Goal: Task Accomplishment & Management: Complete application form

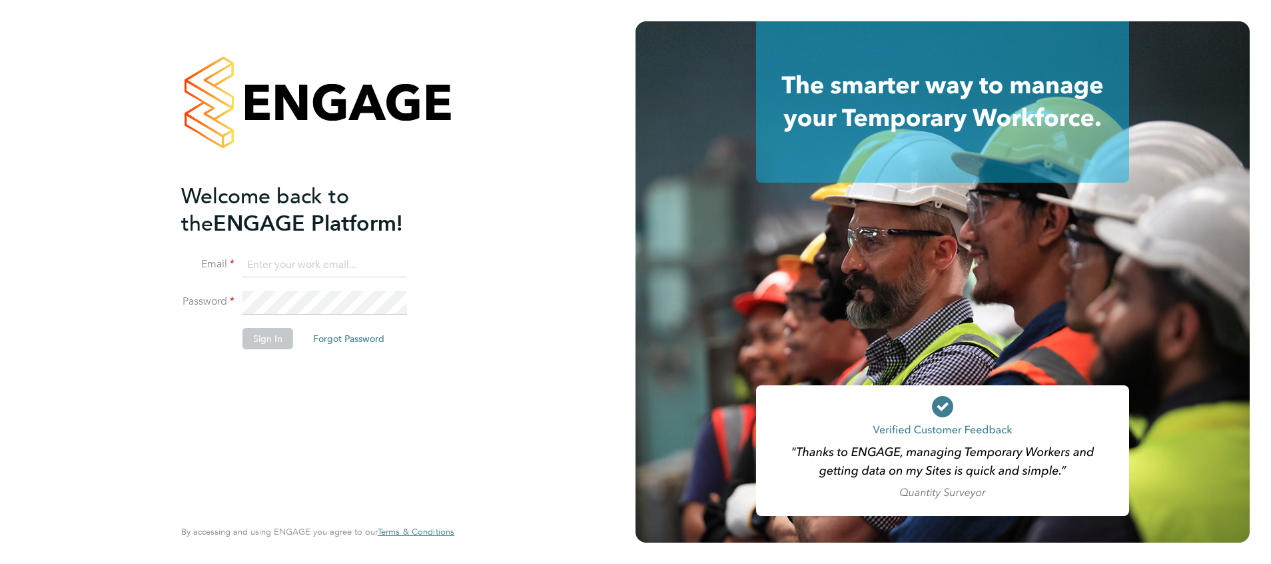
click at [297, 270] on input at bounding box center [324, 265] width 165 height 24
type input "joseph.duddy@vistry.co.uk"
click at [280, 330] on button "Sign In" at bounding box center [267, 338] width 51 height 21
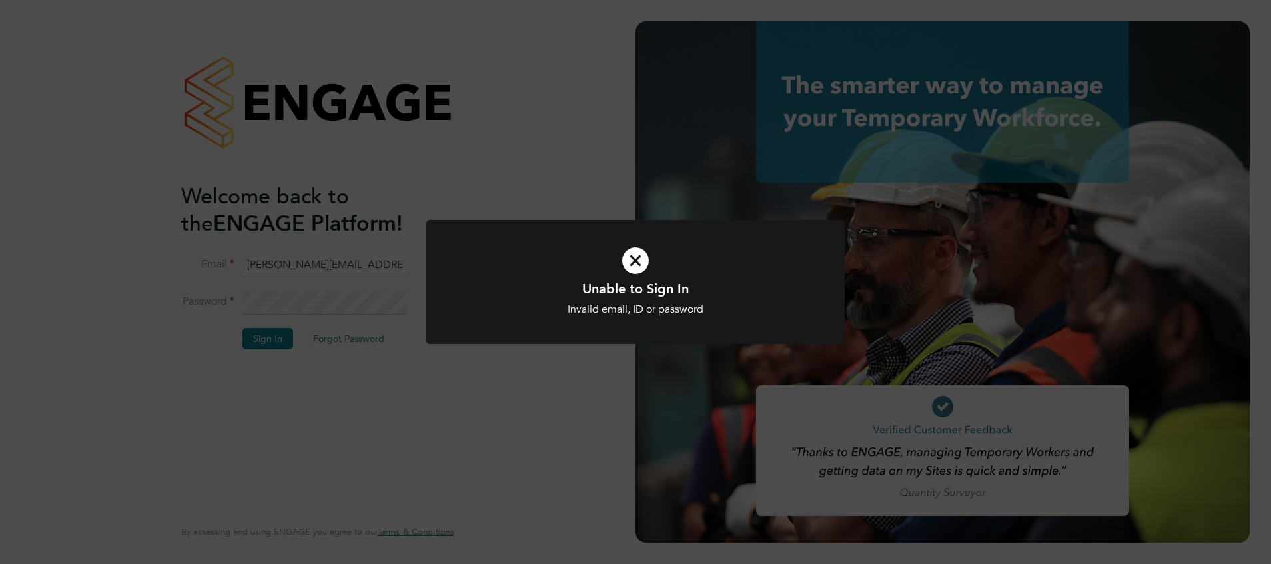
click at [649, 257] on icon at bounding box center [635, 260] width 346 height 52
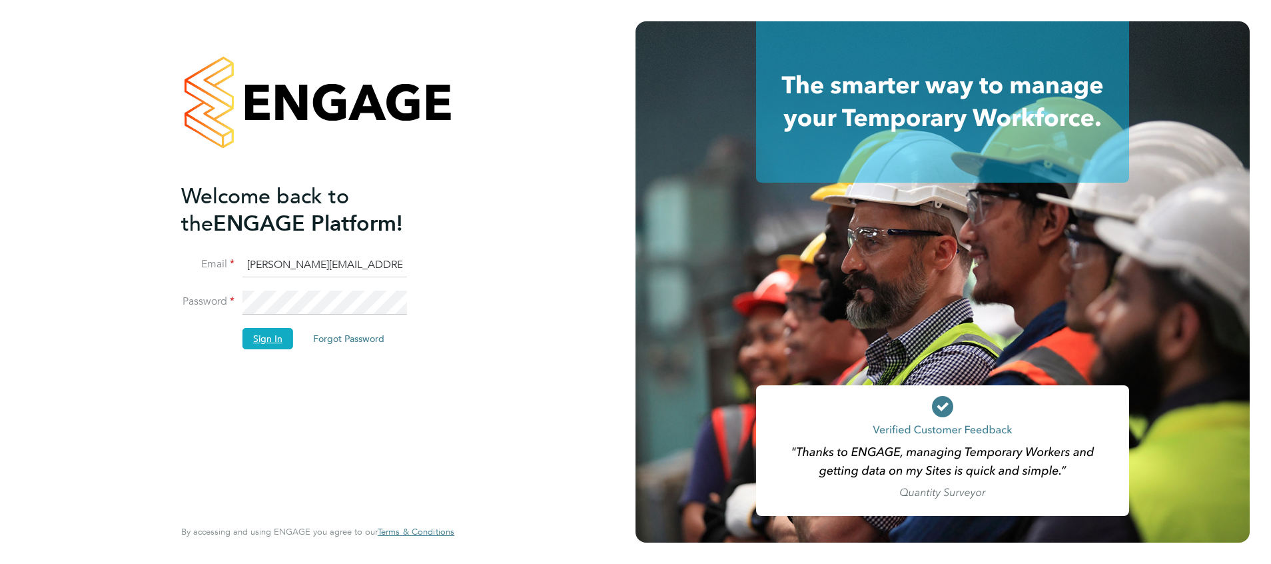
click at [268, 335] on button "Sign In" at bounding box center [267, 338] width 51 height 21
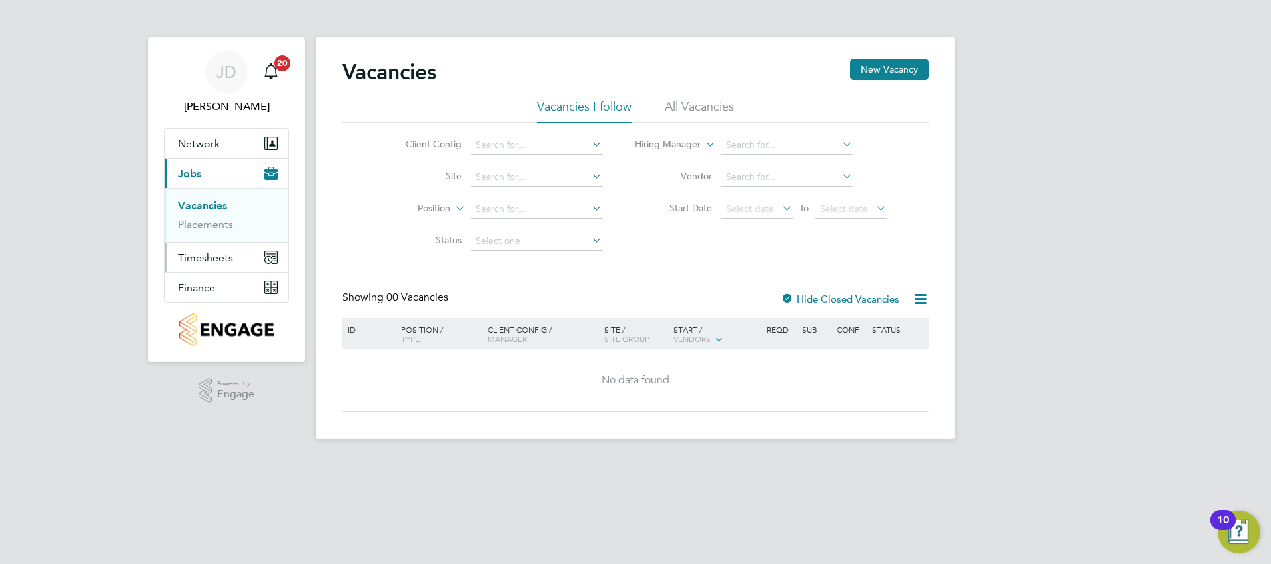
click at [206, 251] on span "Timesheets" at bounding box center [205, 257] width 55 height 13
click at [219, 229] on link "Timesheets" at bounding box center [205, 235] width 55 height 13
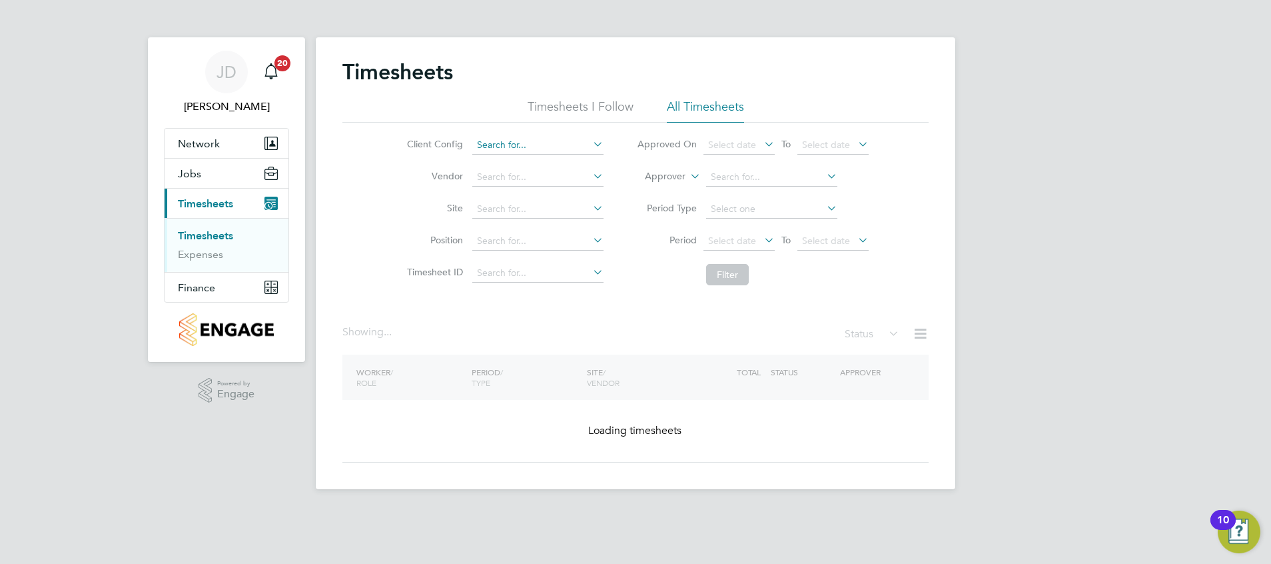
click at [519, 139] on input at bounding box center [537, 145] width 131 height 19
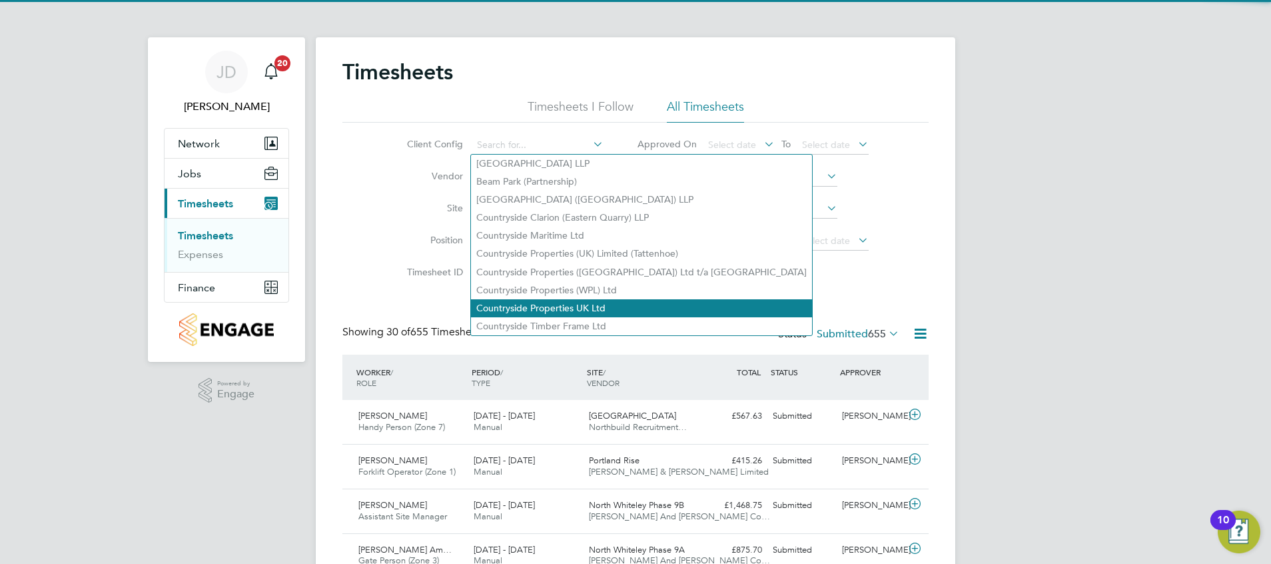
click at [573, 304] on li "Countryside Properties UK Ltd" at bounding box center [641, 308] width 341 height 18
type input "Countryside Properties UK Ltd"
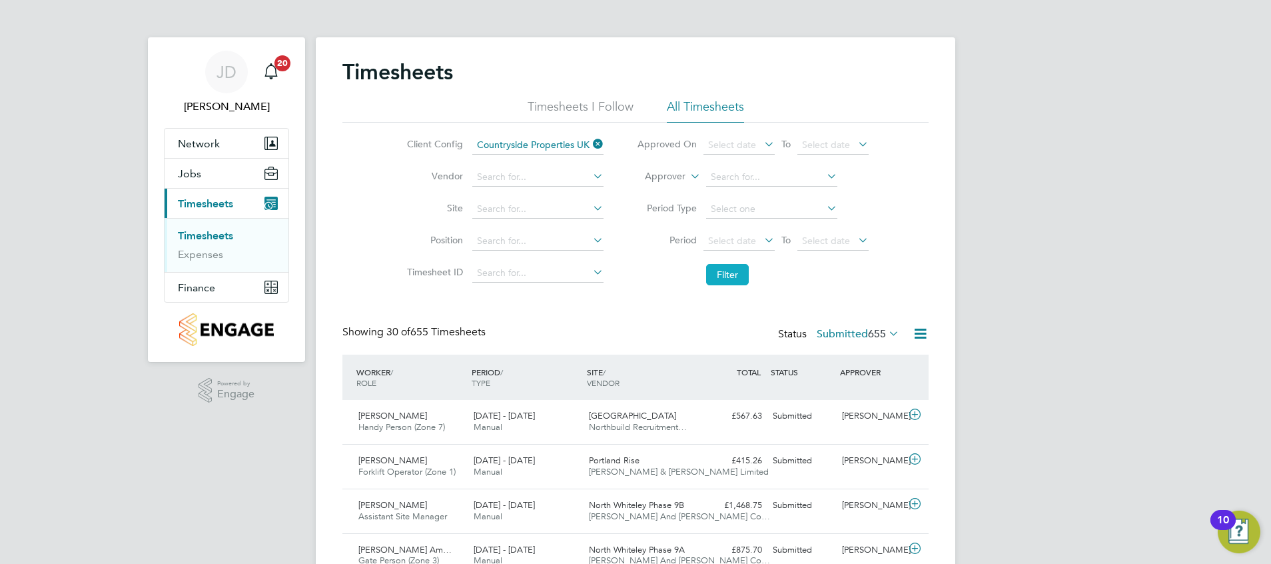
click at [730, 274] on button "Filter" at bounding box center [727, 274] width 43 height 21
click at [552, 141] on input at bounding box center [537, 145] width 131 height 19
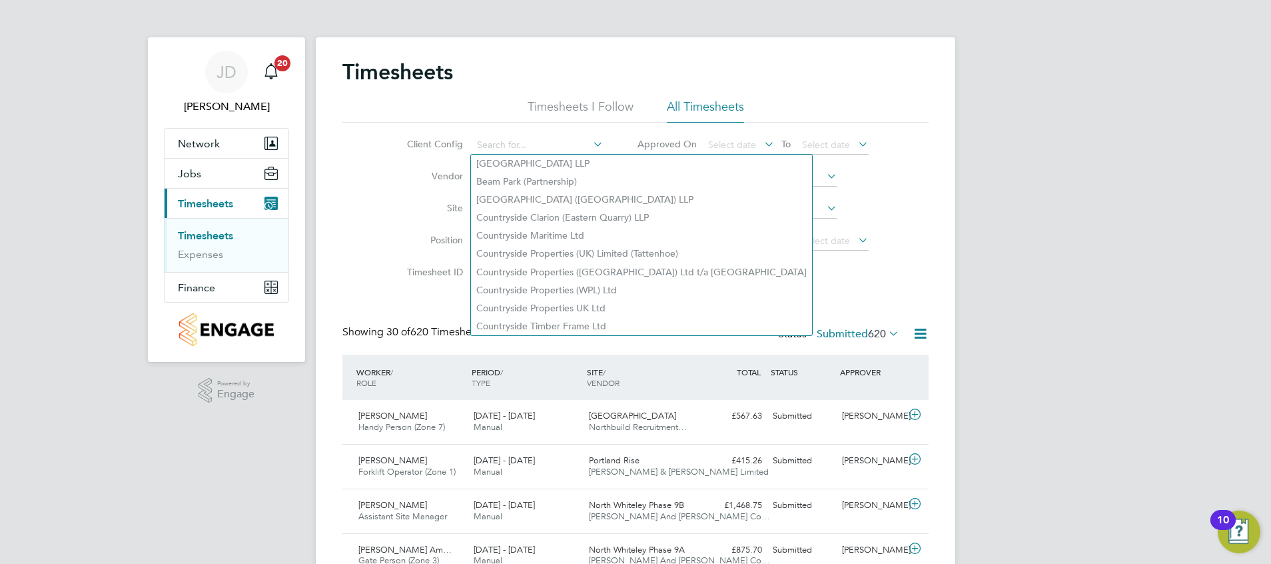
click at [413, 233] on li "Position" at bounding box center [503, 241] width 234 height 32
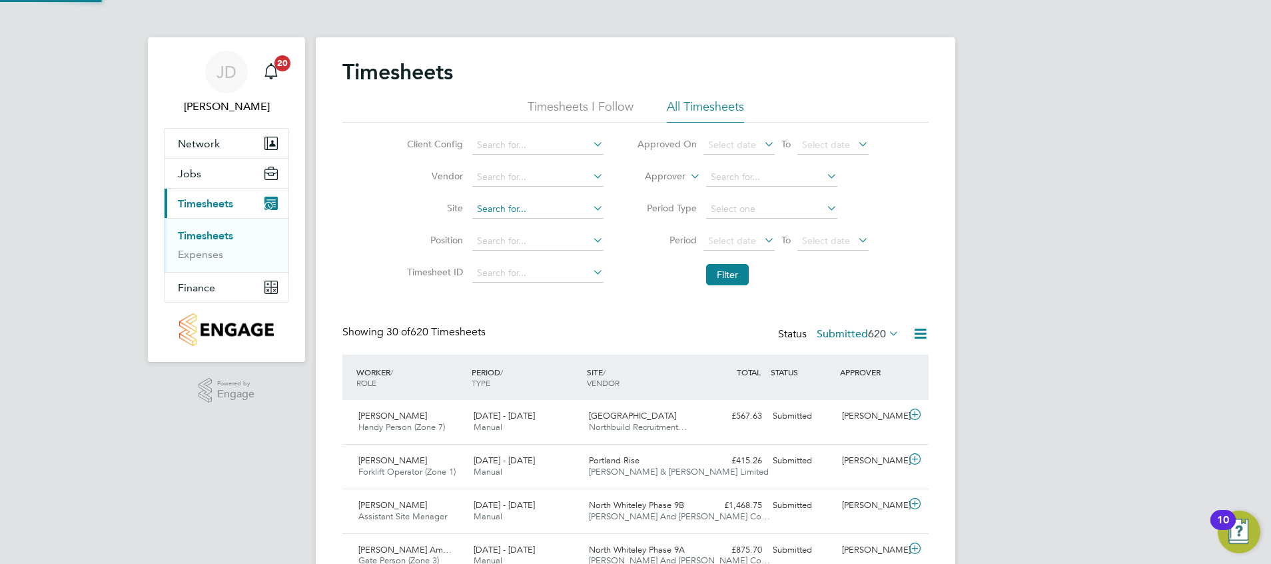
click at [505, 202] on input at bounding box center [537, 209] width 131 height 19
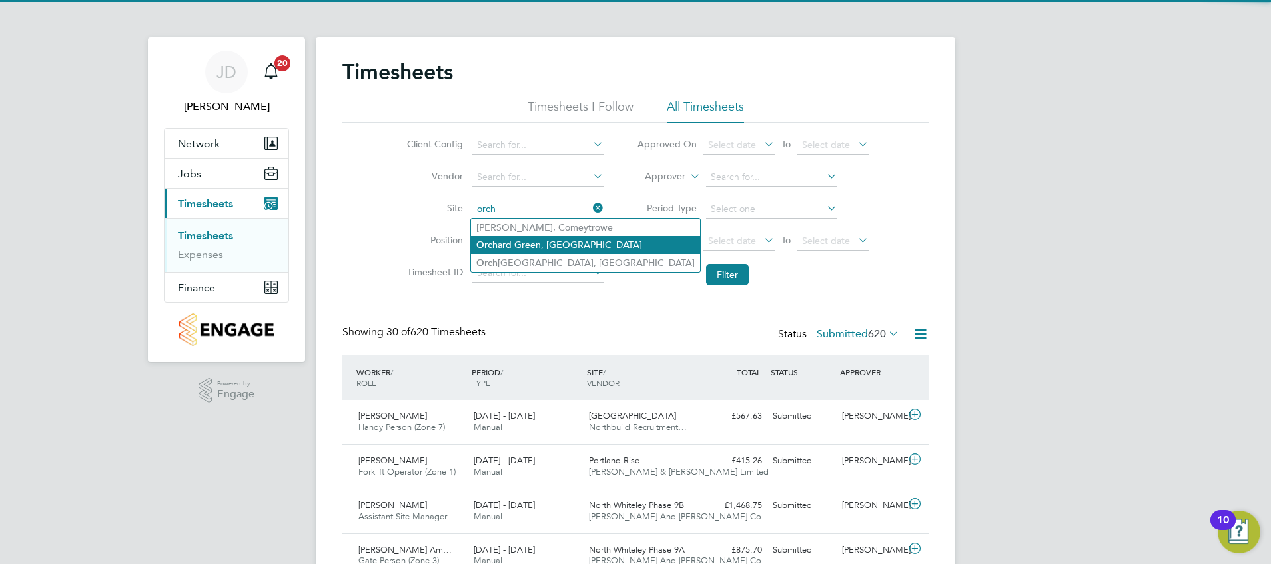
click at [503, 242] on li "Orch ard Green, Aylesbury" at bounding box center [585, 245] width 229 height 18
type input "Orchard Green, [GEOGRAPHIC_DATA]"
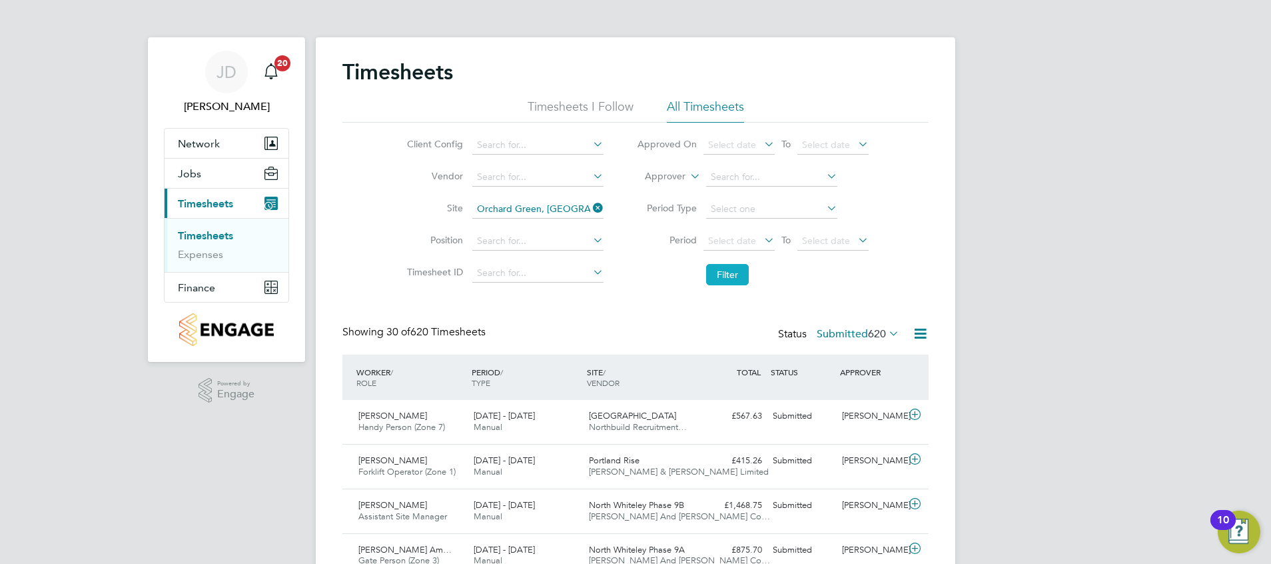
click at [720, 273] on button "Filter" at bounding box center [727, 274] width 43 height 21
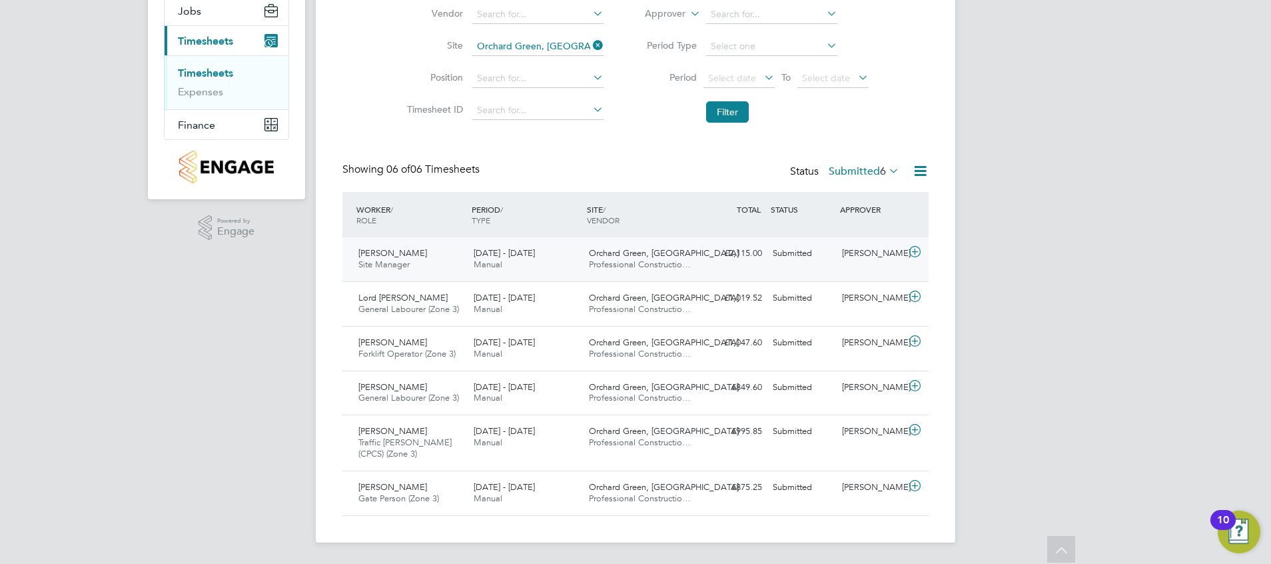
click at [743, 252] on div "£2,115.00 Submitted" at bounding box center [732, 253] width 69 height 22
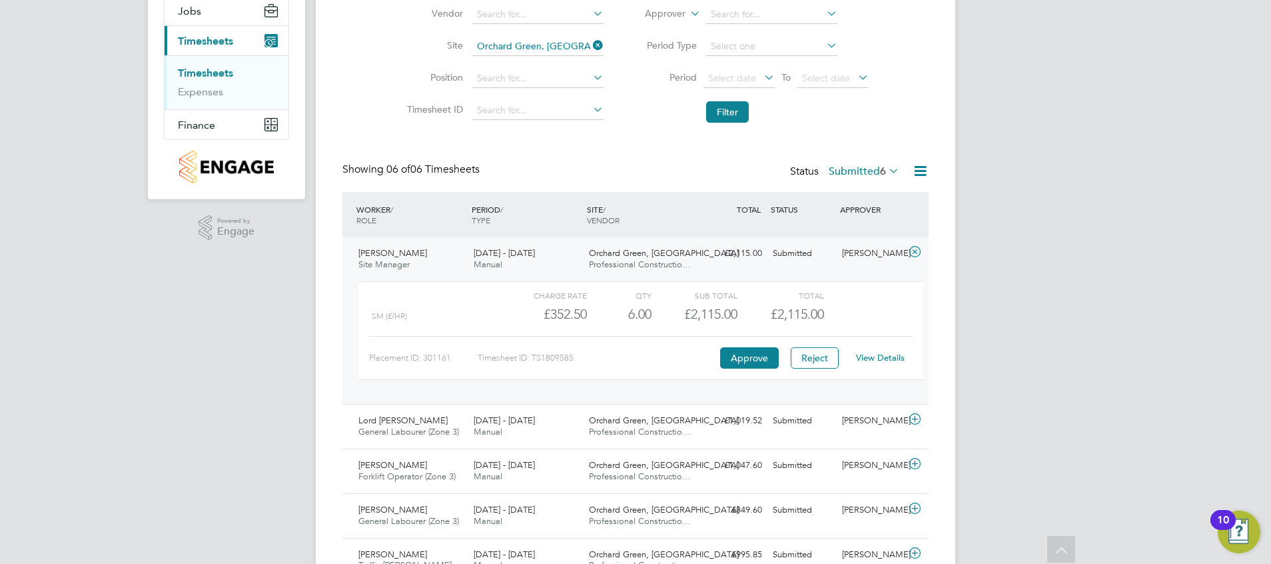
scroll to position [262, 0]
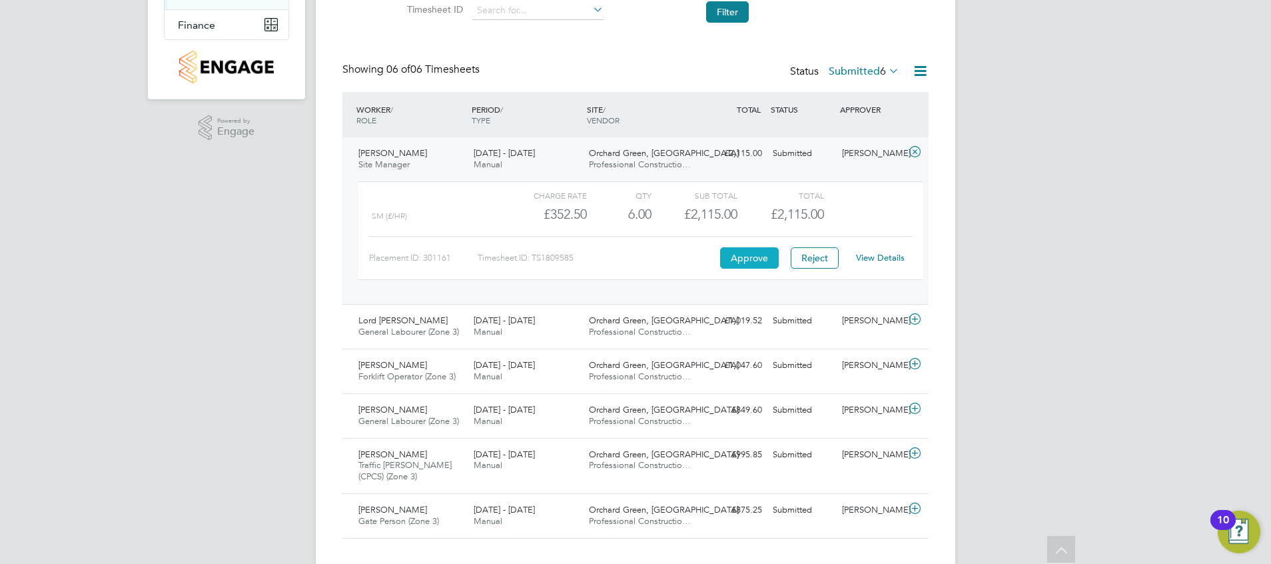
click at [747, 252] on button "Approve" at bounding box center [749, 257] width 59 height 21
click at [869, 322] on div "Aaron Watkins" at bounding box center [871, 321] width 69 height 22
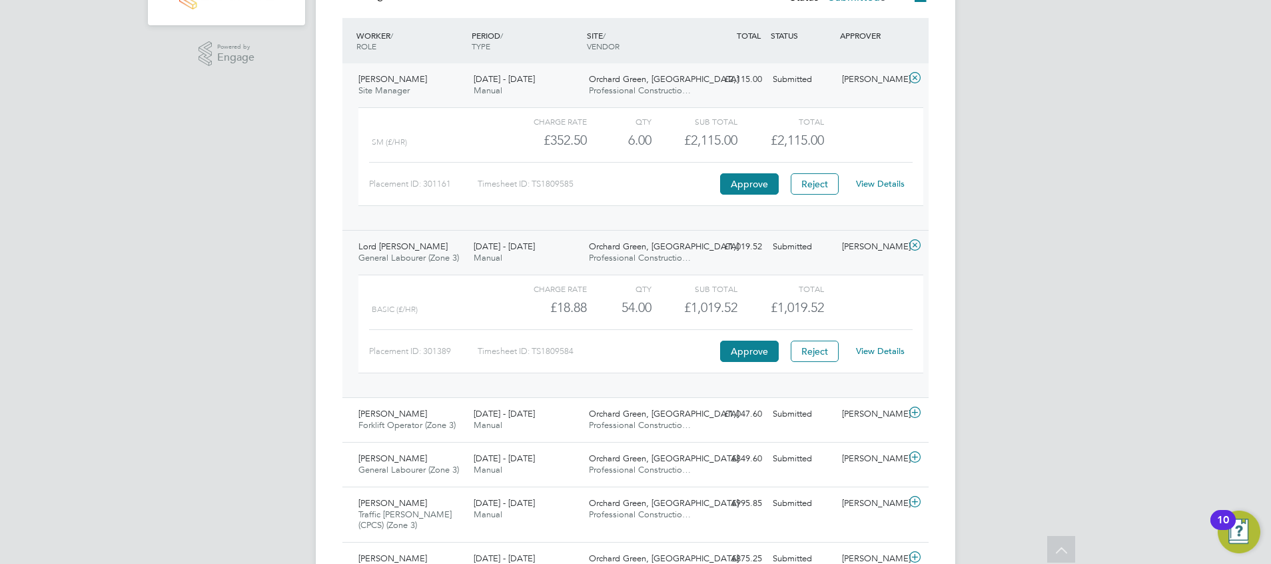
scroll to position [408, 0]
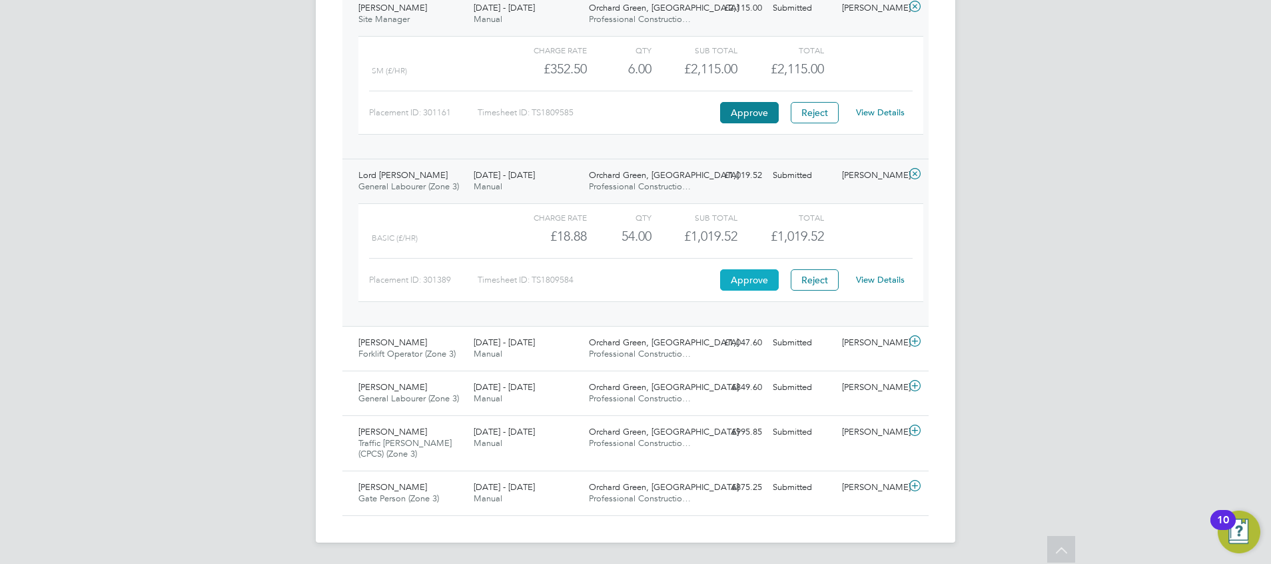
click at [739, 278] on button "Approve" at bounding box center [749, 279] width 59 height 21
click at [917, 345] on icon at bounding box center [915, 341] width 17 height 11
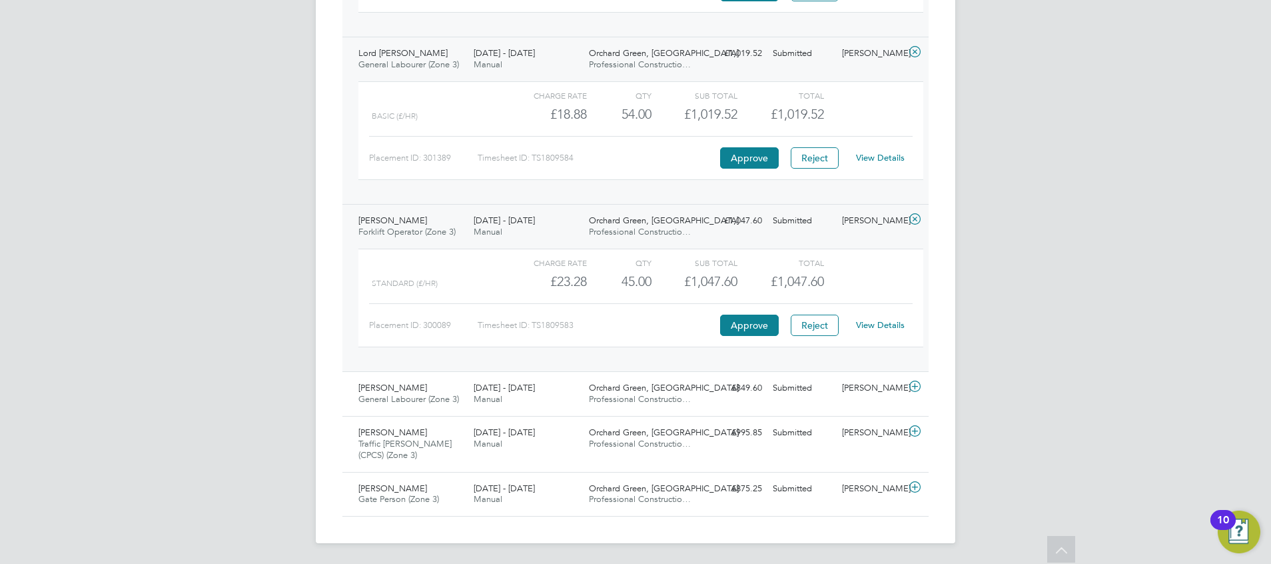
scroll to position [530, 0]
click at [747, 323] on button "Approve" at bounding box center [749, 324] width 59 height 21
click at [809, 400] on div "Adam Garisch General Labourer (Zone 3) 18 - 24 Aug 2025 18 - 24 Aug 2025 Manual…" at bounding box center [635, 392] width 586 height 45
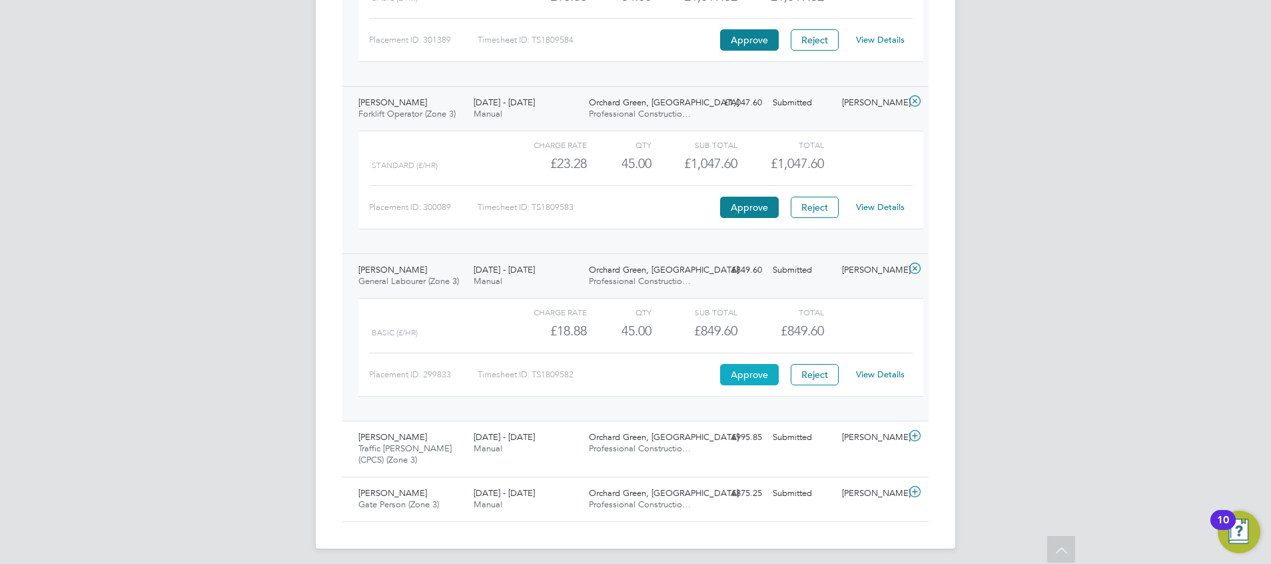
scroll to position [653, 0]
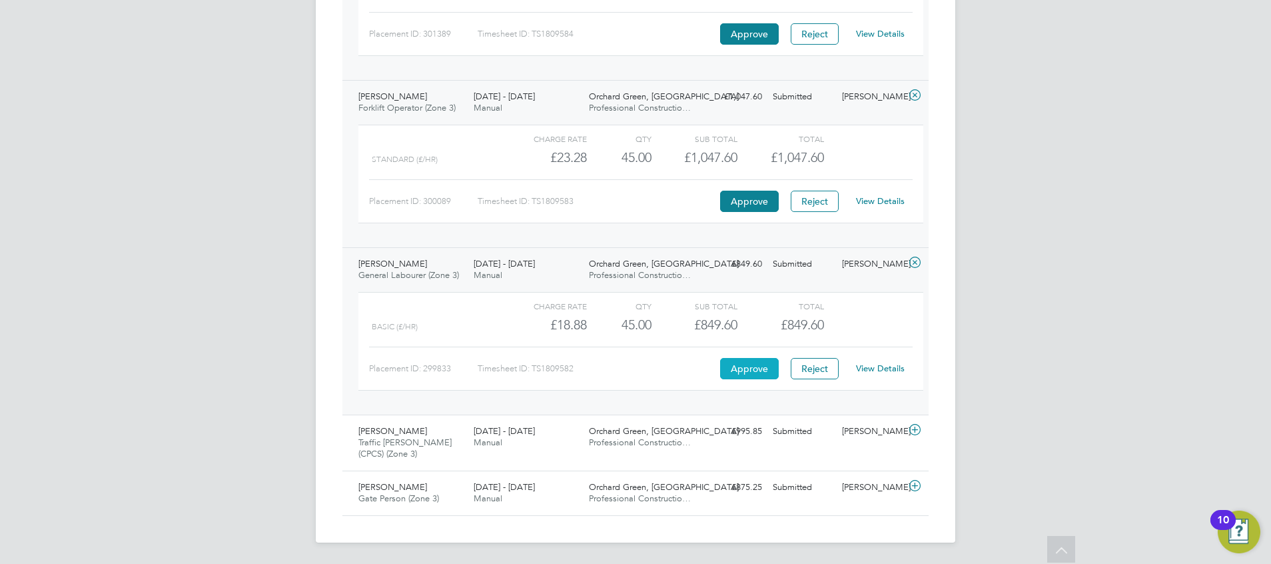
click at [756, 359] on button "Approve" at bounding box center [749, 368] width 59 height 21
click at [773, 442] on div "Submitted" at bounding box center [801, 431] width 69 height 22
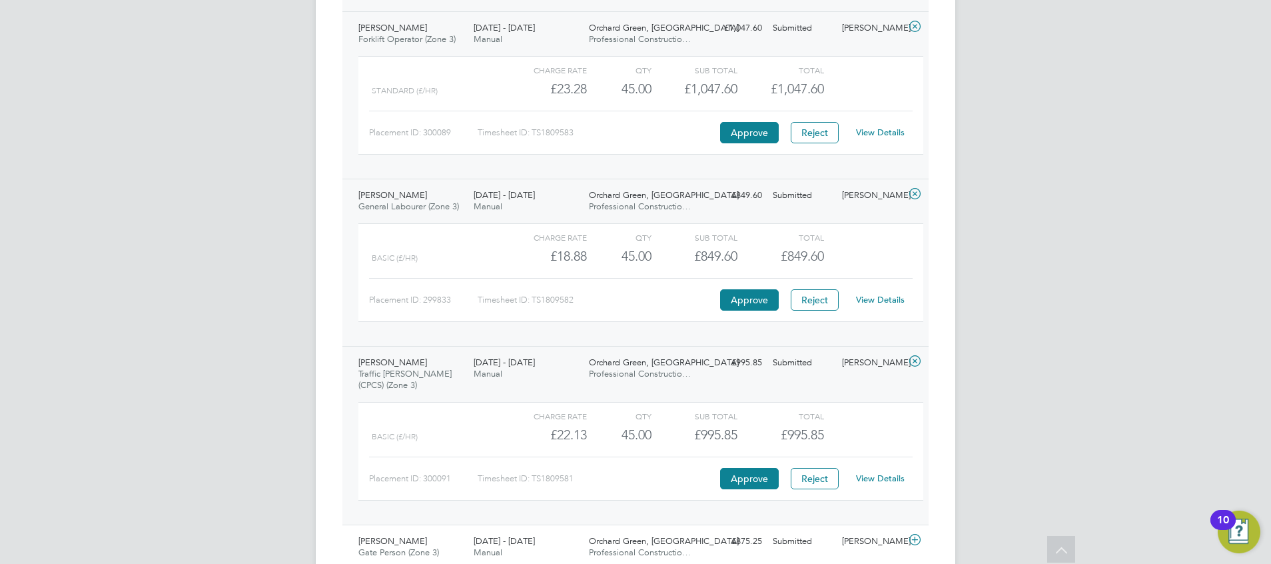
scroll to position [776, 0]
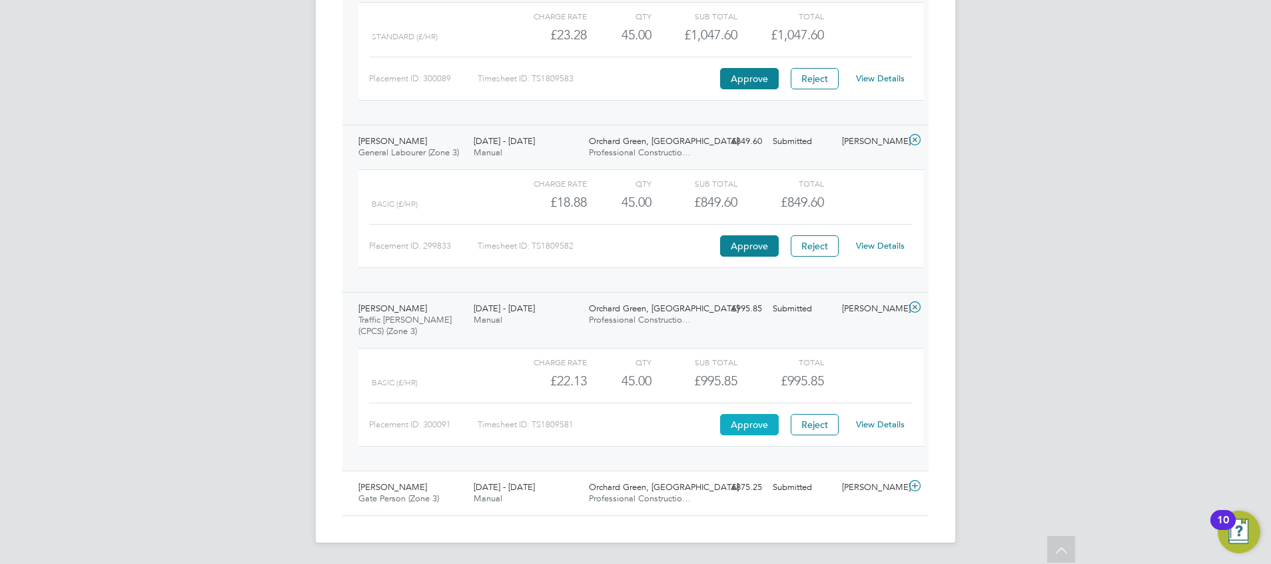
click at [744, 423] on button "Approve" at bounding box center [749, 424] width 59 height 21
click at [785, 491] on div "Submitted" at bounding box center [801, 487] width 69 height 22
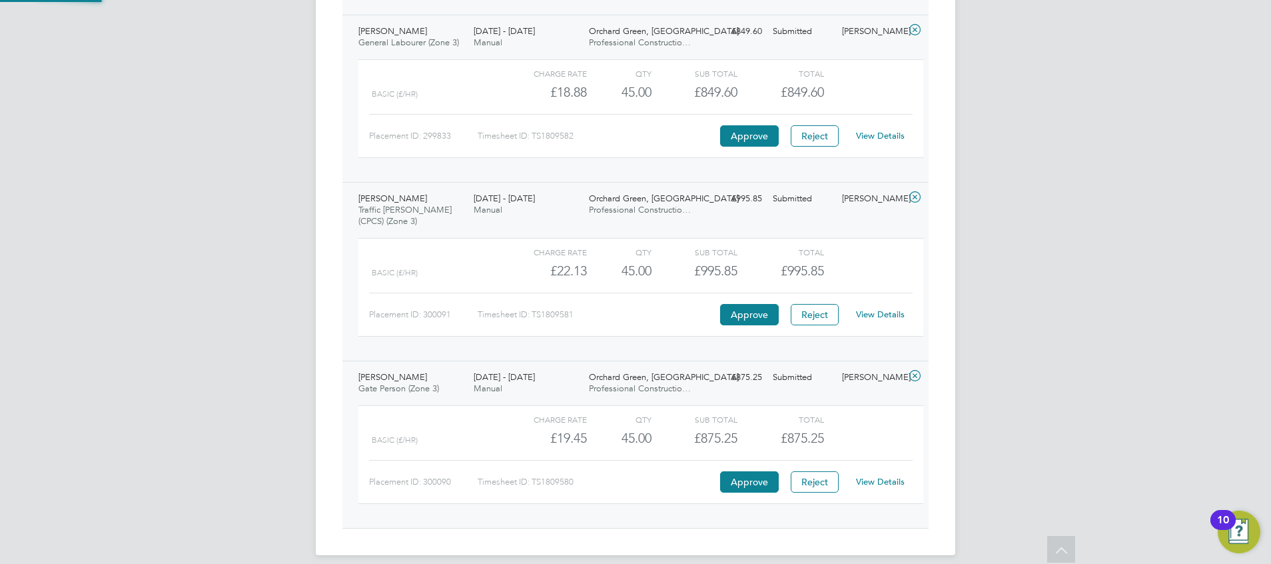
scroll to position [899, 0]
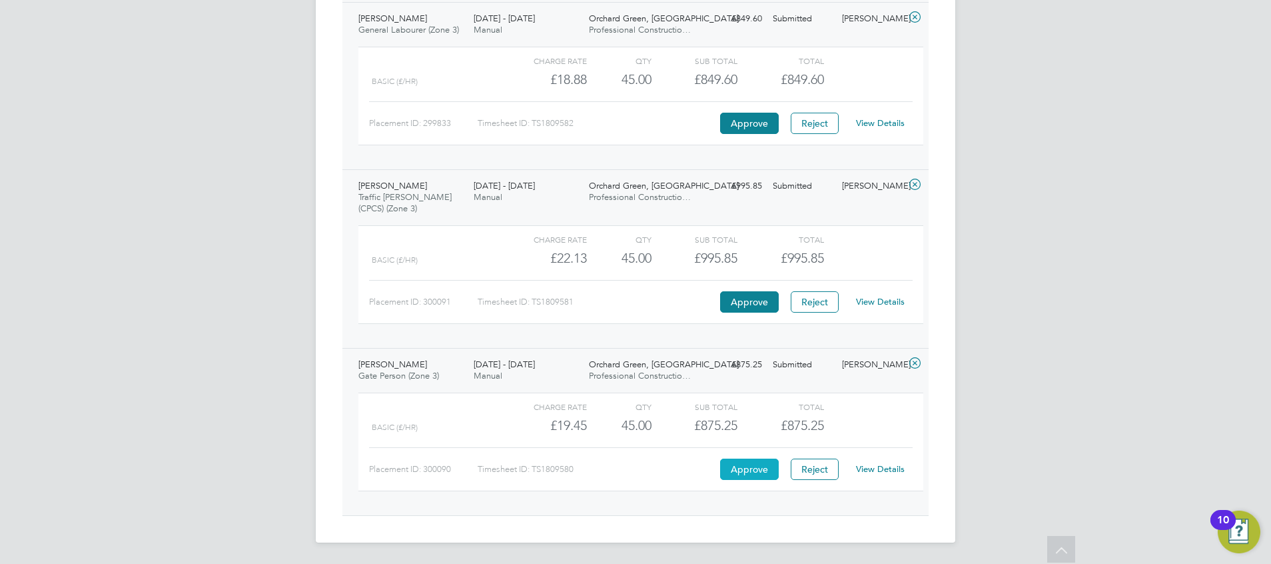
click at [752, 468] on button "Approve" at bounding box center [749, 468] width 59 height 21
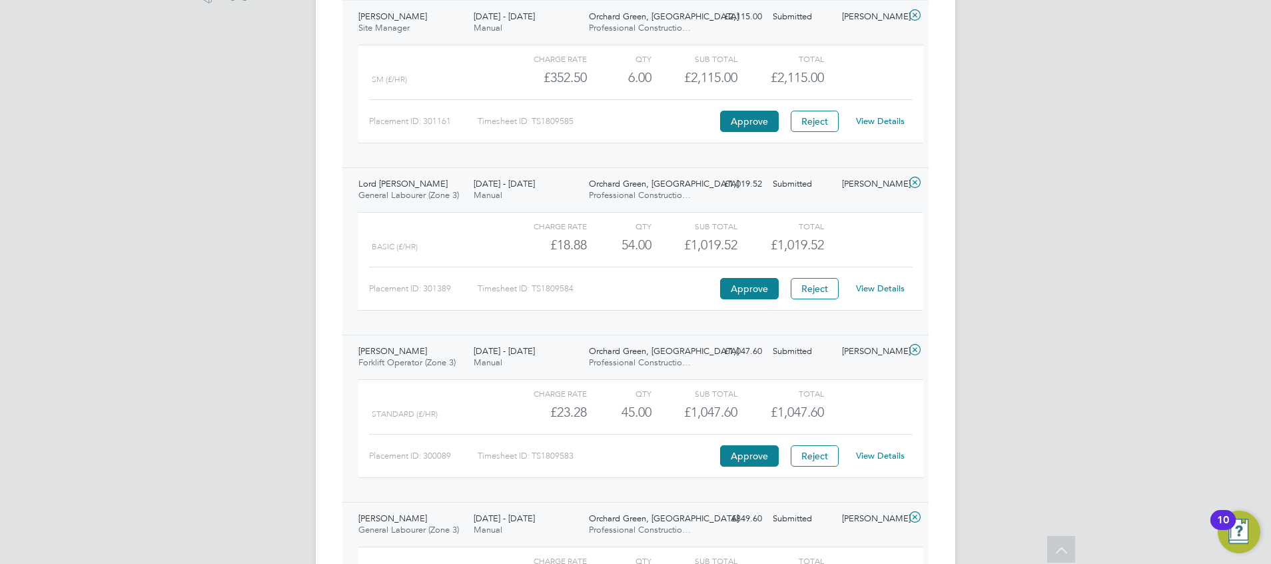
scroll to position [0, 0]
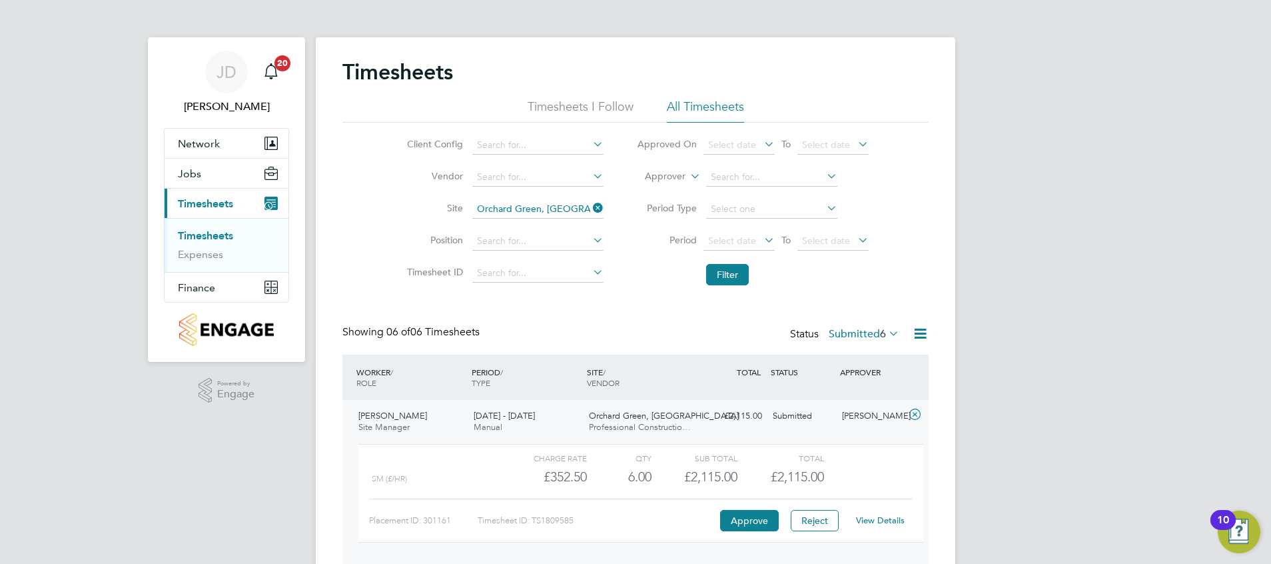
click at [196, 202] on span "Timesheets" at bounding box center [205, 203] width 55 height 13
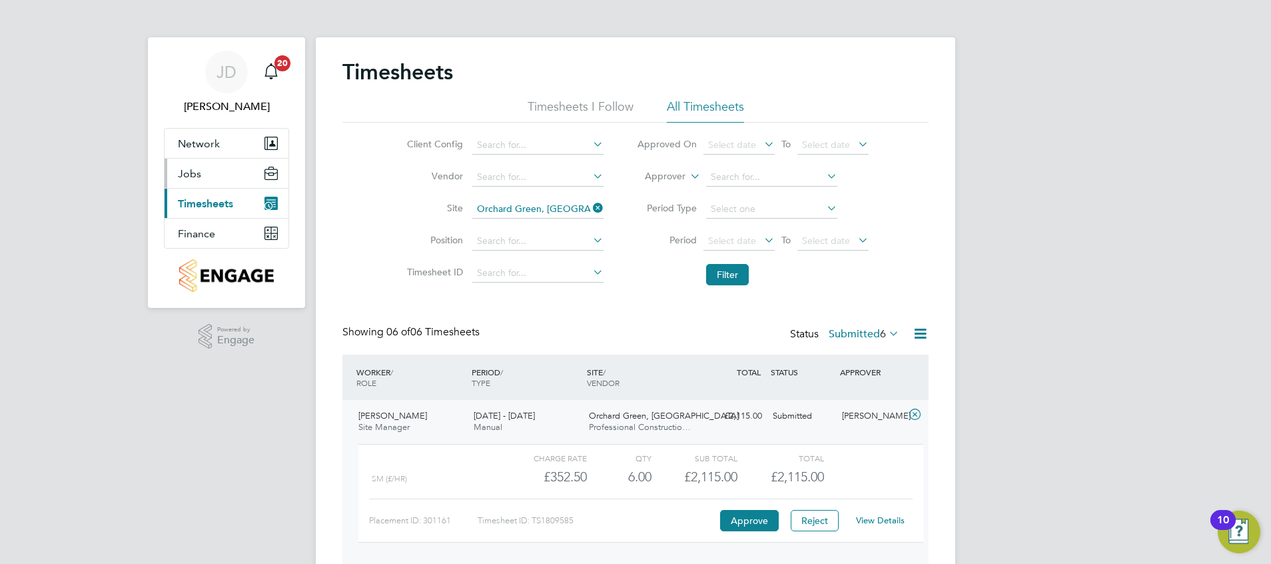
click at [200, 171] on button "Jobs" at bounding box center [227, 173] width 124 height 29
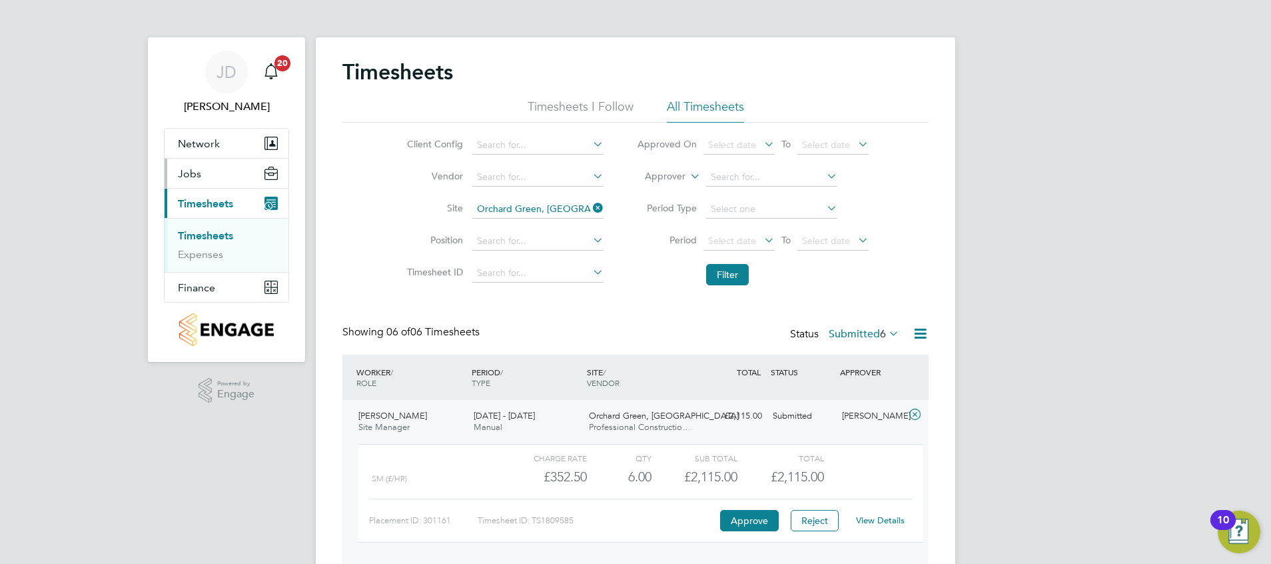
click at [185, 175] on span "Jobs" at bounding box center [189, 173] width 23 height 13
click at [191, 205] on link "Vacancies" at bounding box center [201, 205] width 47 height 13
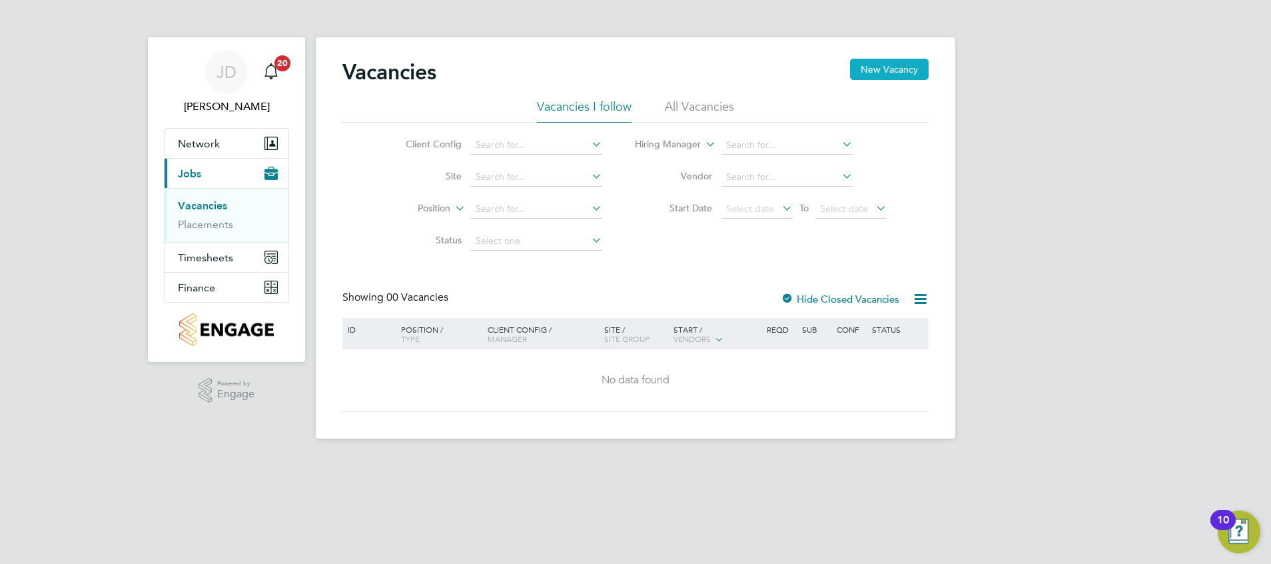
click at [876, 72] on button "New Vacancy" at bounding box center [889, 69] width 79 height 21
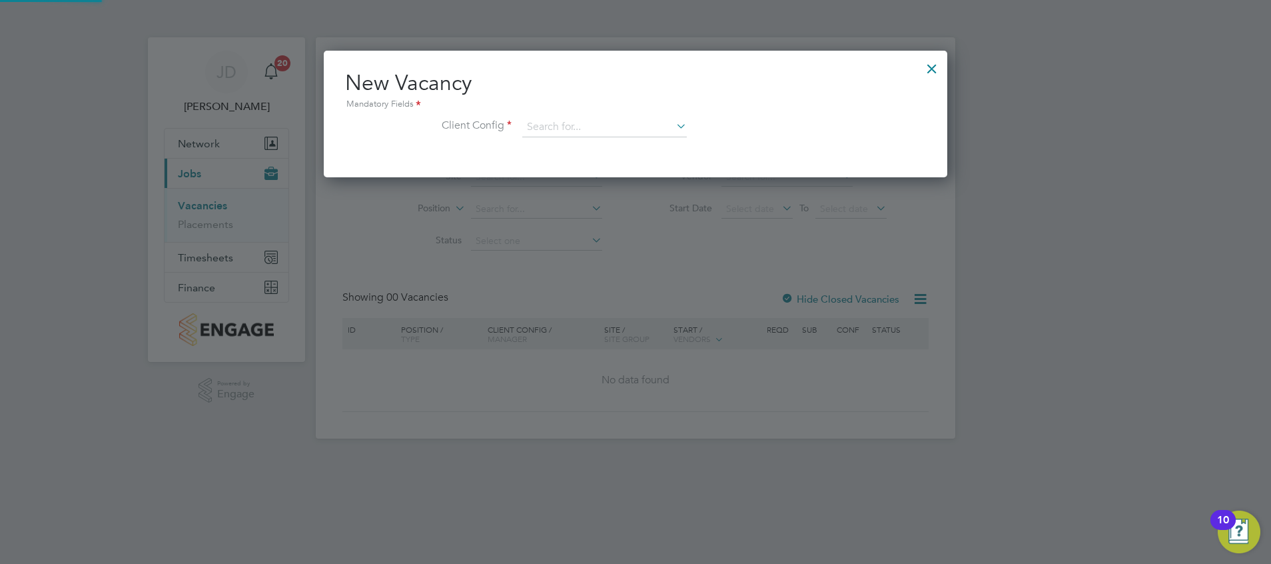
scroll to position [127, 624]
click at [649, 133] on input at bounding box center [604, 127] width 165 height 20
click at [653, 282] on li "Countryside Properties UK Ltd" at bounding box center [692, 291] width 341 height 18
type input "Countryside Properties UK Ltd"
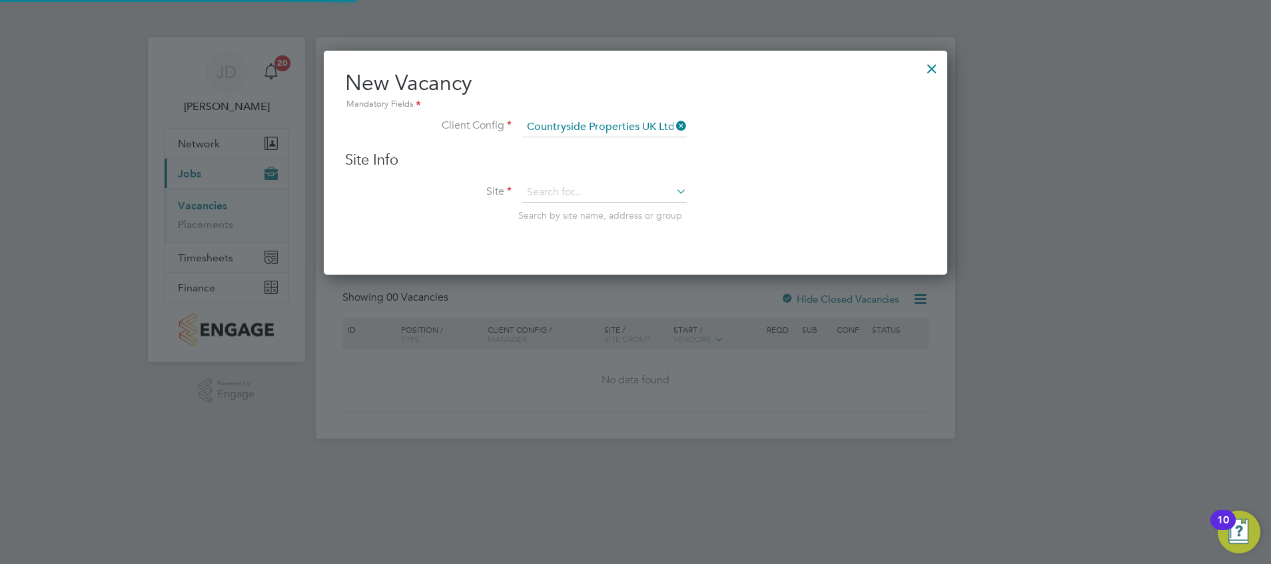
click at [586, 203] on li "Site Search by site name, address or group" at bounding box center [635, 215] width 581 height 65
click at [588, 198] on input at bounding box center [604, 193] width 165 height 20
click at [588, 225] on li "Orch ard Green, Aylesbury" at bounding box center [636, 229] width 229 height 18
type input "Orchard Green, [GEOGRAPHIC_DATA]"
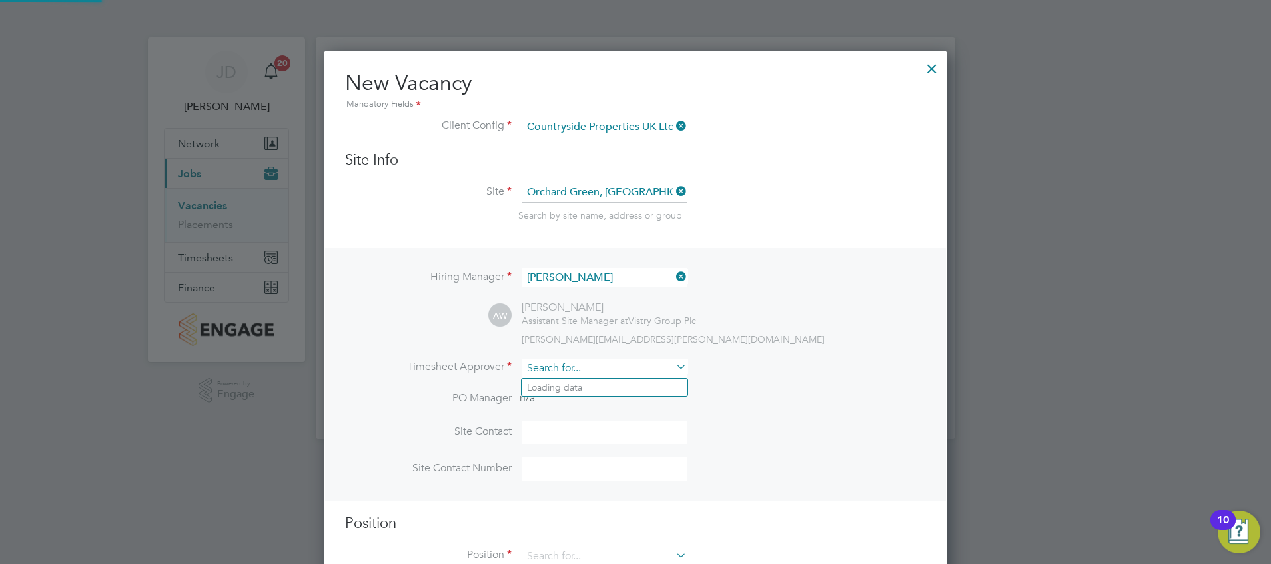
click at [561, 365] on input at bounding box center [604, 367] width 165 height 19
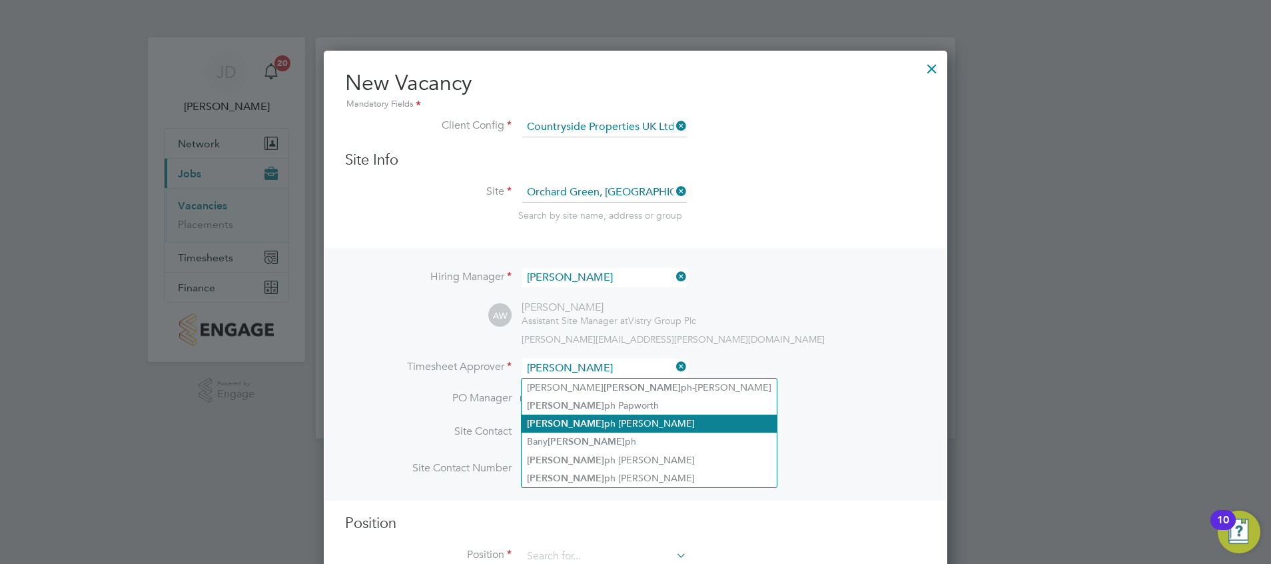
click at [554, 421] on li "Jose ph Duddy" at bounding box center [649, 423] width 255 height 18
type input "[PERSON_NAME]"
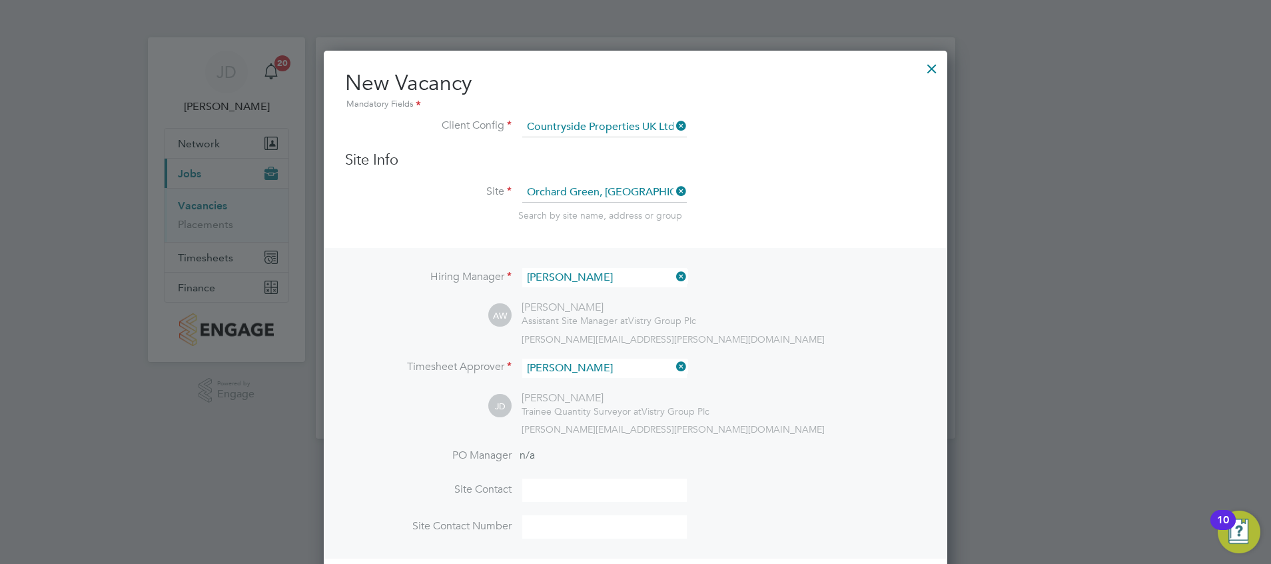
scroll to position [615, 624]
click at [578, 493] on input at bounding box center [604, 489] width 165 height 23
type input "Aaron Watkins"
type input "07821654854"
type input "gener"
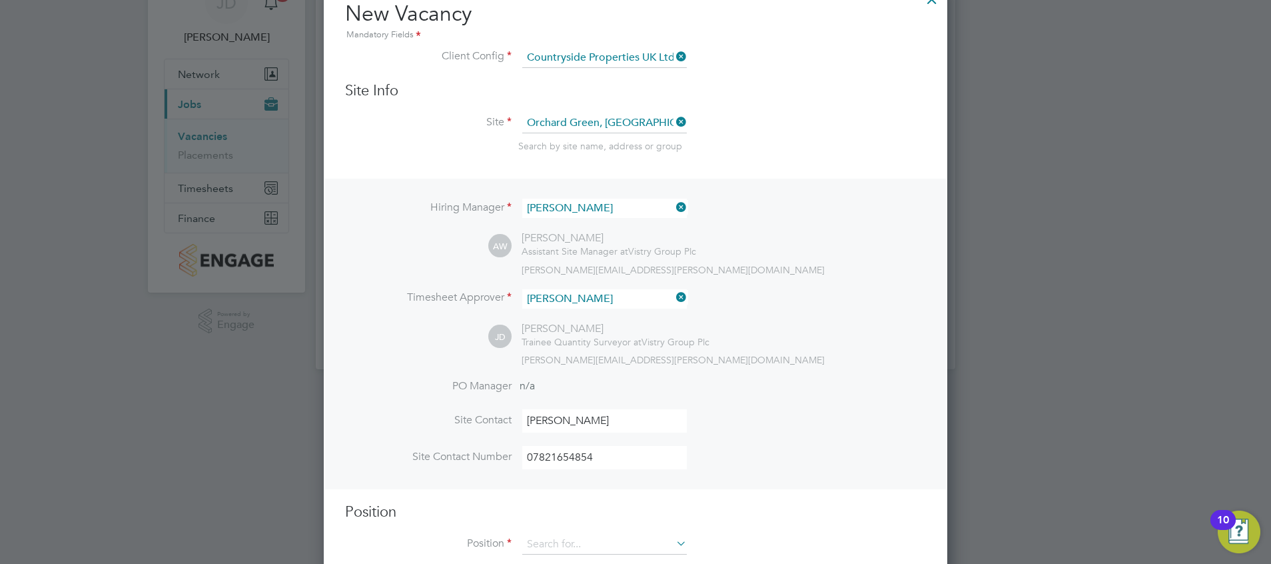
scroll to position [101, 0]
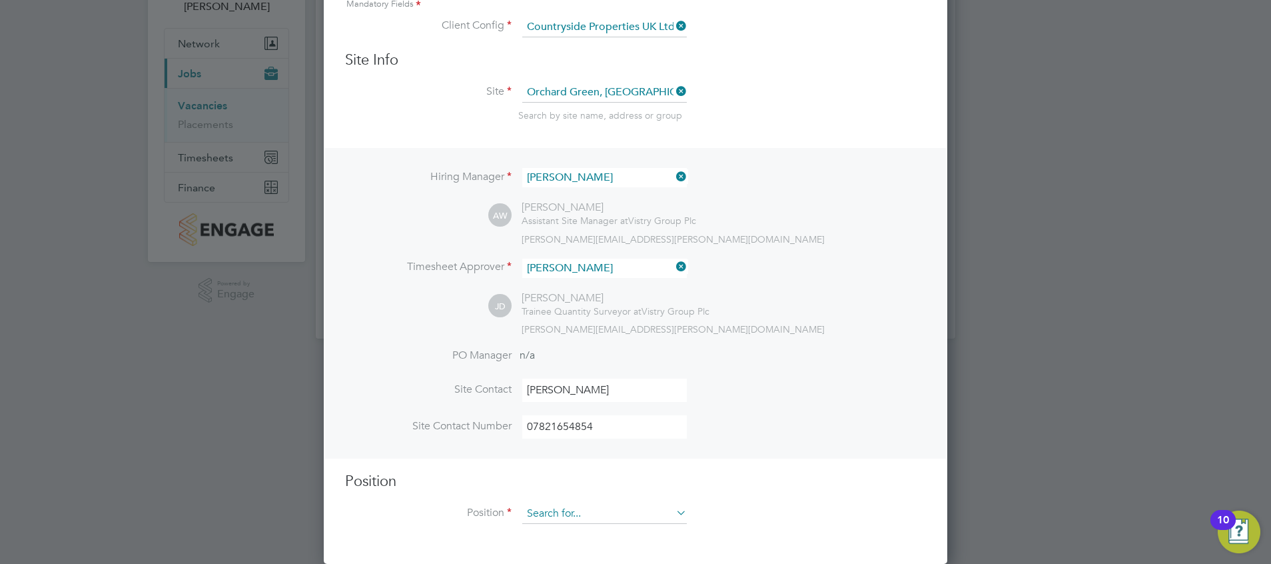
click at [593, 504] on input at bounding box center [604, 514] width 165 height 20
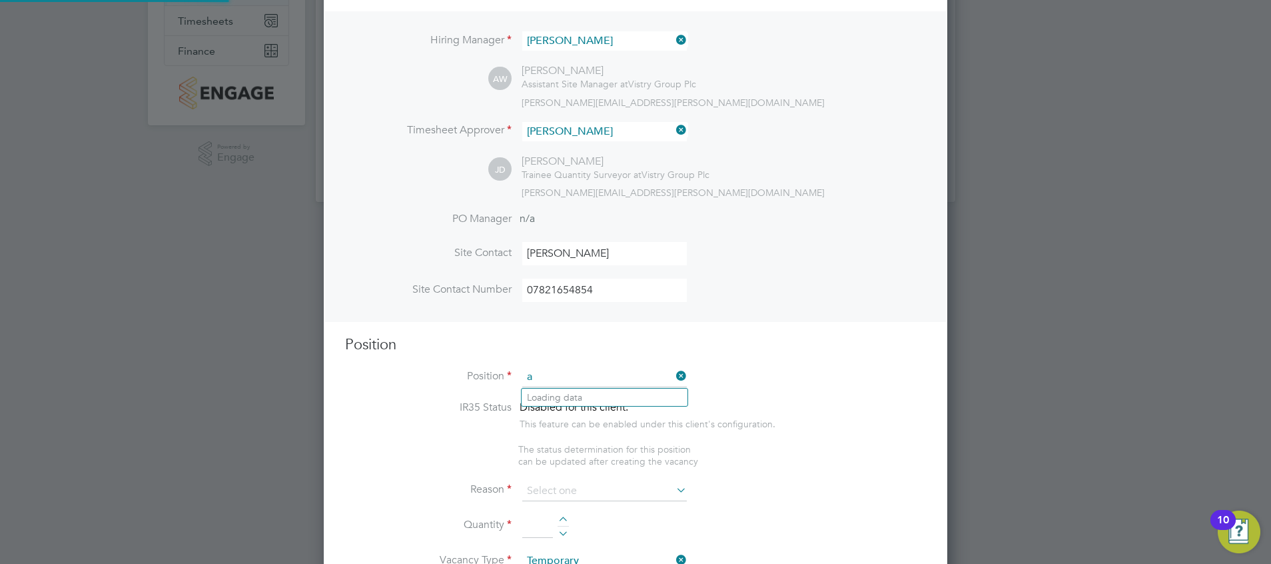
scroll to position [1920, 624]
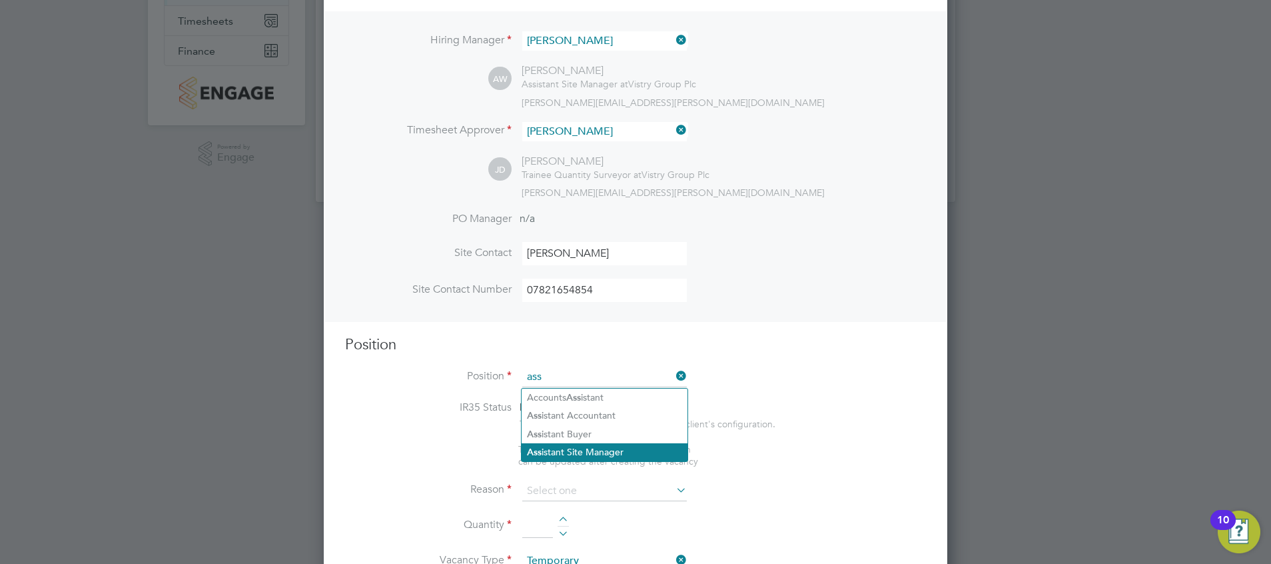
click at [614, 453] on li "Ass istant Site Manager" at bounding box center [605, 452] width 166 height 18
type input "Assistant Site Manager"
type textarea "• Supervises and ensures that all construction work under their control is buil…"
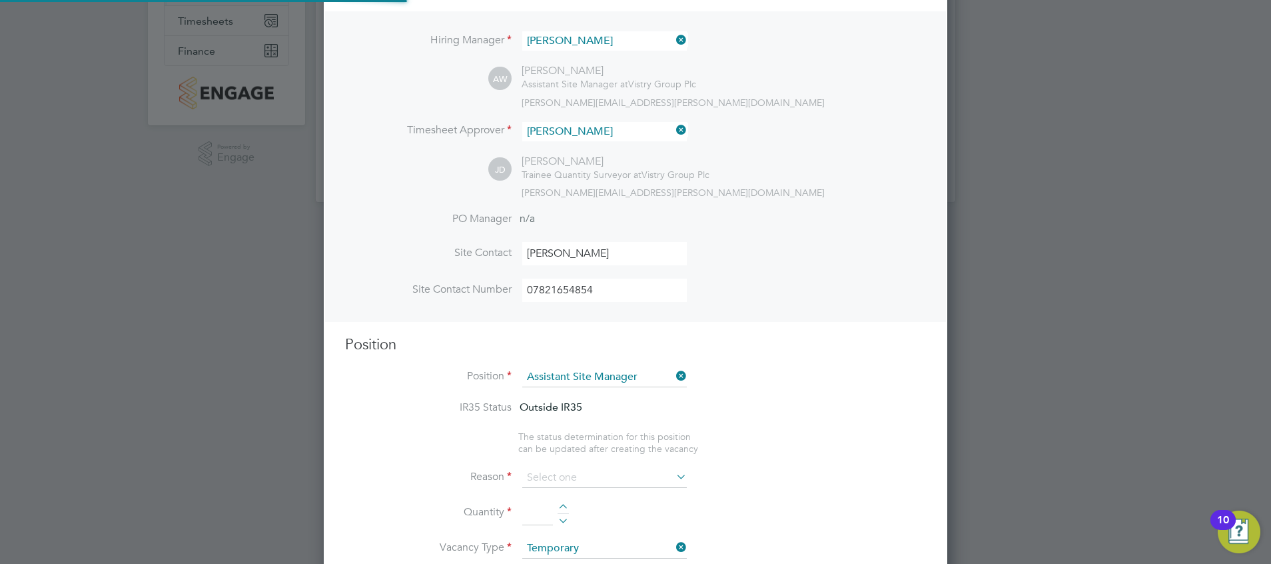
scroll to position [39, 70]
click at [583, 495] on li "Reason" at bounding box center [635, 484] width 581 height 33
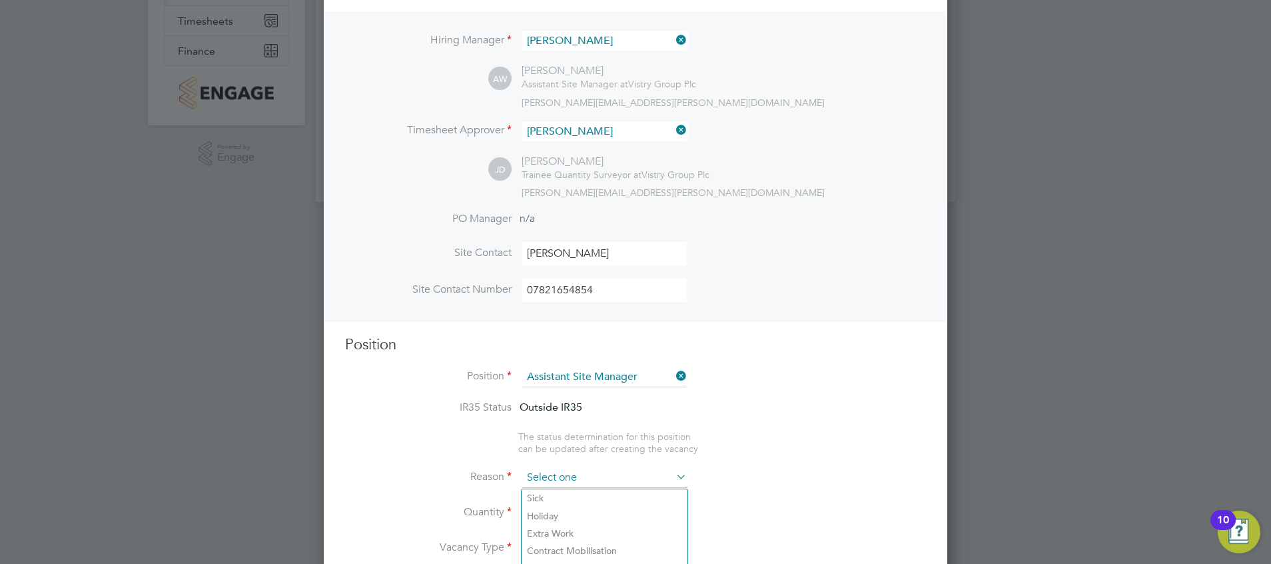
click at [605, 477] on input at bounding box center [604, 478] width 165 height 20
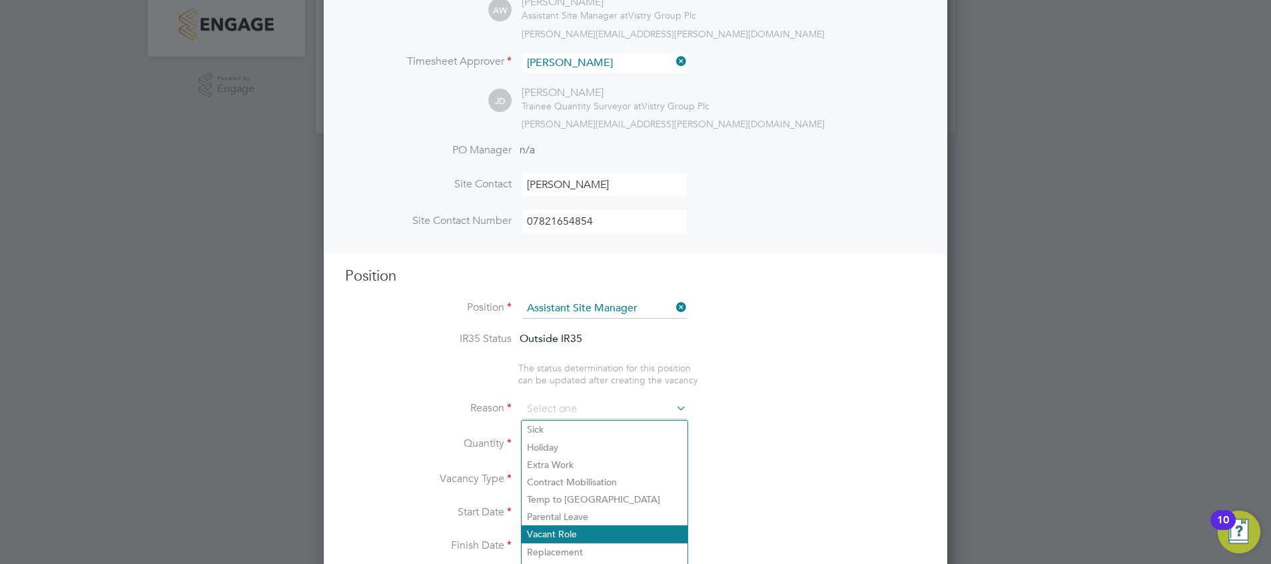
scroll to position [336, 0]
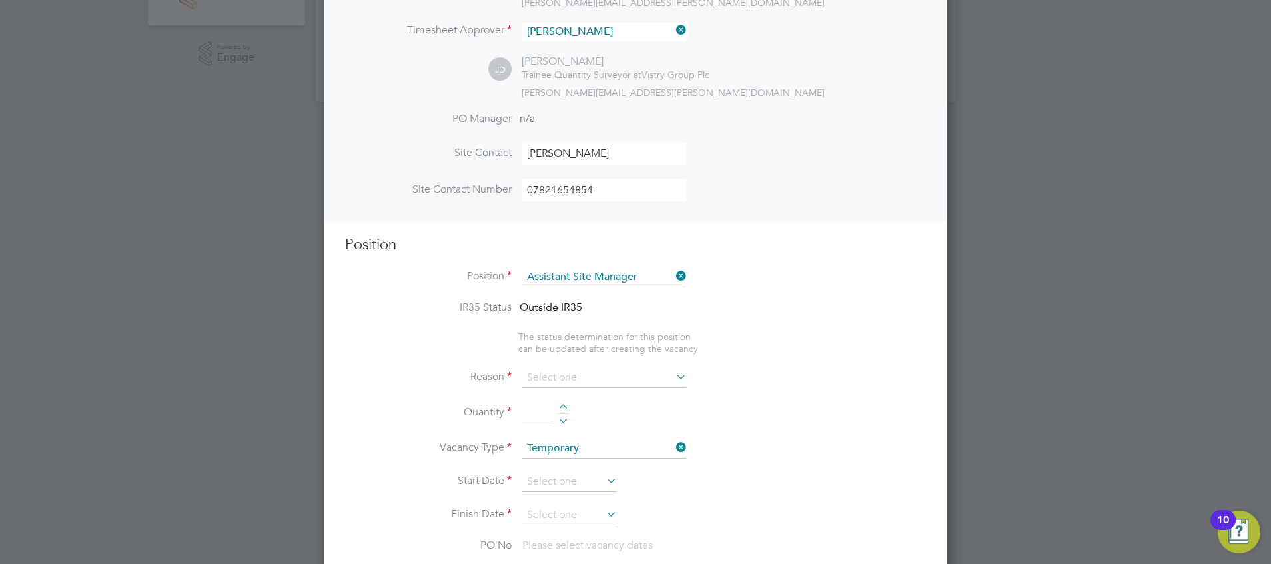
click at [563, 434] on li "Extra Work" at bounding box center [605, 432] width 166 height 17
type input "Extra Work"
click at [564, 408] on div at bounding box center [563, 408] width 11 height 9
type input "1"
click at [584, 480] on input at bounding box center [569, 482] width 95 height 20
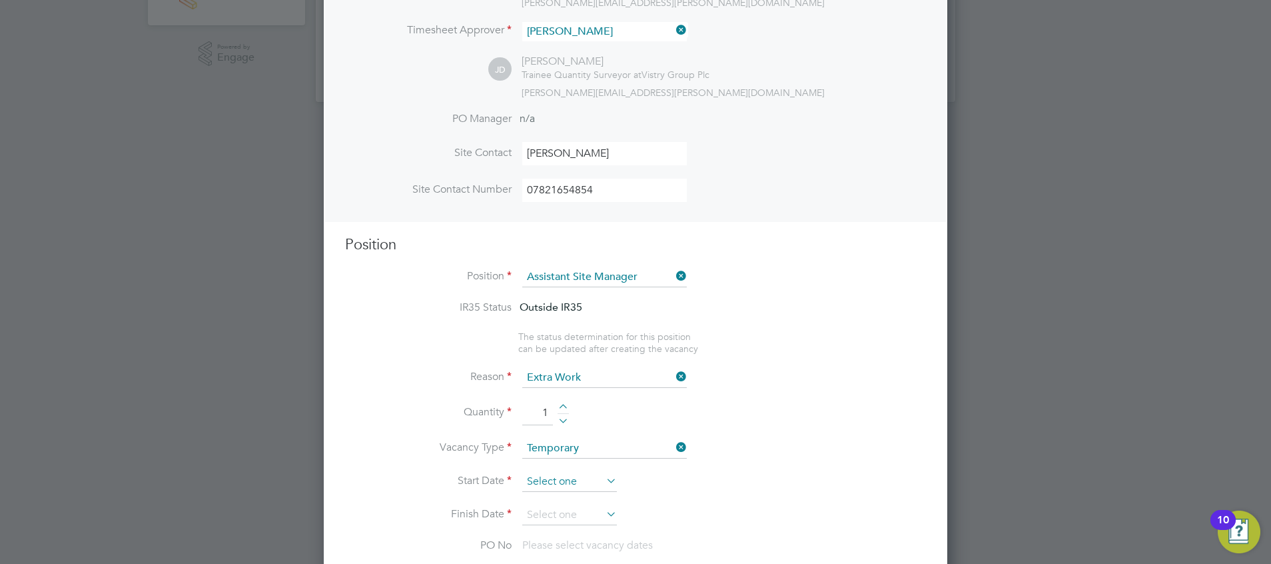
scroll to position [519, 0]
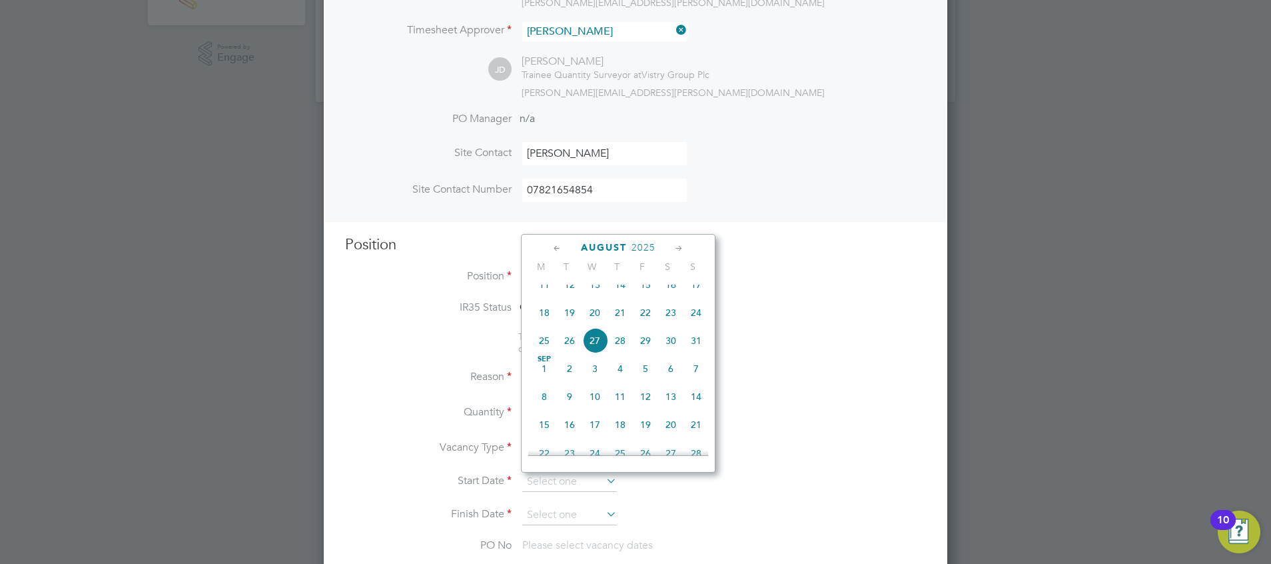
click at [546, 321] on span "18" at bounding box center [544, 312] width 25 height 25
type input "18 Aug 2025"
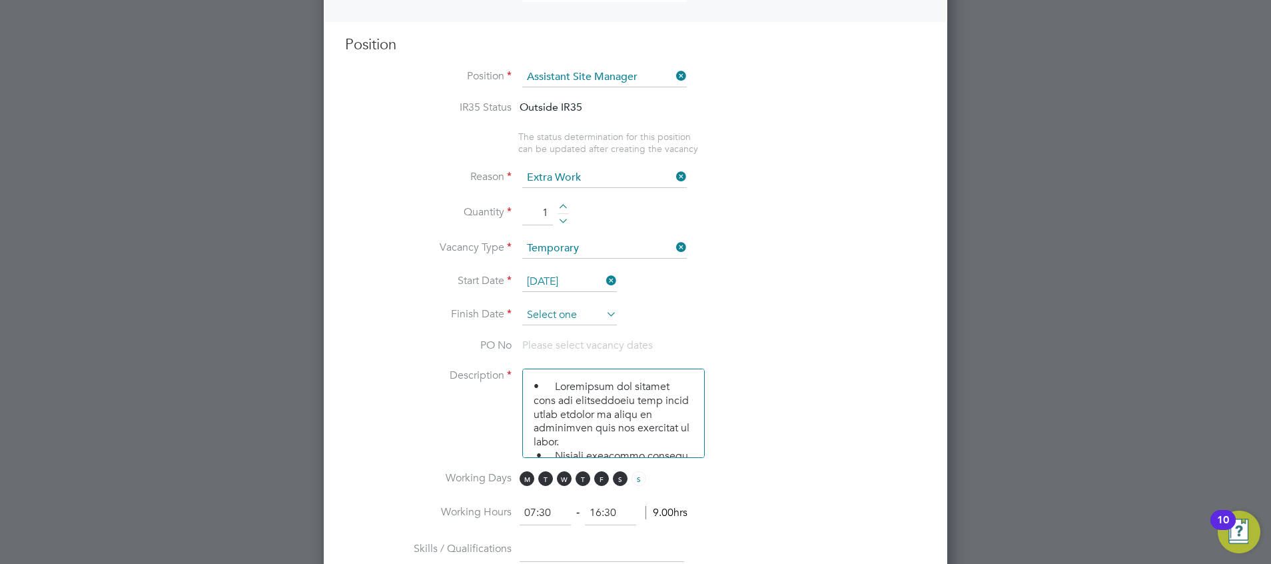
click at [596, 317] on input at bounding box center [569, 315] width 95 height 20
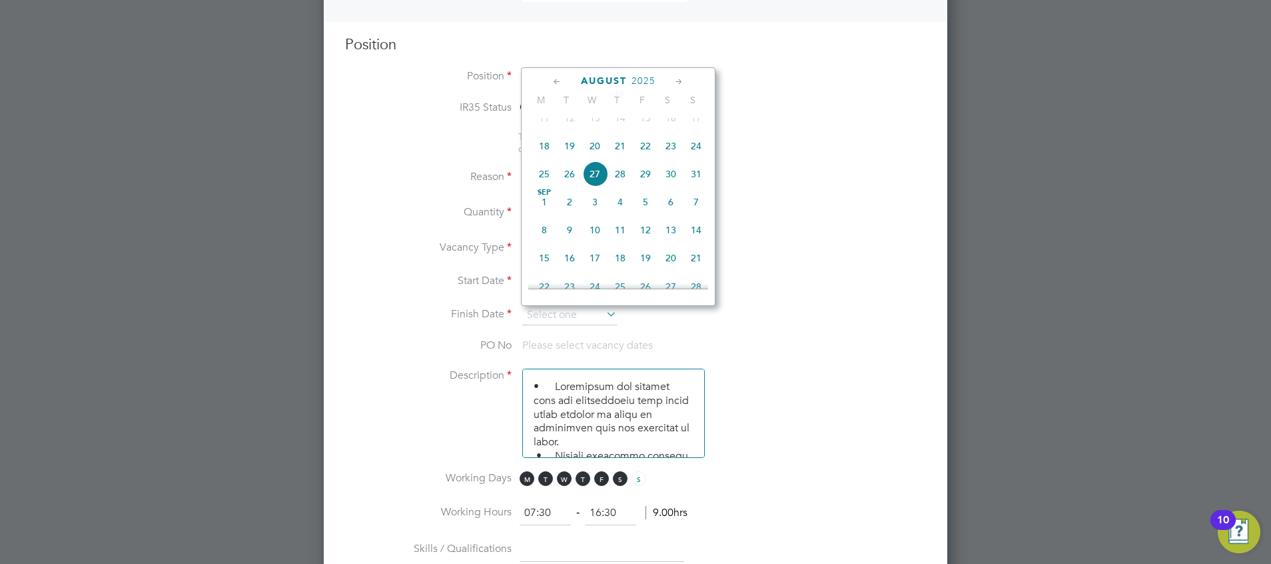
click at [649, 242] on span "12" at bounding box center [645, 229] width 25 height 25
type input "12 Sep 2025"
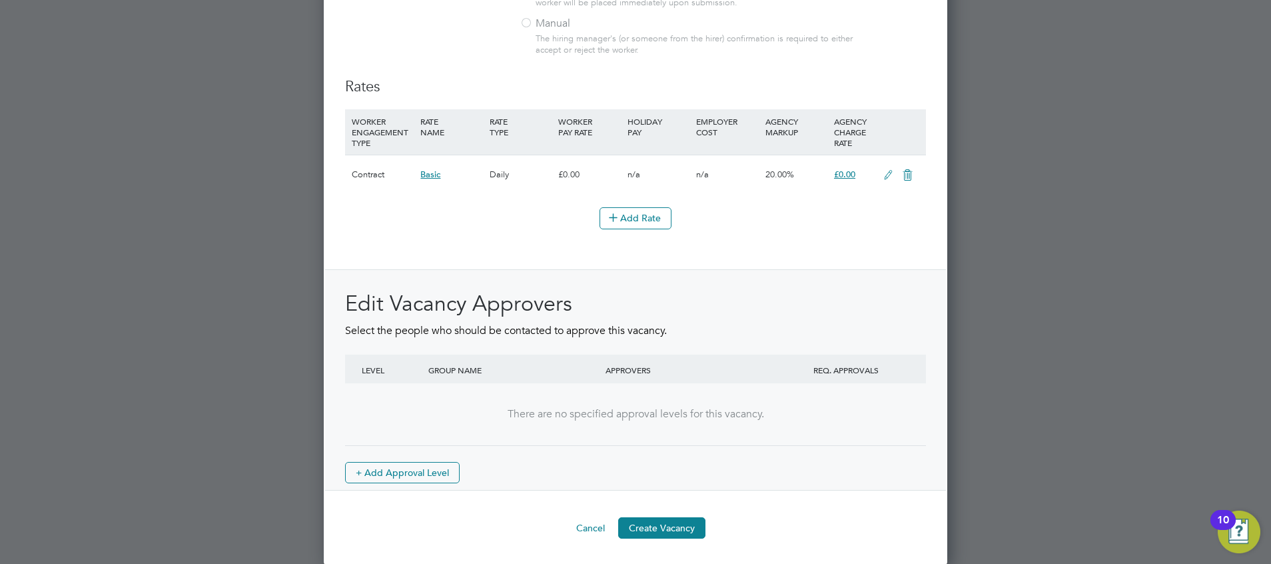
scroll to position [1505, 0]
click at [639, 536] on button "Create Vacancy" at bounding box center [661, 526] width 87 height 21
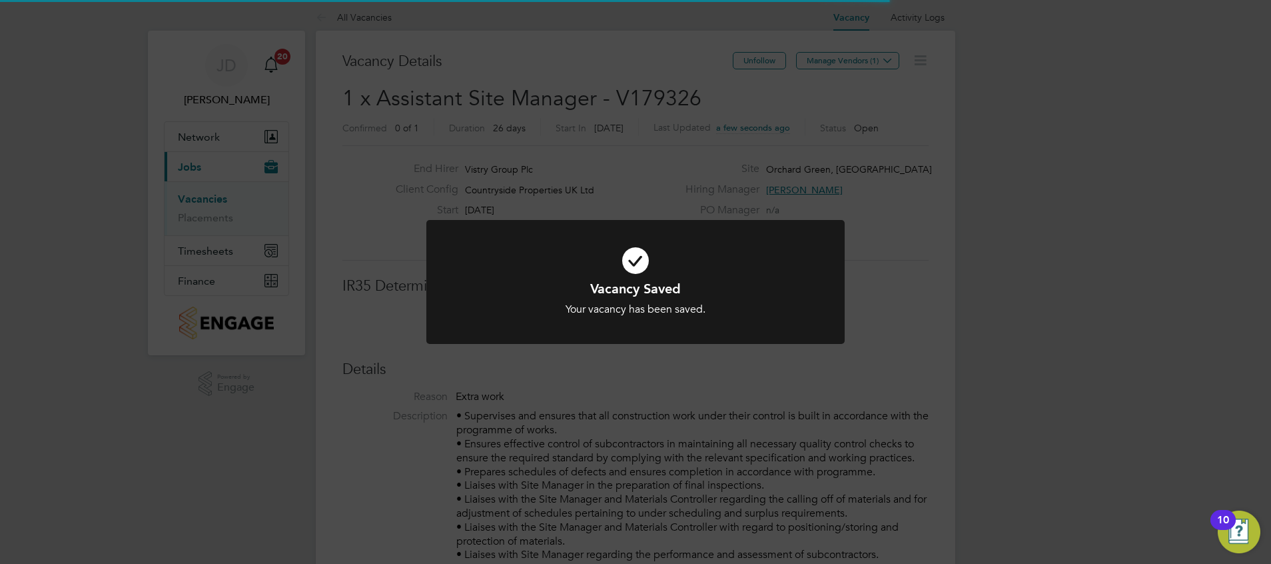
scroll to position [7, 7]
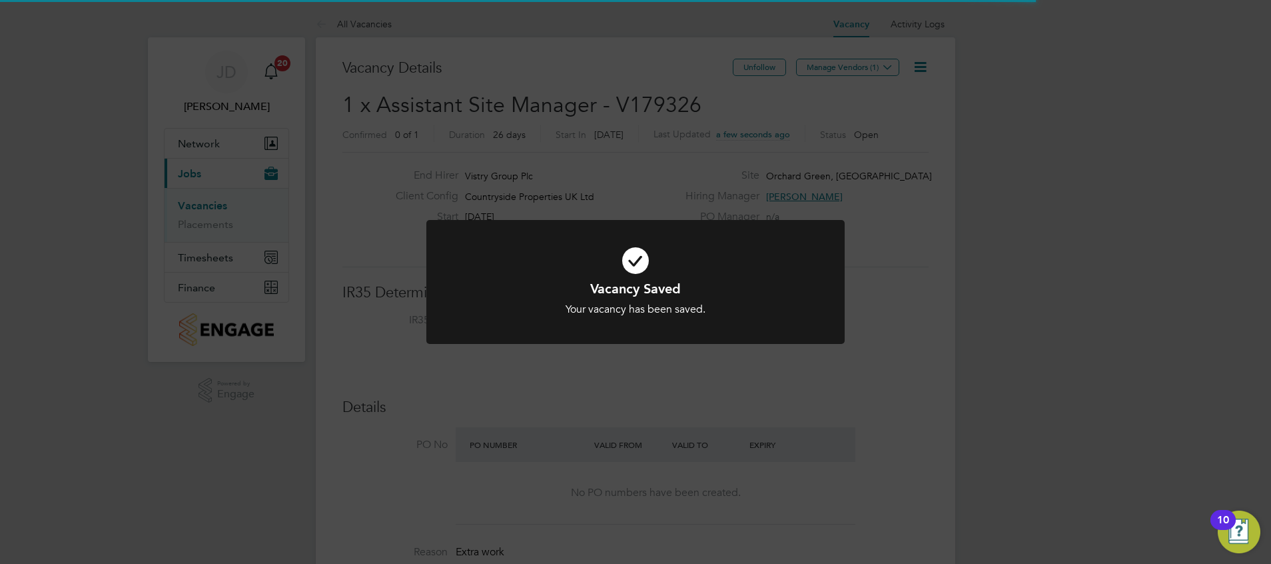
click at [769, 286] on h1 "Vacancy Saved" at bounding box center [635, 288] width 346 height 17
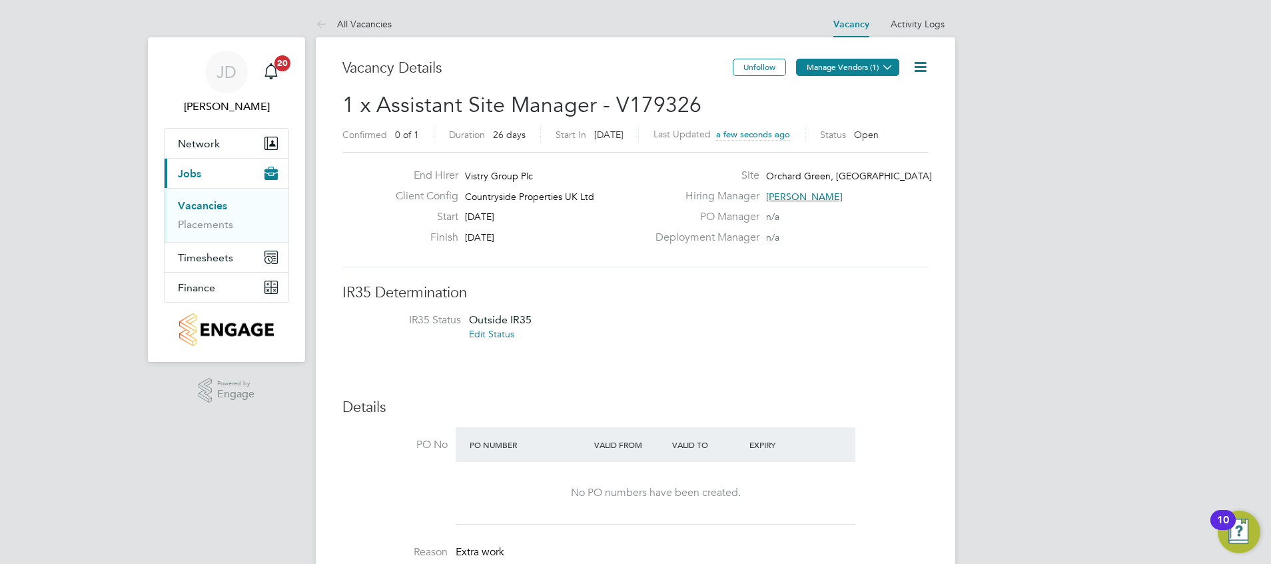
click at [821, 70] on button "Manage Vendors (1)" at bounding box center [847, 67] width 103 height 17
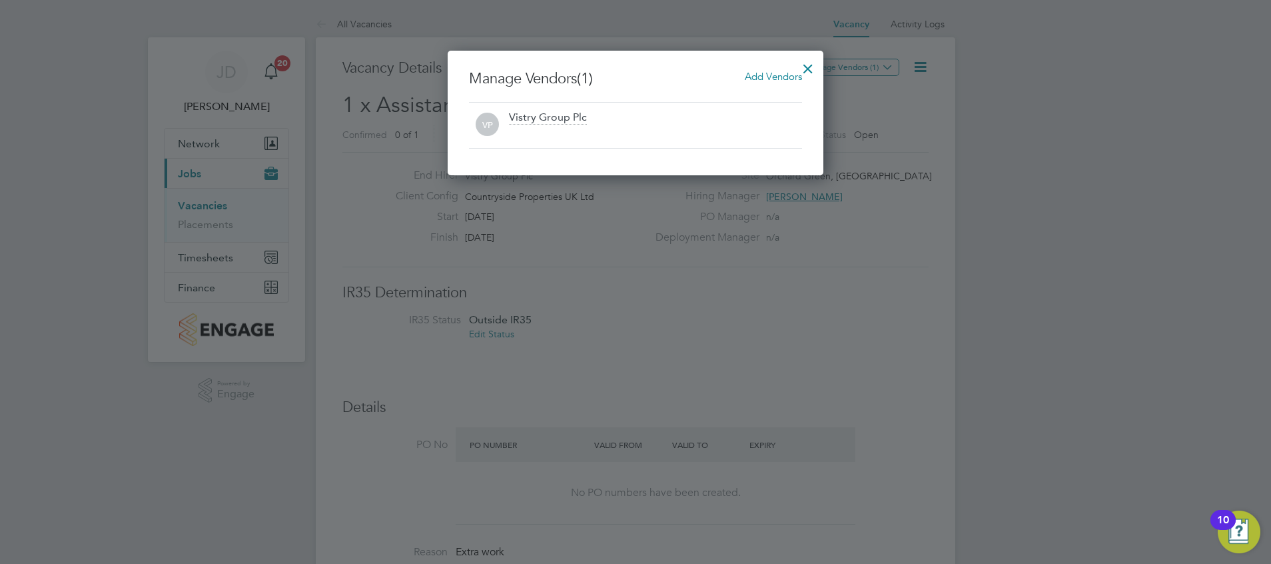
click at [765, 74] on span "Add Vendors" at bounding box center [773, 76] width 57 height 13
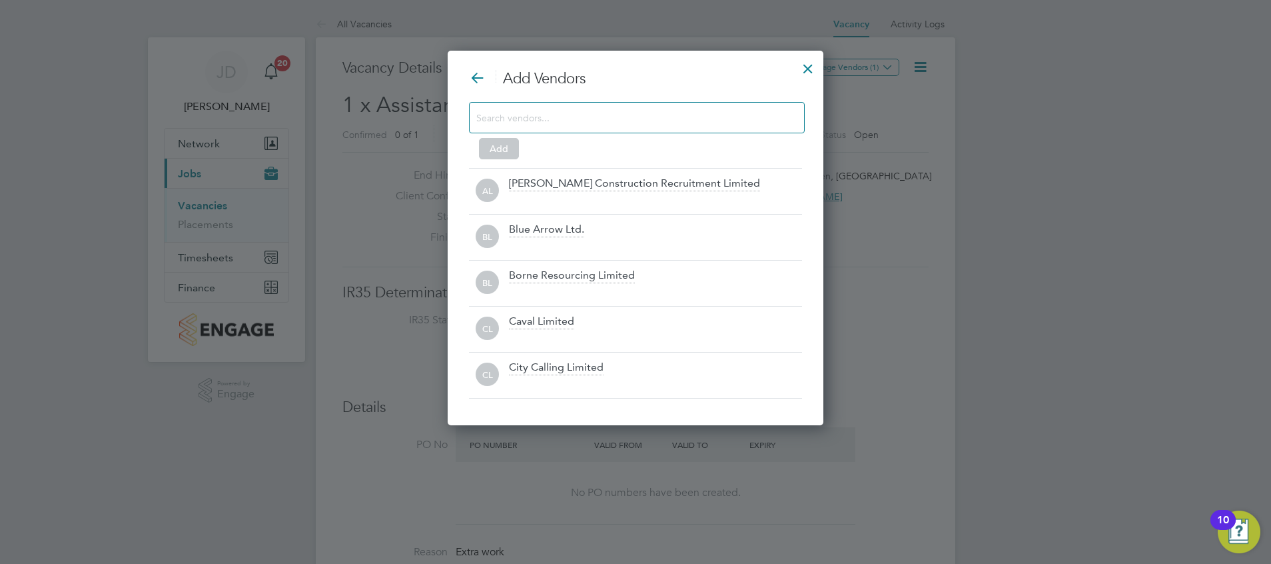
click at [579, 112] on input at bounding box center [626, 117] width 300 height 17
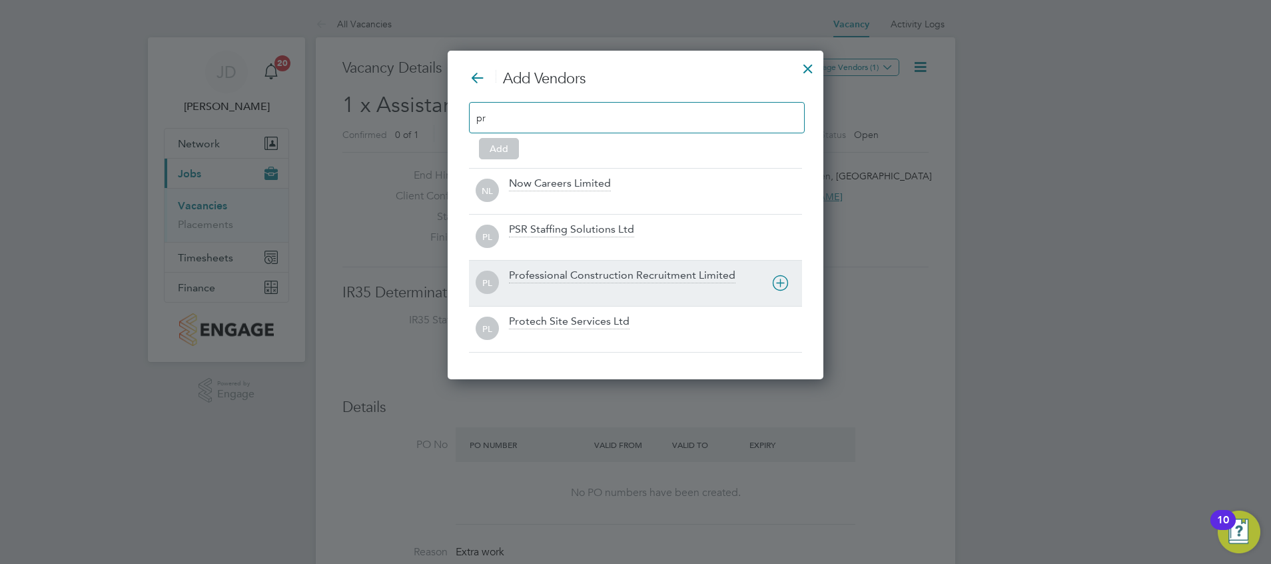
type input "pr"
click at [601, 275] on div "Professional Construction Recruitment Limited" at bounding box center [622, 275] width 226 height 15
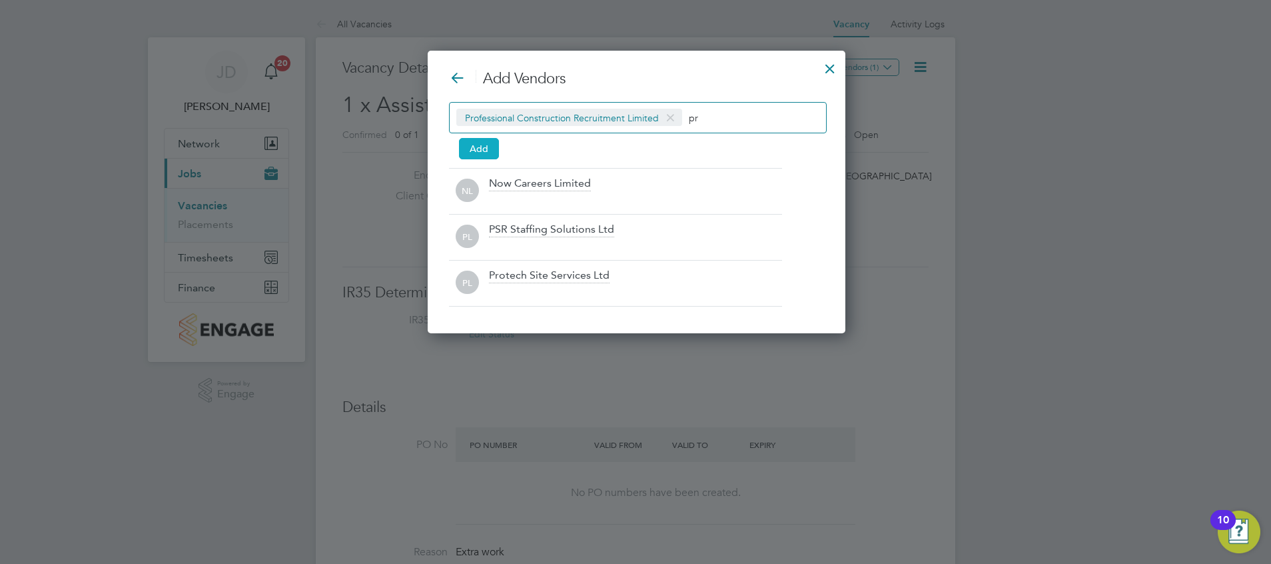
click at [478, 151] on button "Add" at bounding box center [479, 148] width 40 height 21
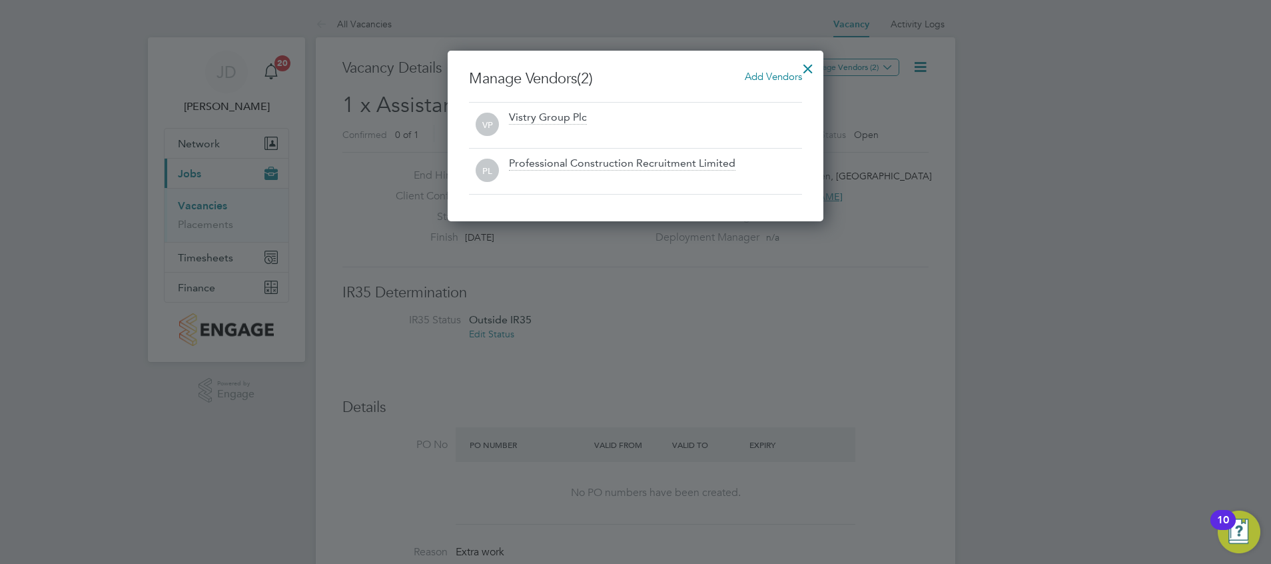
click at [813, 65] on div at bounding box center [808, 65] width 24 height 24
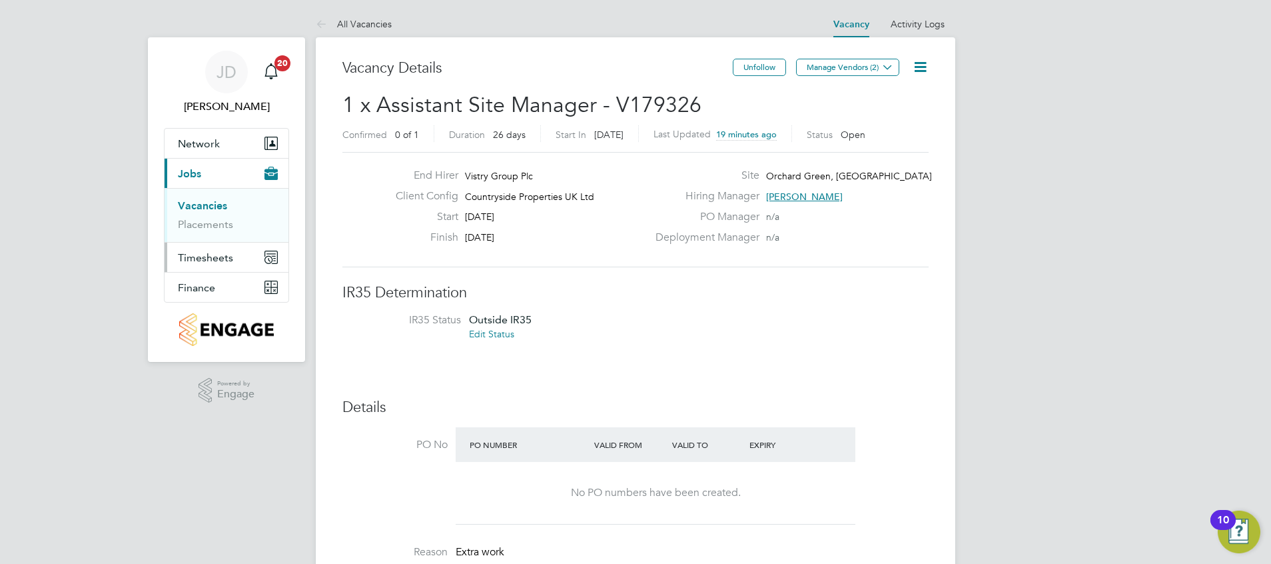
click at [200, 265] on button "Timesheets" at bounding box center [227, 256] width 124 height 29
click at [215, 237] on link "Timesheets" at bounding box center [205, 235] width 55 height 13
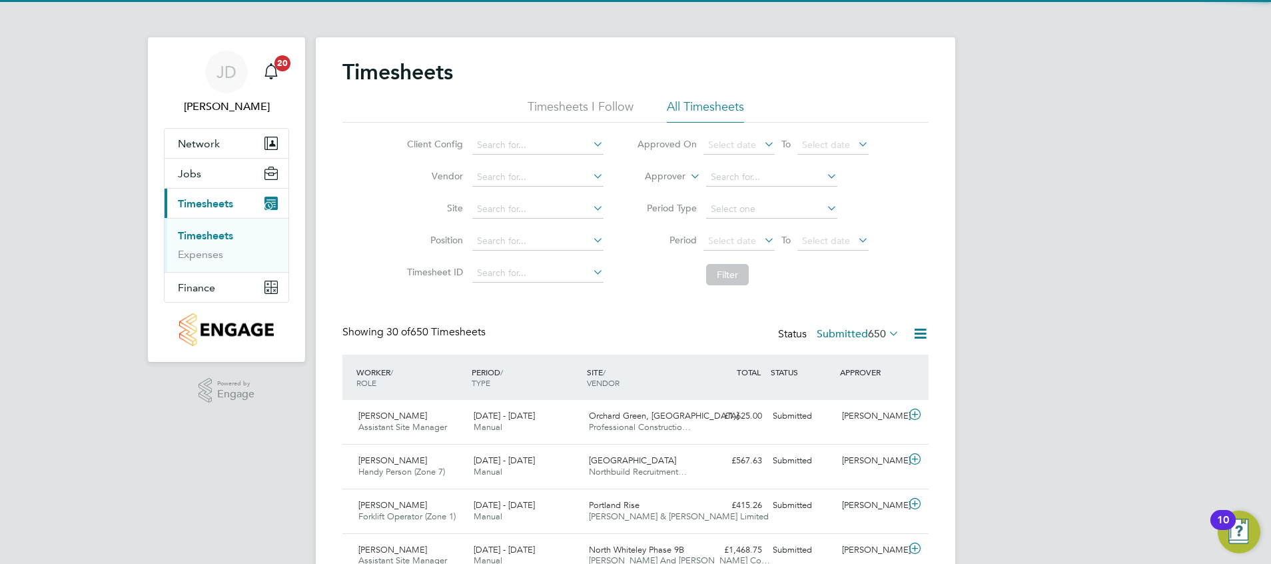
scroll to position [34, 116]
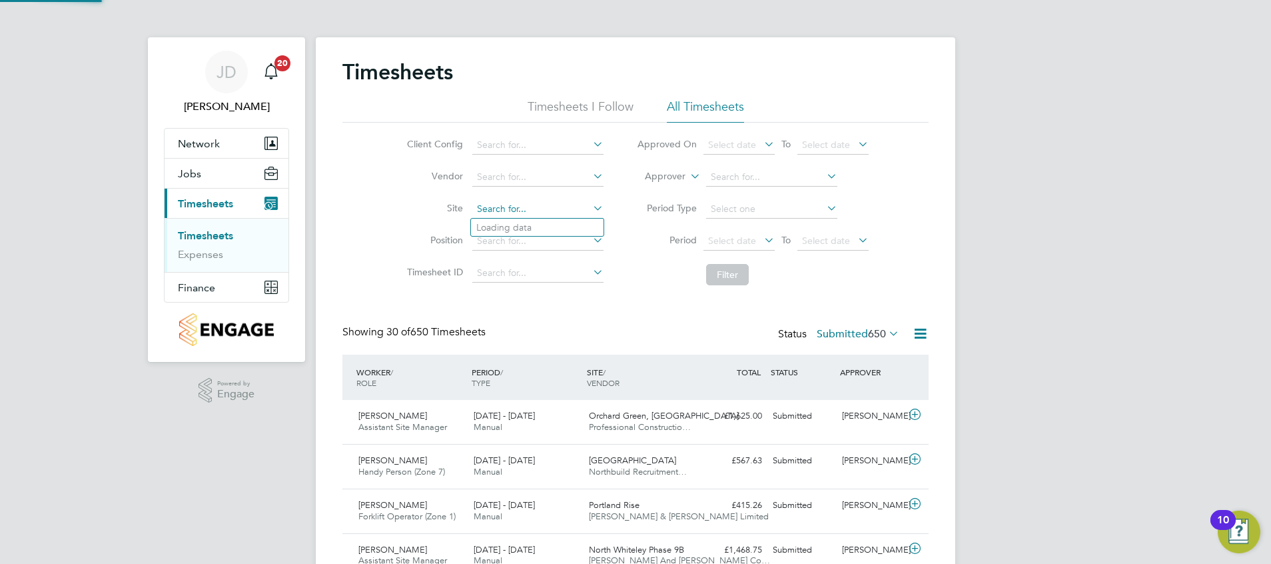
click at [507, 210] on input at bounding box center [537, 209] width 131 height 19
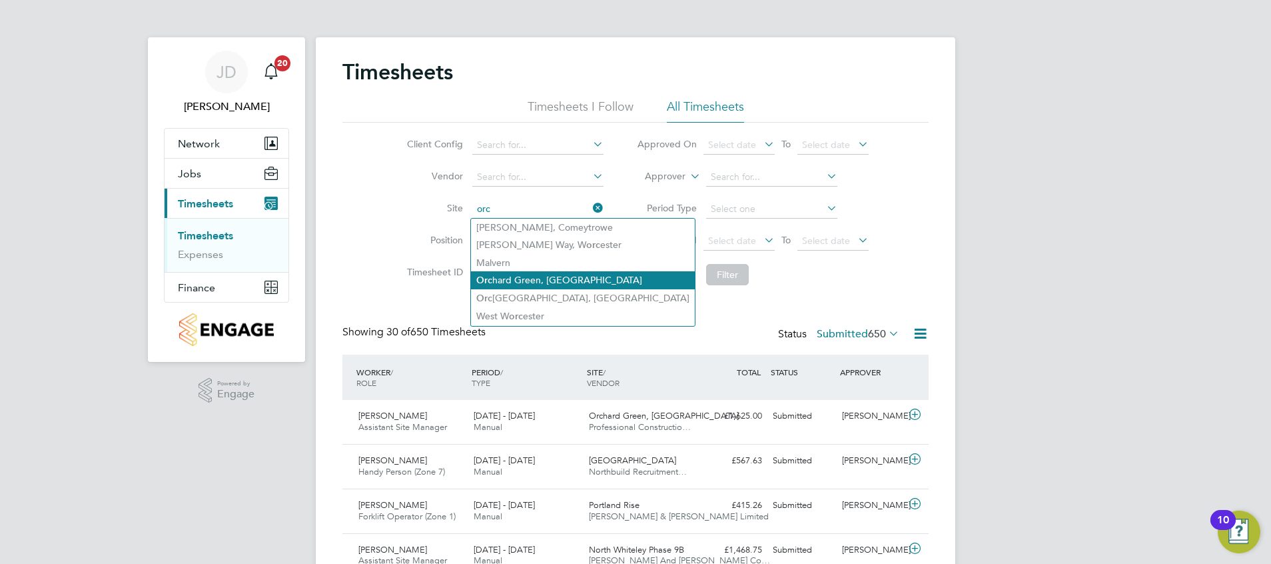
click at [534, 283] on li "Orc hard Green, Aylesbury" at bounding box center [583, 280] width 224 height 18
type input "Orchard Green, [GEOGRAPHIC_DATA]"
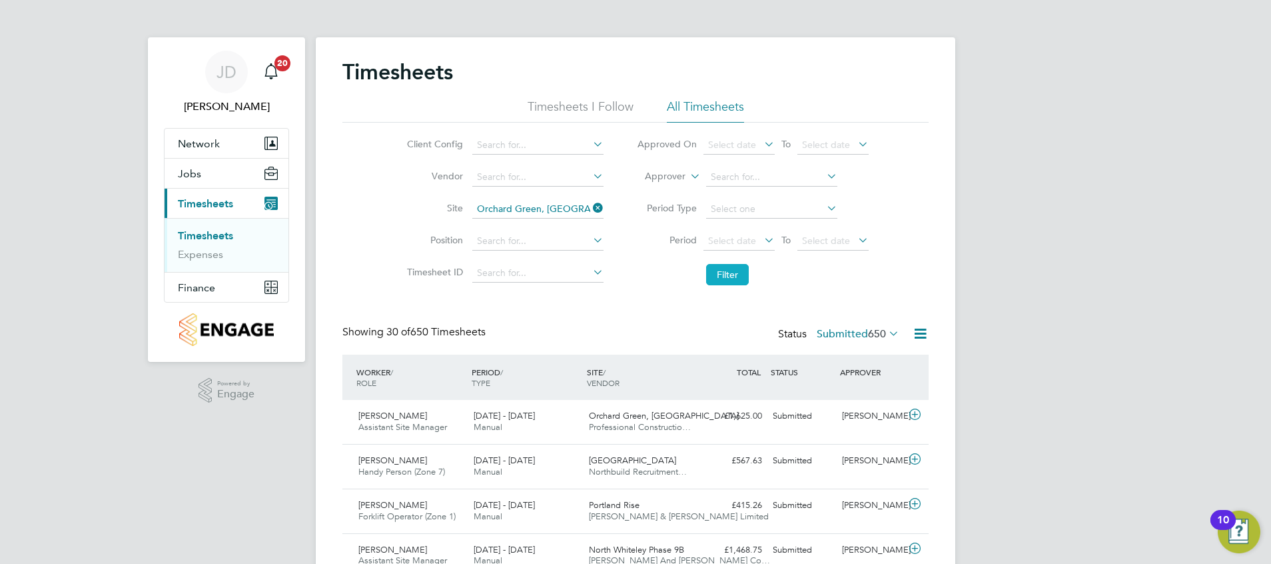
click at [723, 278] on button "Filter" at bounding box center [727, 274] width 43 height 21
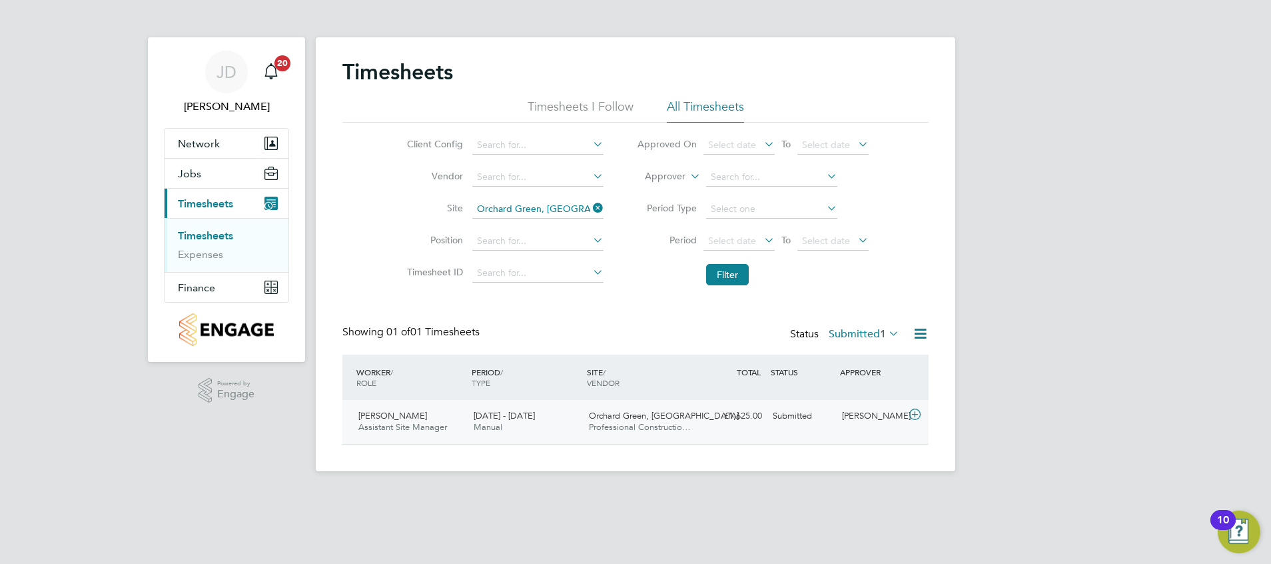
click at [767, 426] on div "£1,625.00 Submitted" at bounding box center [732, 416] width 69 height 22
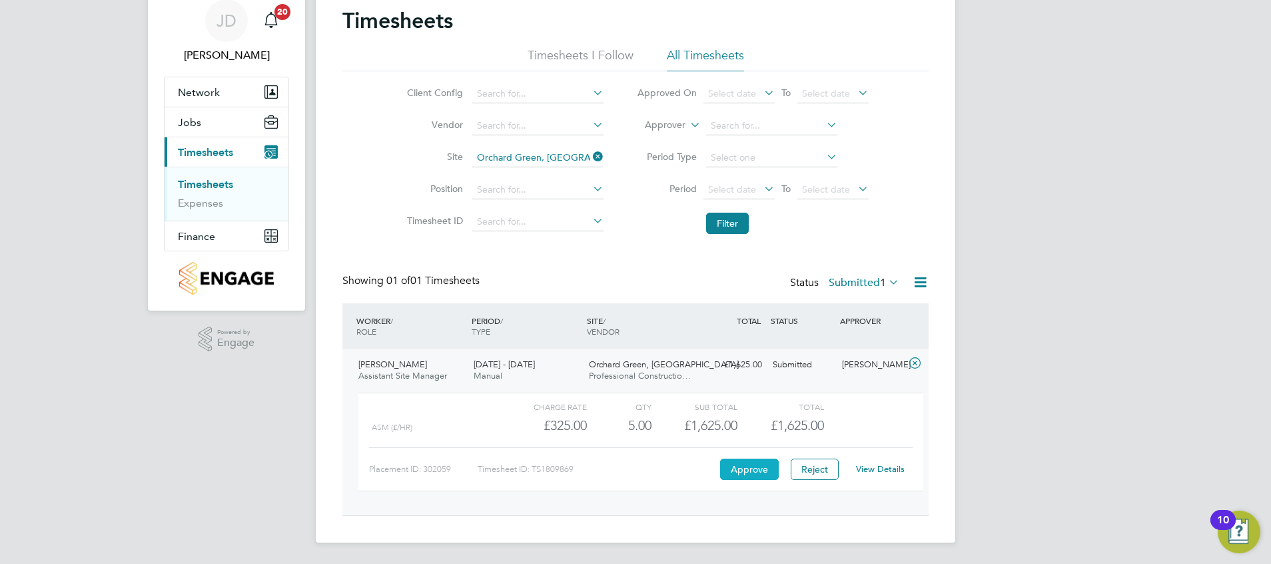
click at [743, 469] on button "Approve" at bounding box center [749, 468] width 59 height 21
click at [763, 460] on button "Approve" at bounding box center [749, 468] width 59 height 21
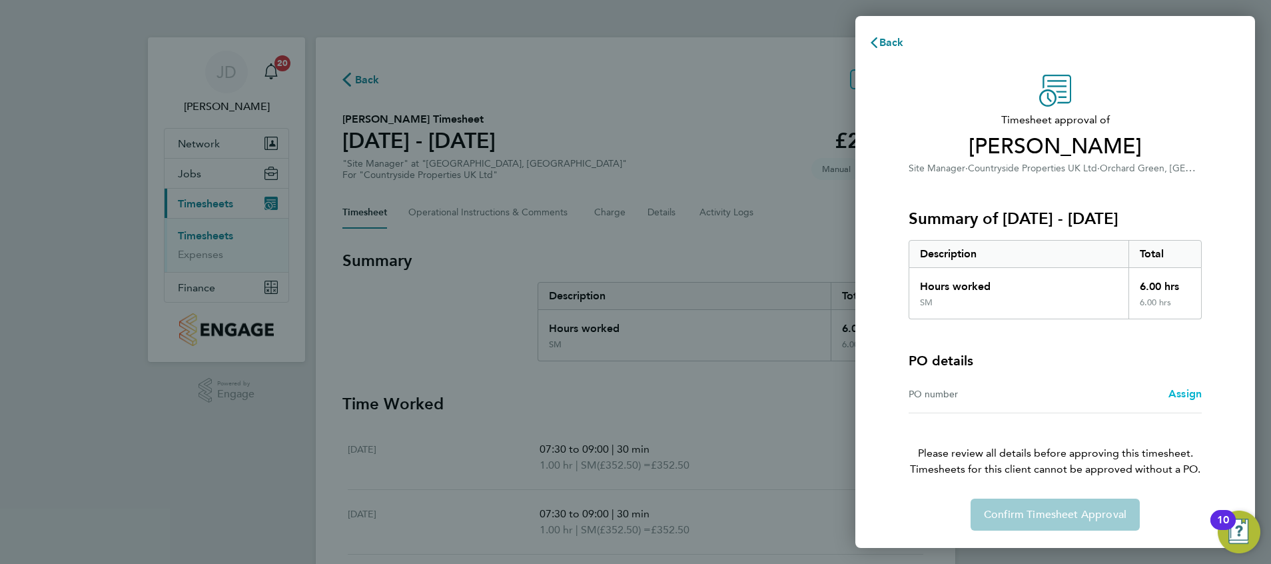
click at [1180, 390] on span "Assign" at bounding box center [1184, 393] width 33 height 13
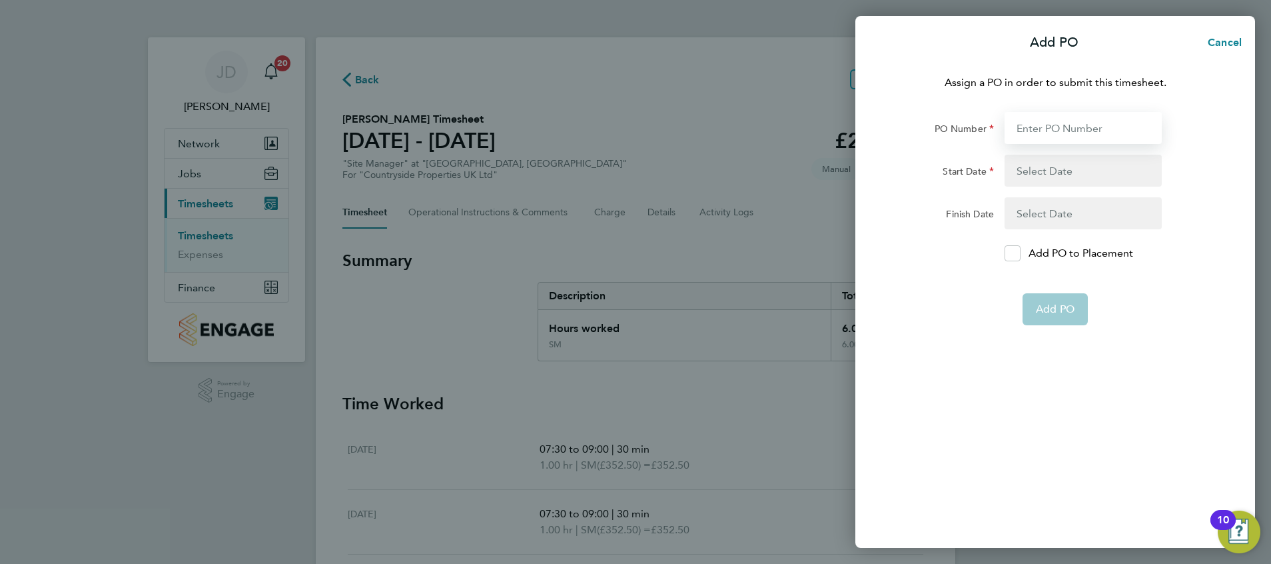
click at [1064, 129] on input "PO Number" at bounding box center [1082, 128] width 157 height 32
type input "S-HAYLS/00249"
type input "[DATE]"
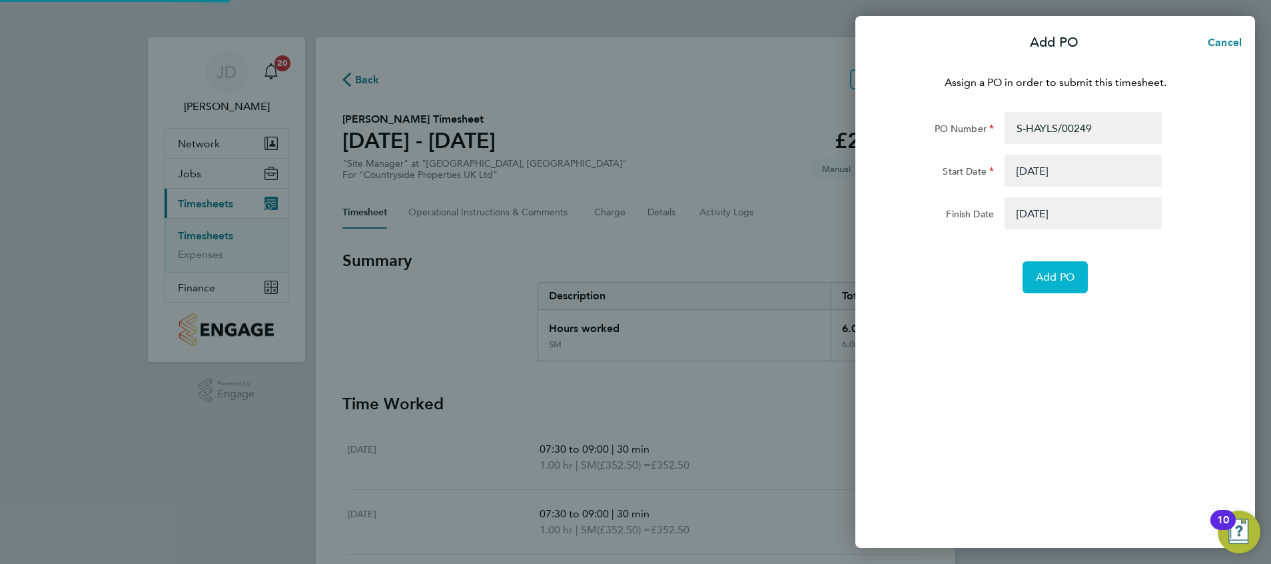
click at [1048, 275] on span "Add PO" at bounding box center [1055, 276] width 39 height 13
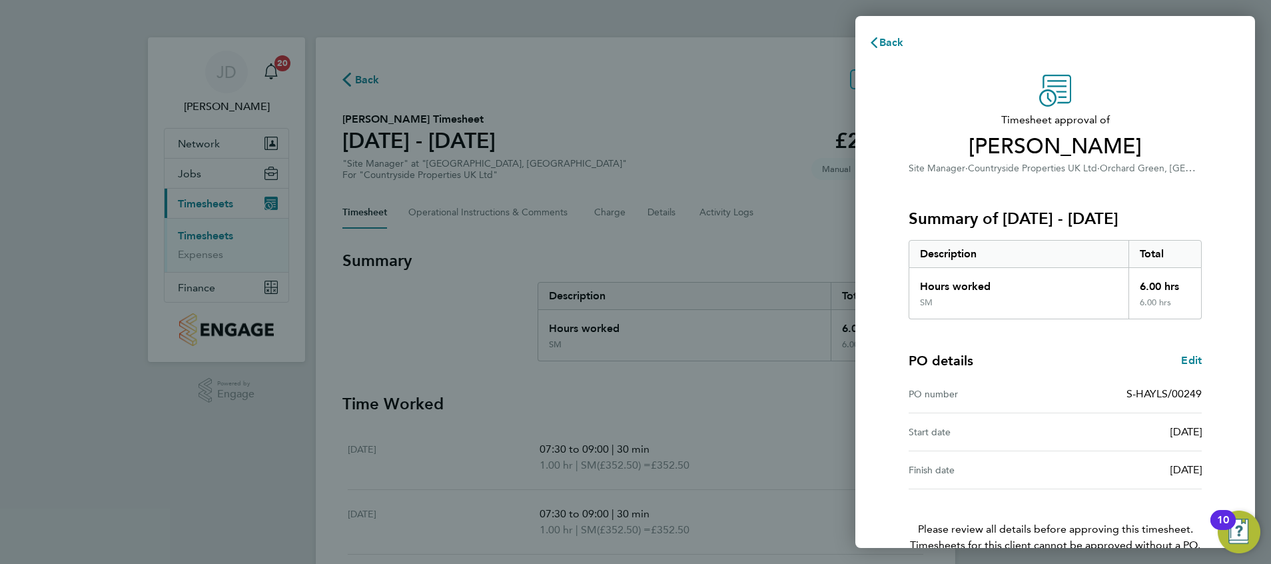
scroll to position [75, 0]
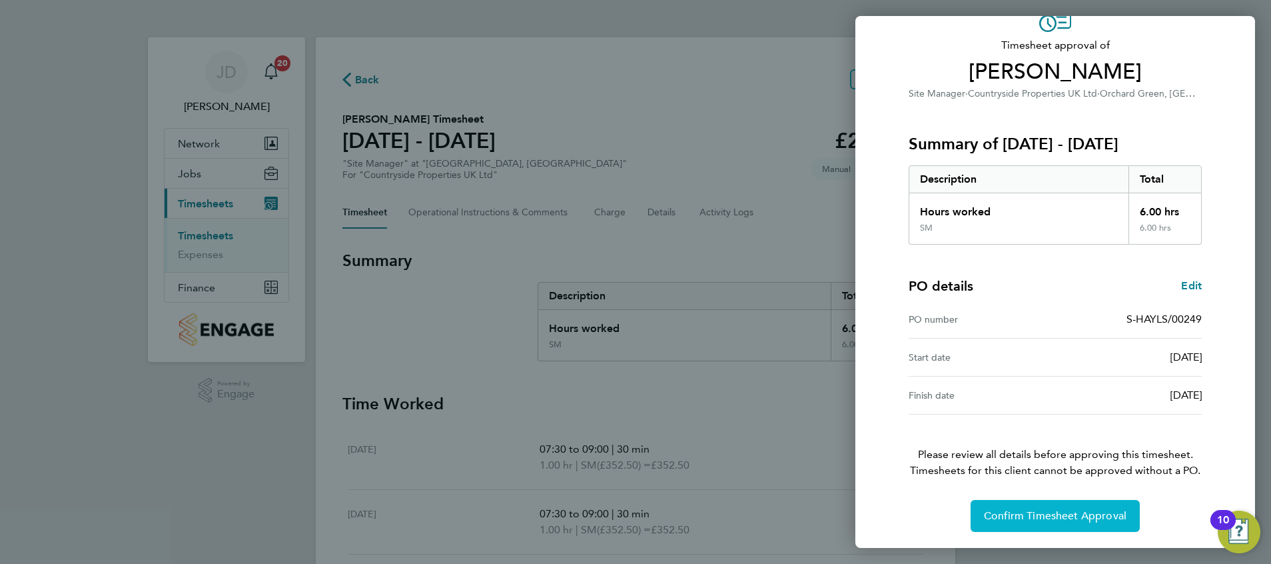
click at [1026, 518] on span "Confirm Timesheet Approval" at bounding box center [1055, 515] width 143 height 13
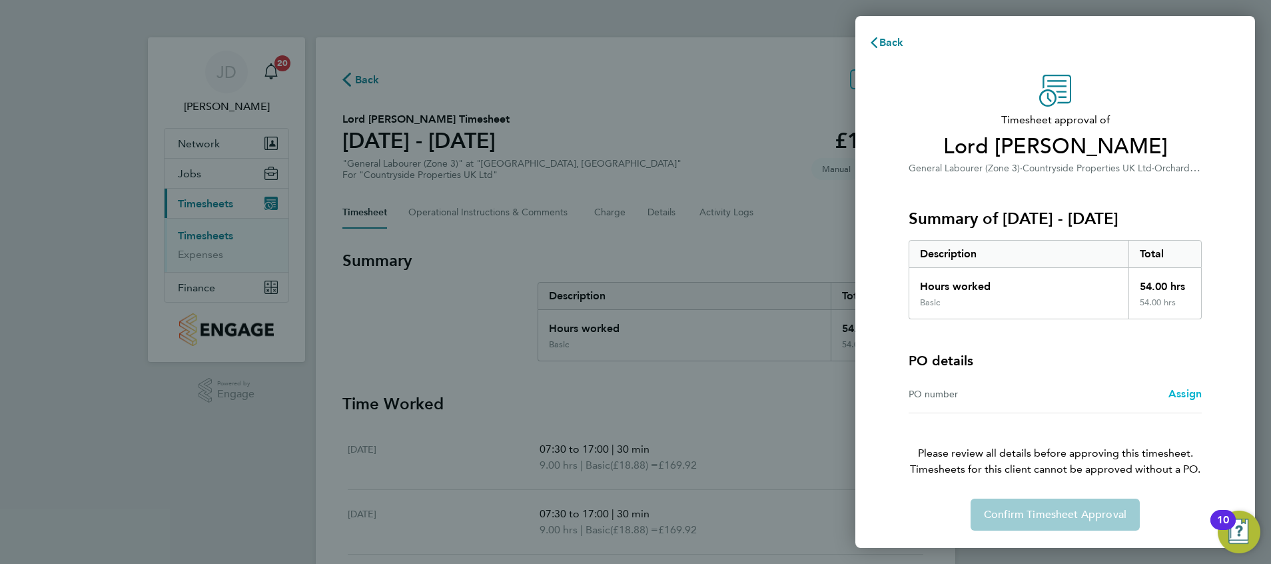
click at [1181, 392] on span "Assign" at bounding box center [1184, 393] width 33 height 13
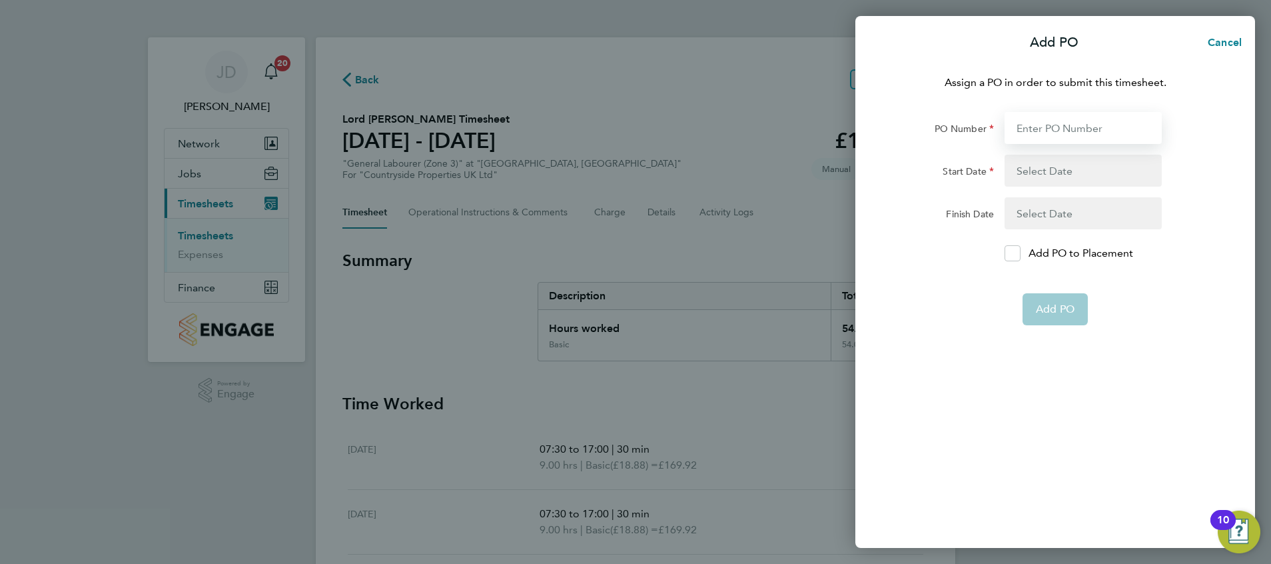
click at [1064, 134] on input "PO Number" at bounding box center [1082, 128] width 157 height 32
type input "S-HAYLS/00249"
type input "[DATE]"
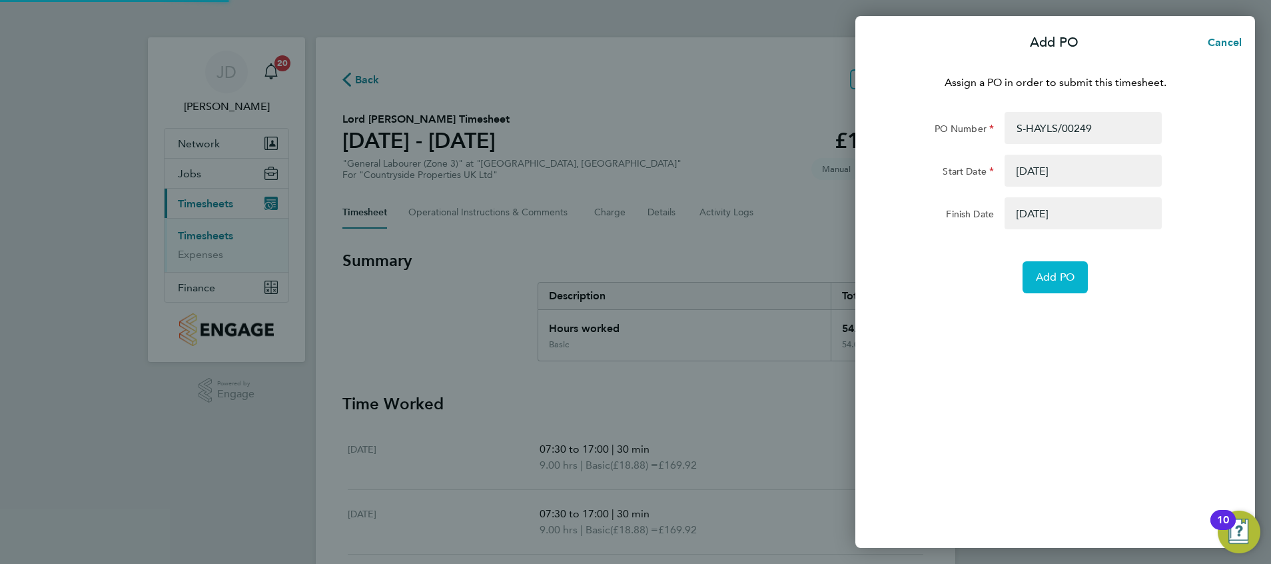
click at [1049, 280] on span "Add PO" at bounding box center [1055, 276] width 39 height 13
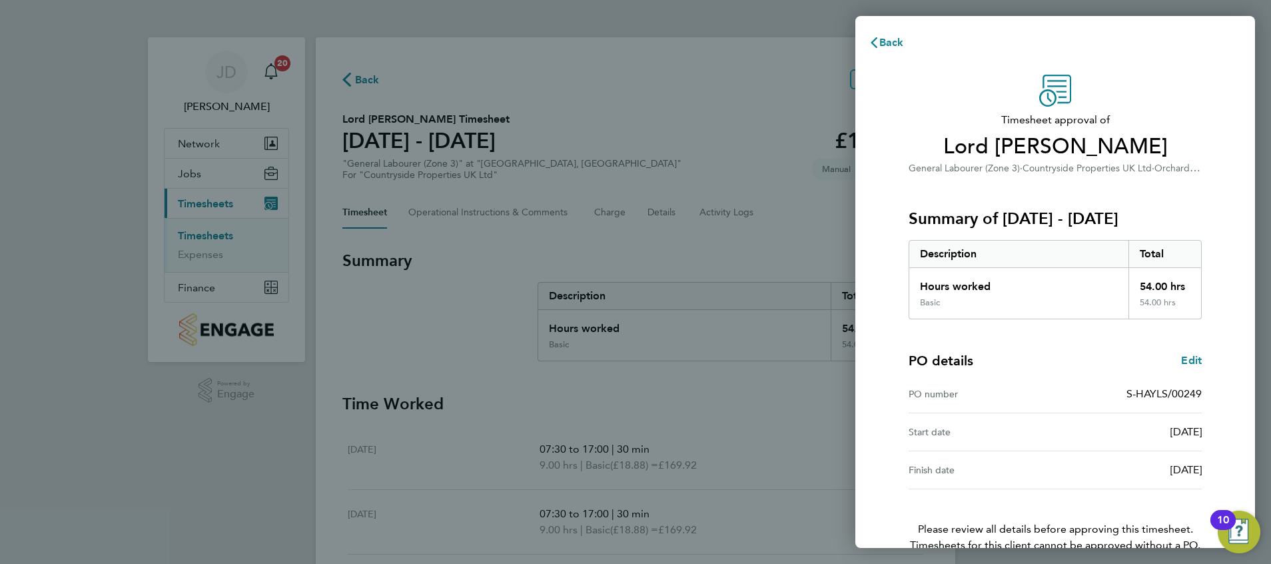
scroll to position [75, 0]
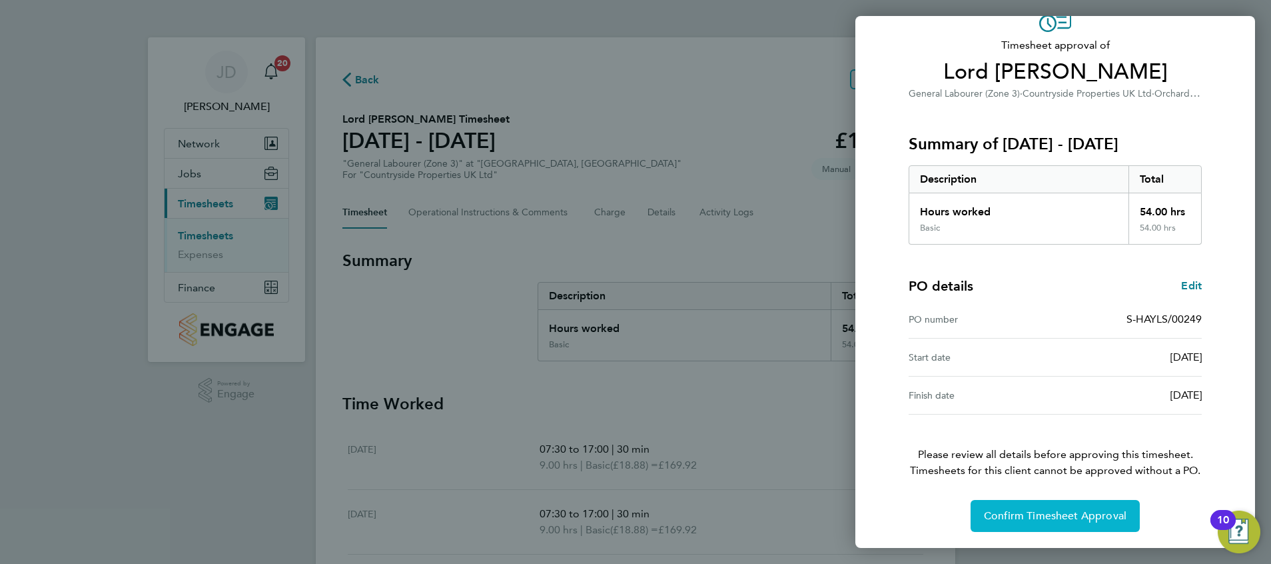
click at [1034, 516] on span "Confirm Timesheet Approval" at bounding box center [1055, 515] width 143 height 13
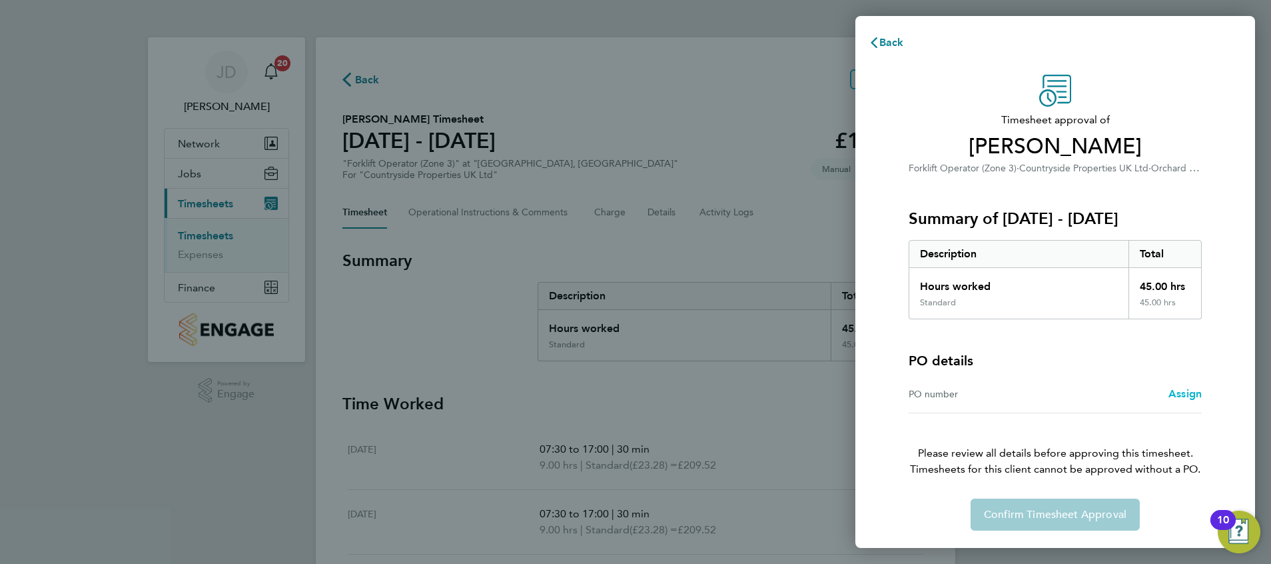
click at [1196, 393] on span "Assign" at bounding box center [1184, 393] width 33 height 13
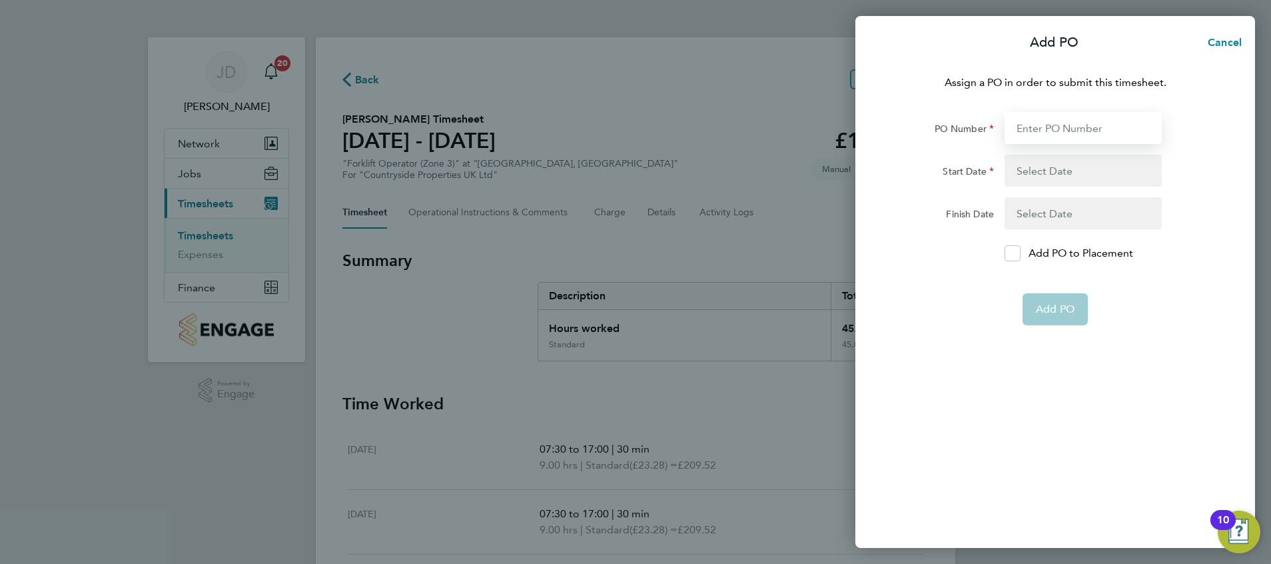
click at [1062, 129] on input "PO Number" at bounding box center [1082, 128] width 157 height 32
type input "S-HAYLS/00249"
type input "[DATE]"
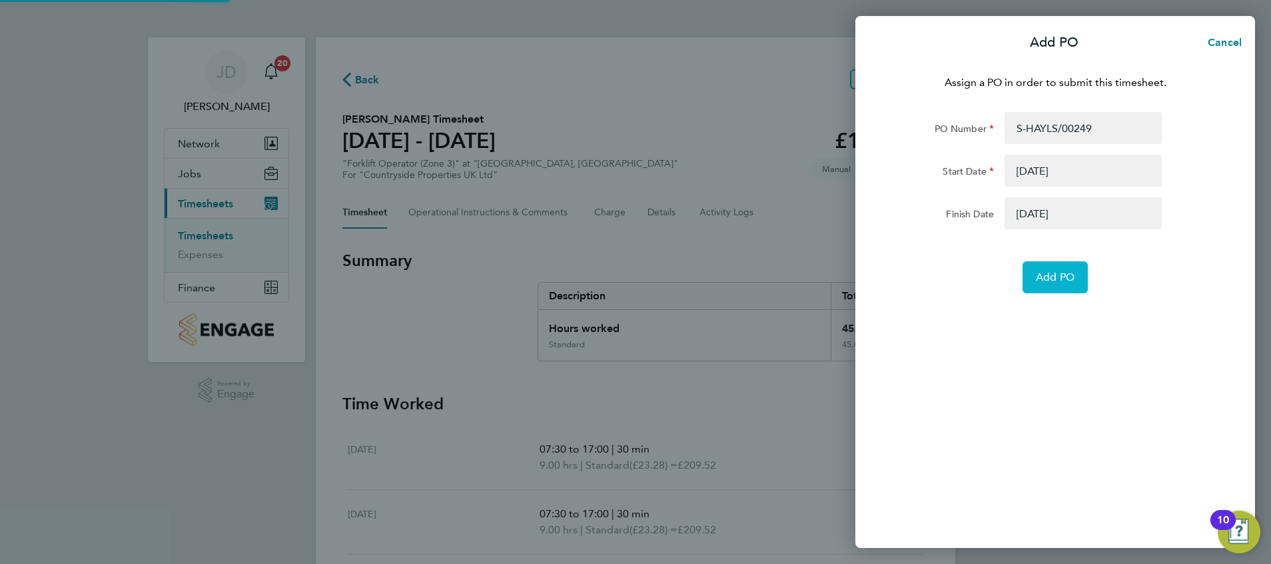
click at [1047, 280] on span "Add PO" at bounding box center [1055, 276] width 39 height 13
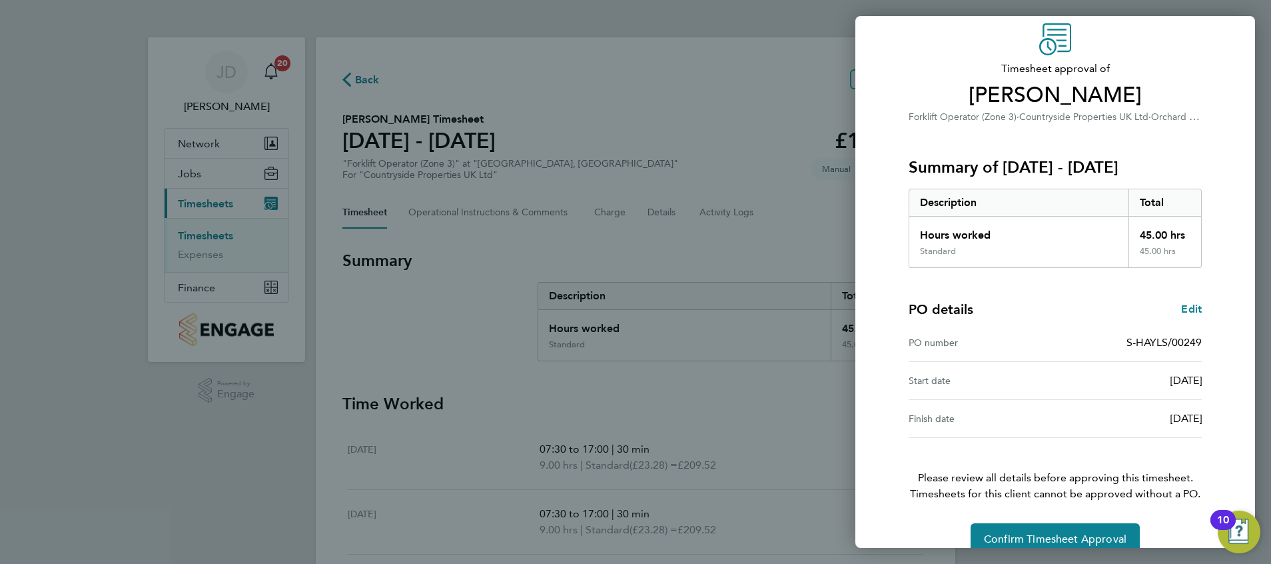
scroll to position [75, 0]
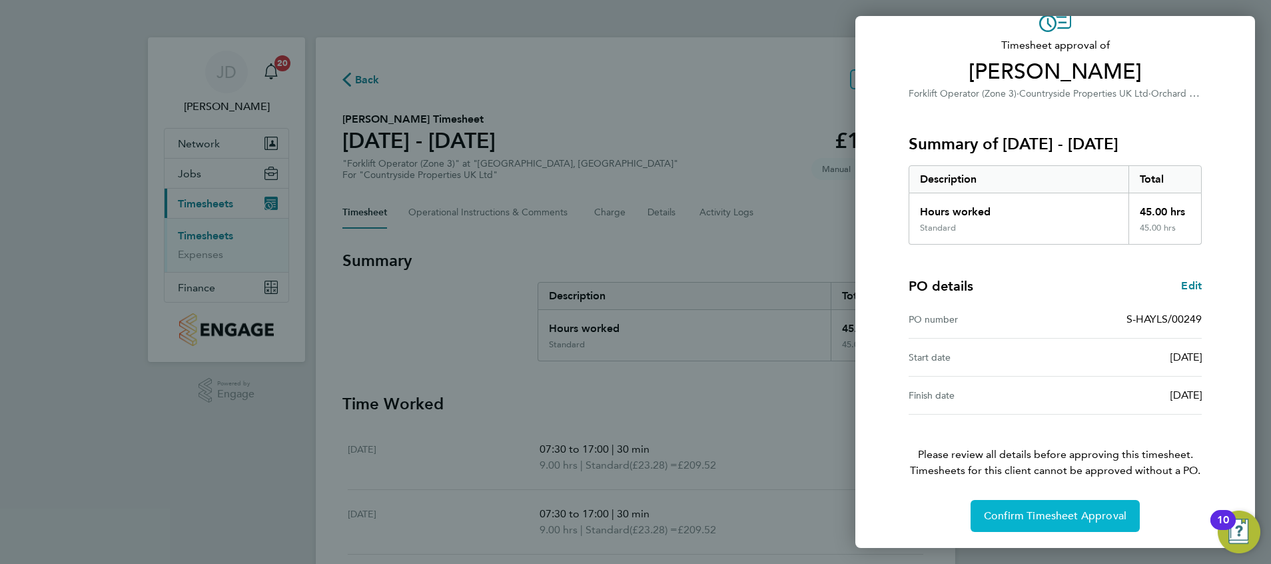
click at [1019, 514] on span "Confirm Timesheet Approval" at bounding box center [1055, 515] width 143 height 13
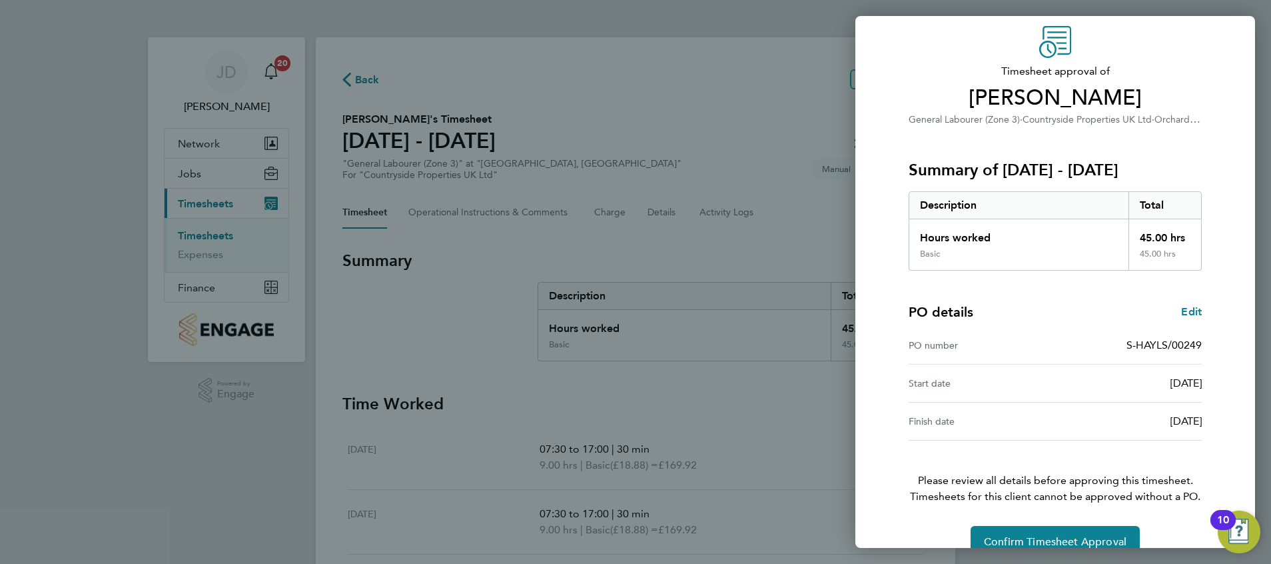
scroll to position [75, 0]
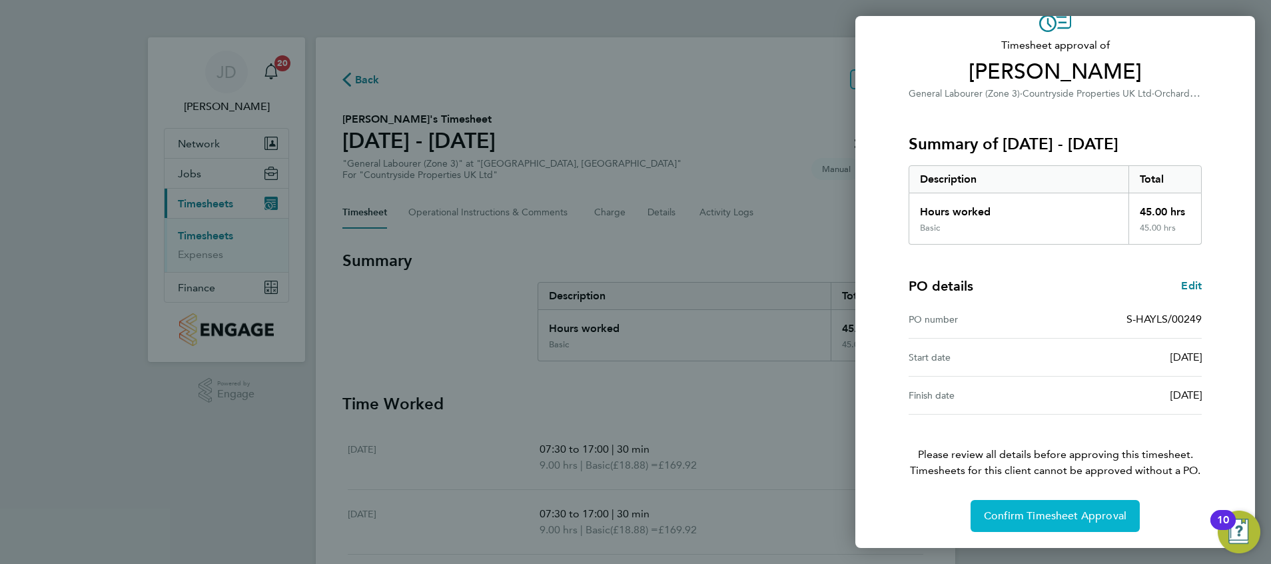
click at [1039, 512] on span "Confirm Timesheet Approval" at bounding box center [1055, 515] width 143 height 13
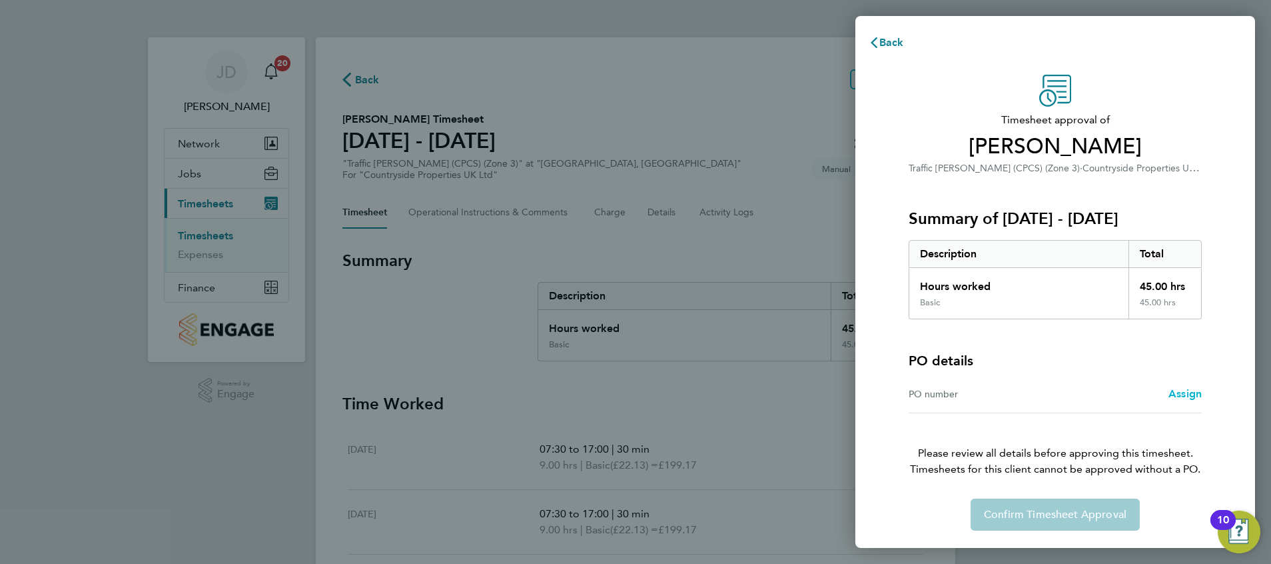
click at [1188, 390] on span "Assign" at bounding box center [1184, 393] width 33 height 13
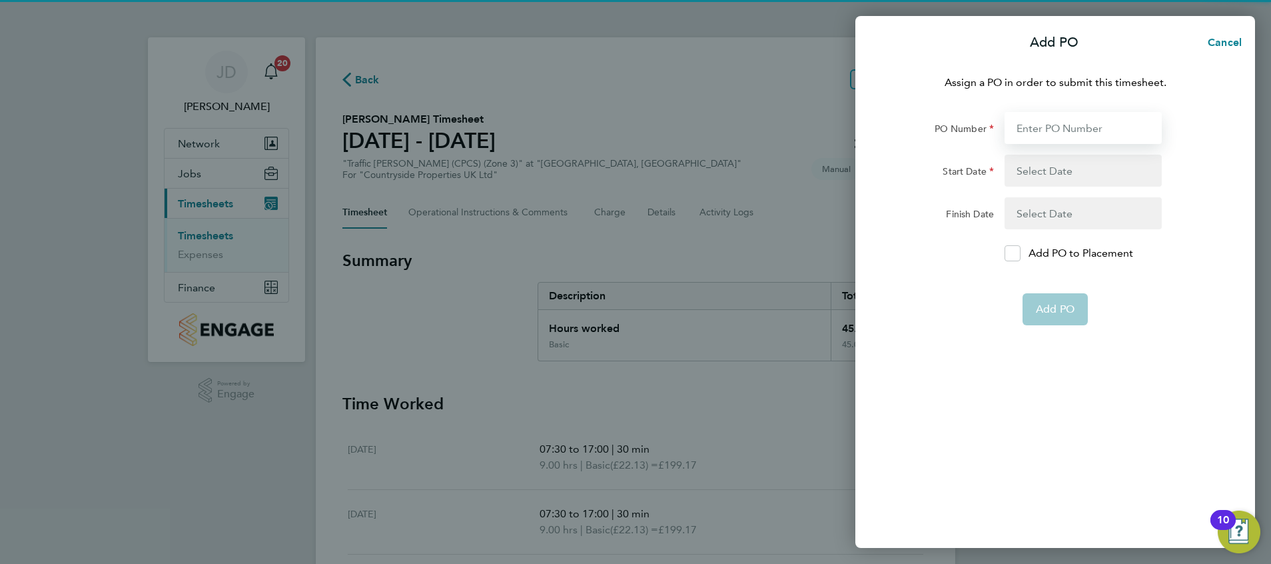
click at [1096, 140] on input "PO Number" at bounding box center [1082, 128] width 157 height 32
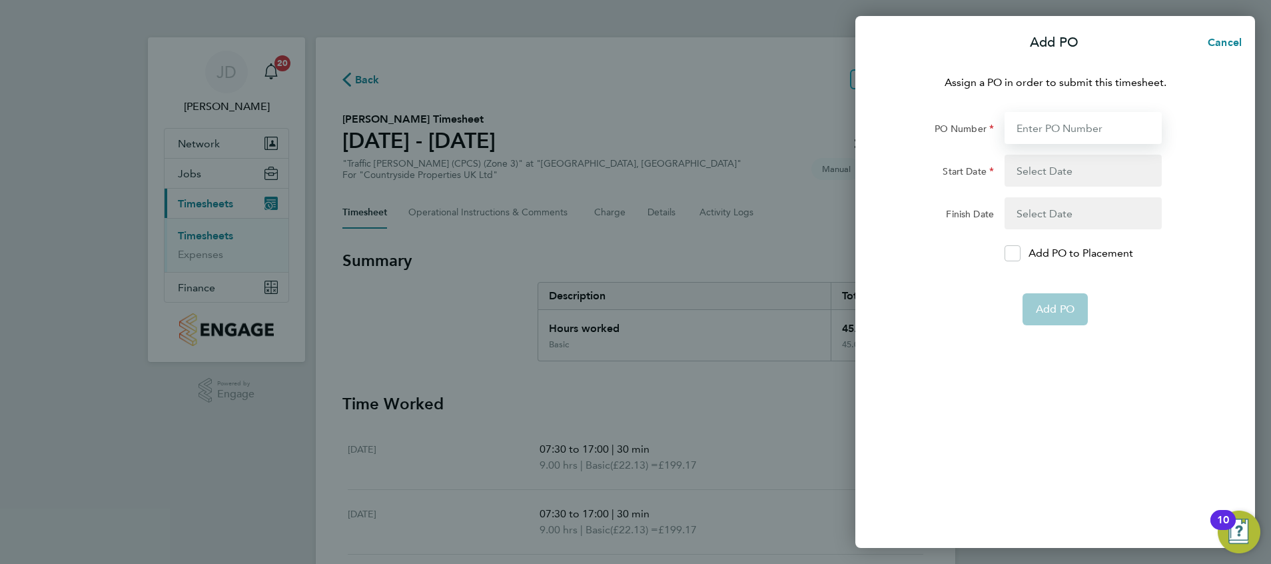
type input "S-HAYLS/00249"
type input "[DATE]"
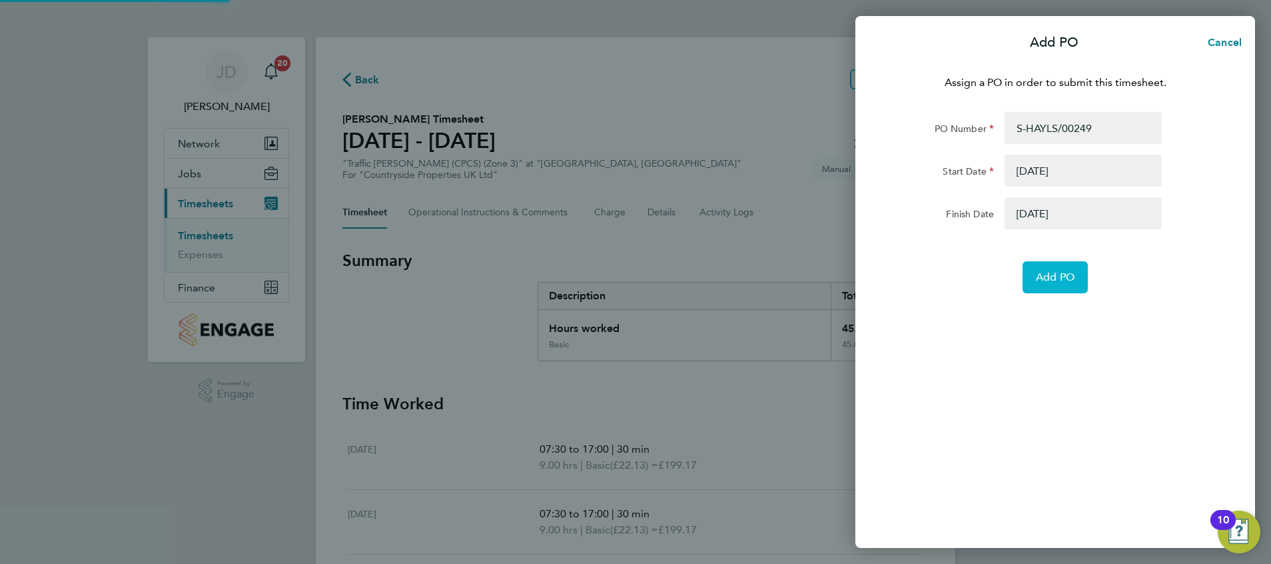
click at [1053, 281] on span "Add PO" at bounding box center [1055, 276] width 39 height 13
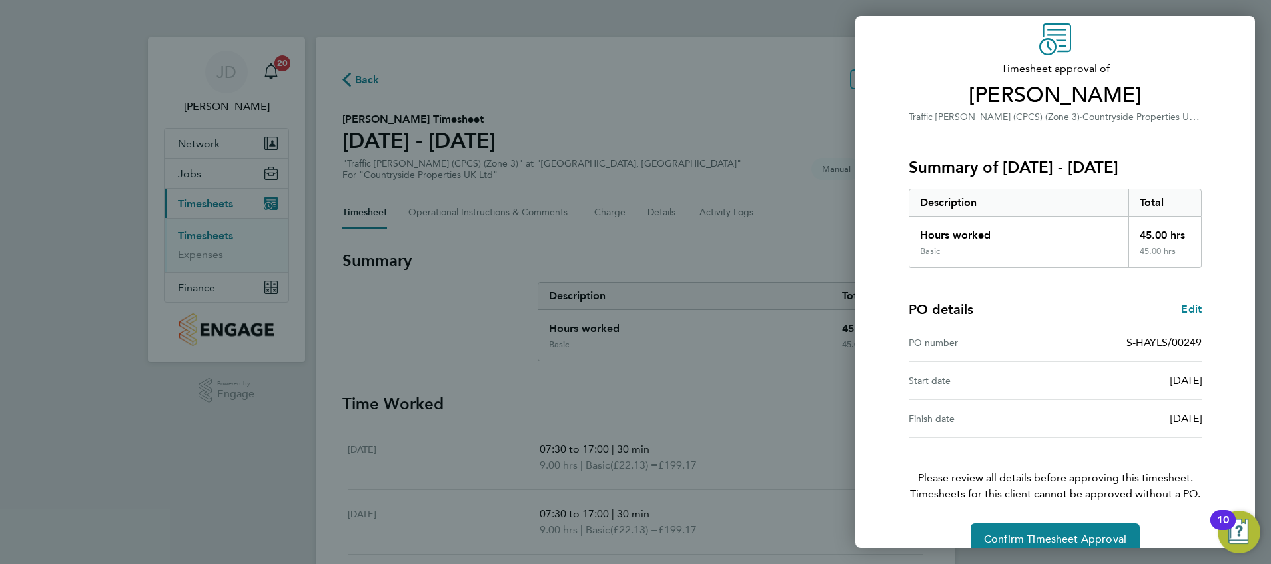
scroll to position [75, 0]
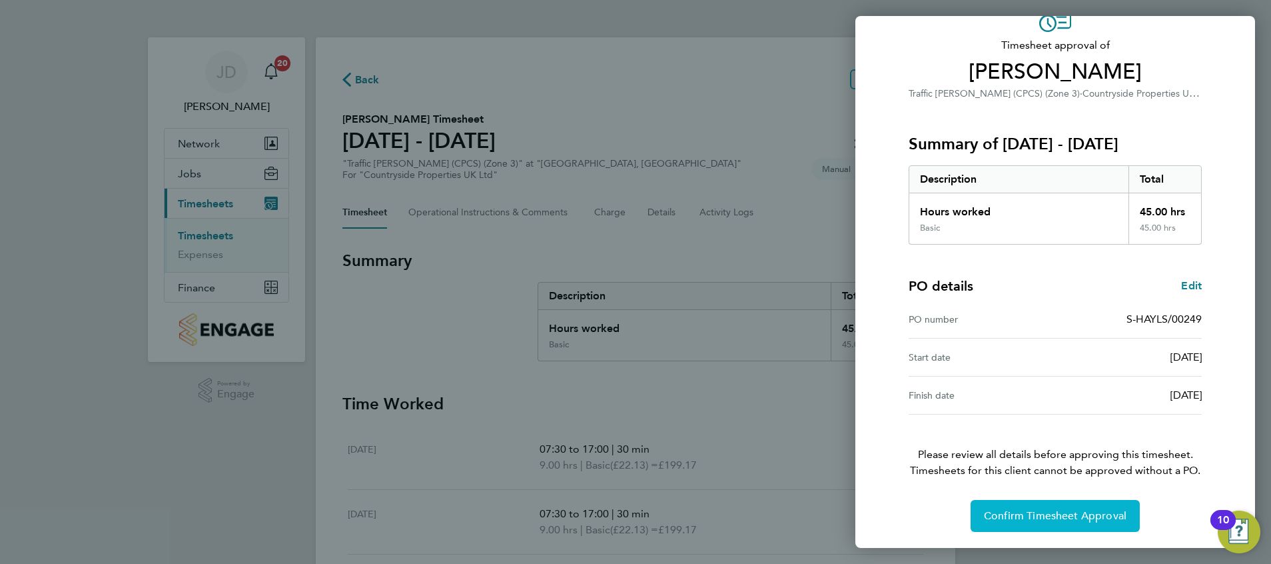
click at [1026, 510] on span "Confirm Timesheet Approval" at bounding box center [1055, 515] width 143 height 13
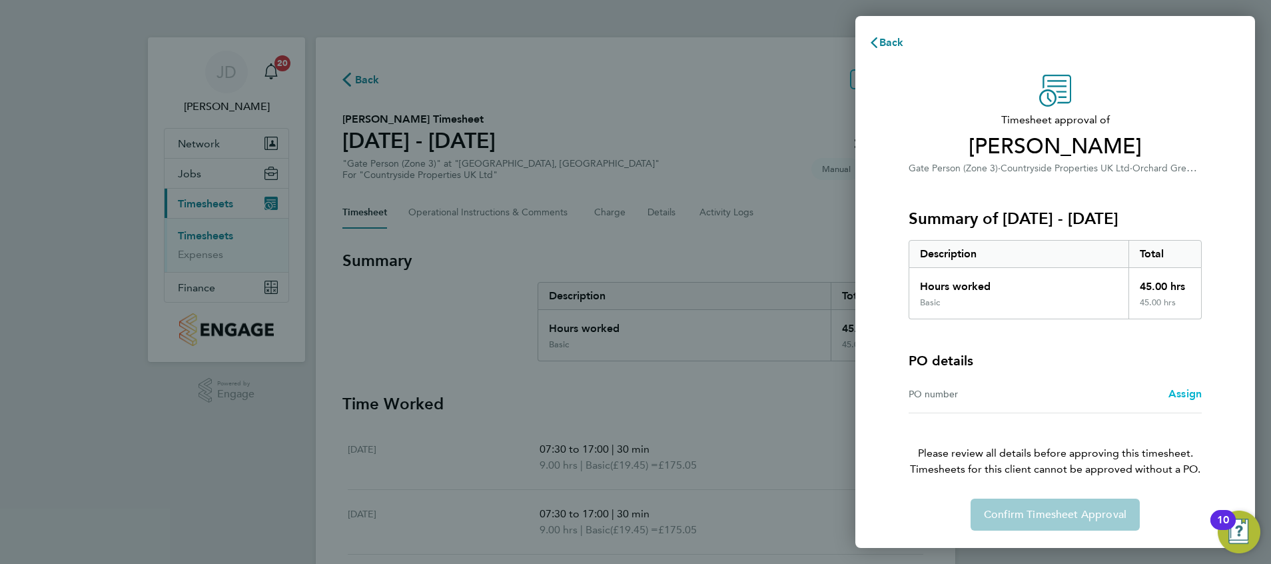
click at [1188, 388] on span "Assign" at bounding box center [1184, 393] width 33 height 13
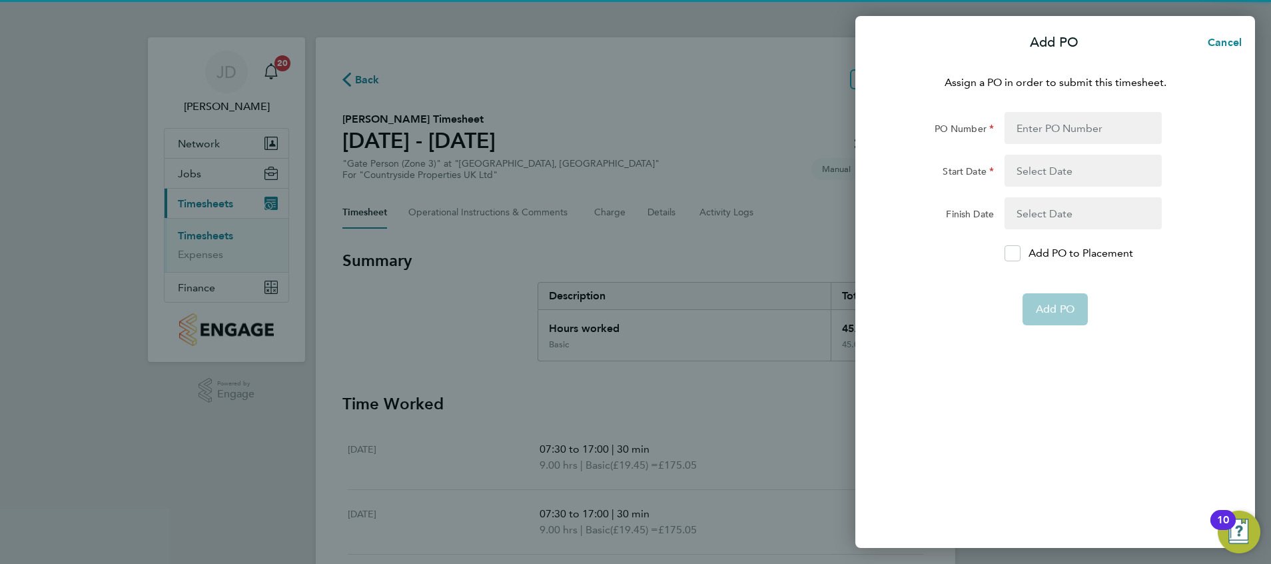
click at [1060, 109] on div "Assign a PO in order to submit this timesheet. PO Number Start Date Finish Date…" at bounding box center [1055, 303] width 400 height 489
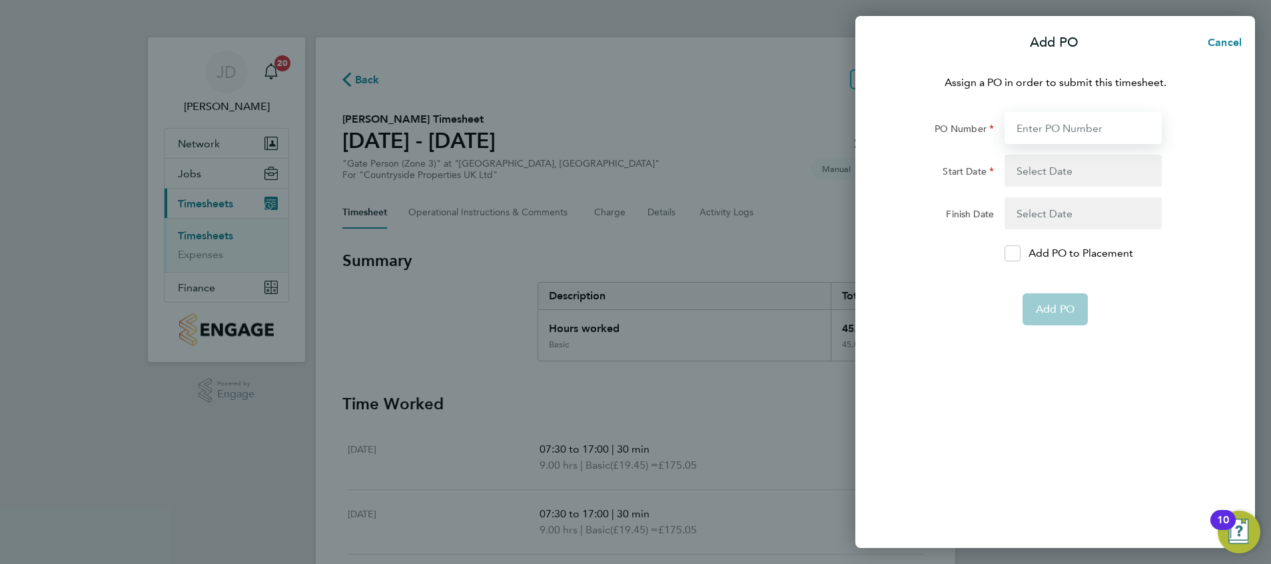
click at [1053, 127] on input "PO Number" at bounding box center [1082, 128] width 157 height 32
type input "S-HAYLS/00249"
type input "[DATE]"
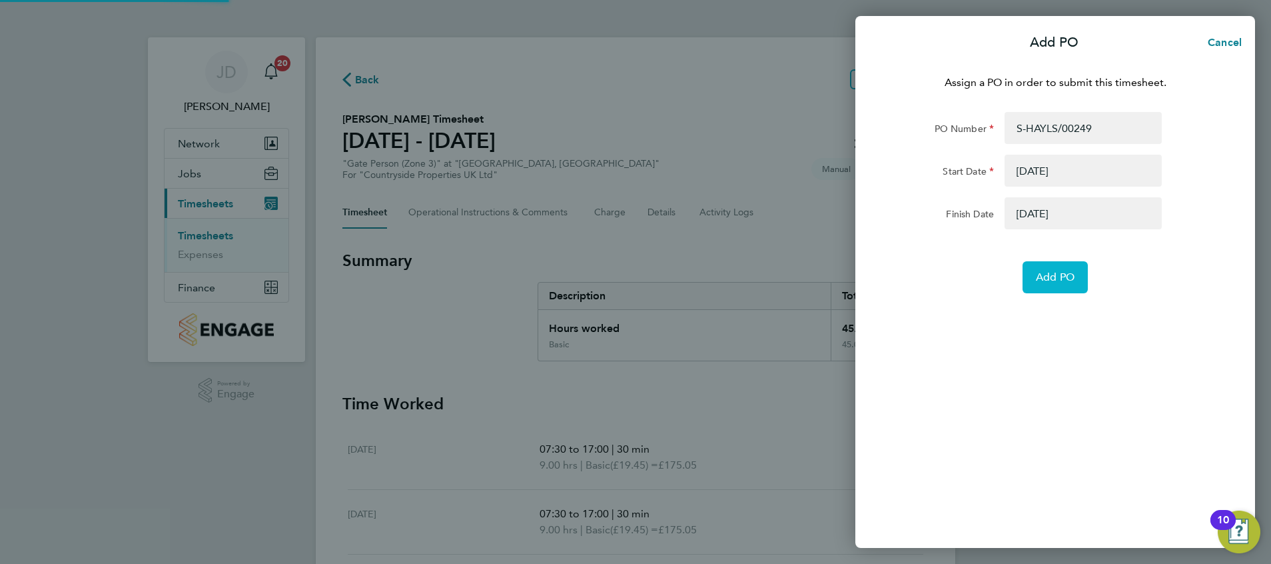
click at [1053, 268] on button "Add PO" at bounding box center [1054, 277] width 65 height 32
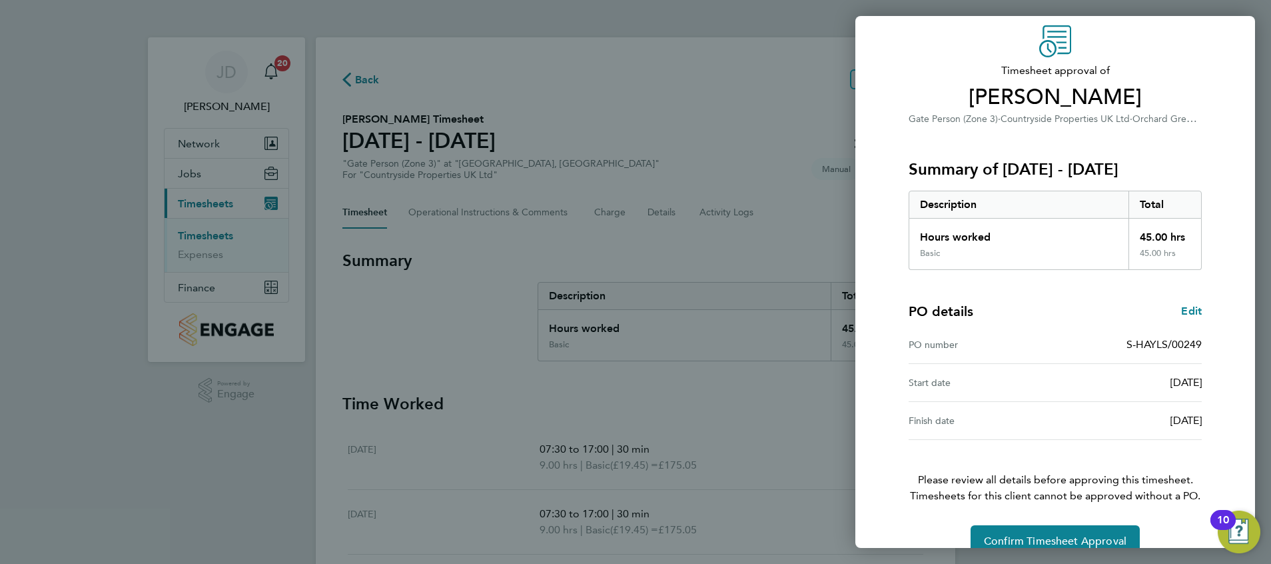
scroll to position [75, 0]
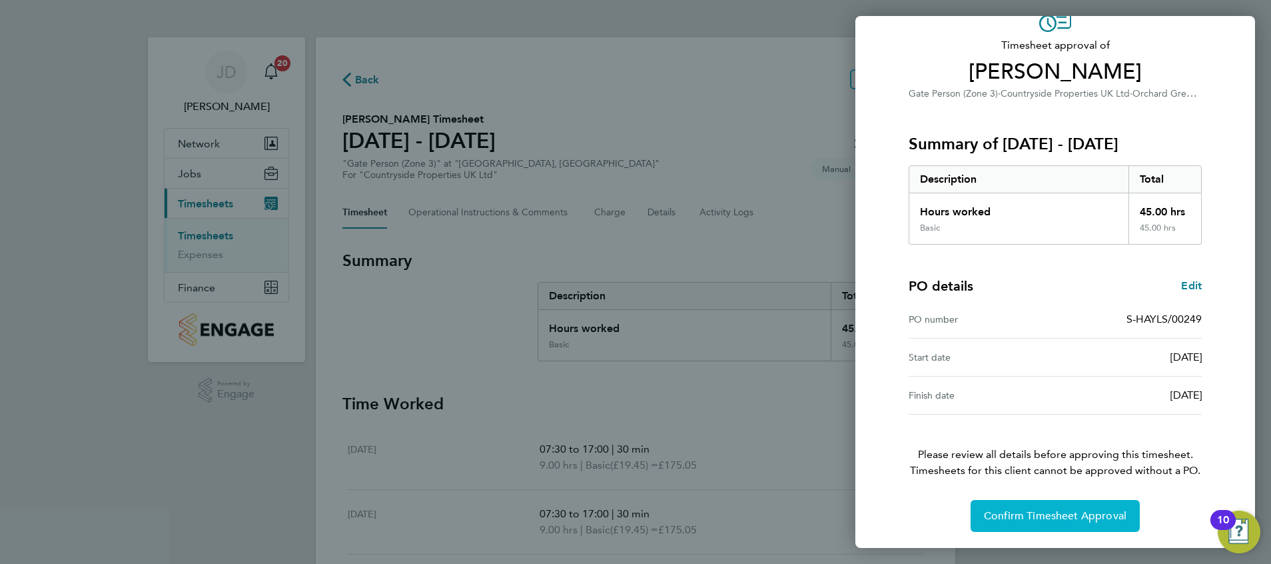
click at [1010, 514] on span "Confirm Timesheet Approval" at bounding box center [1055, 515] width 143 height 13
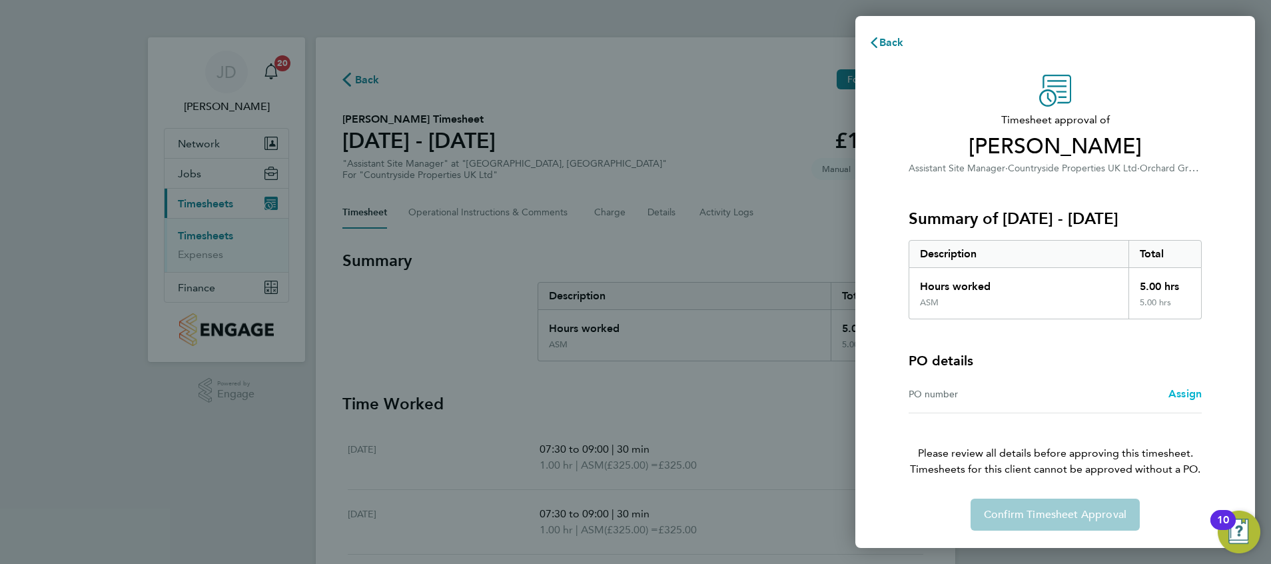
click at [1192, 390] on span "Assign" at bounding box center [1184, 393] width 33 height 13
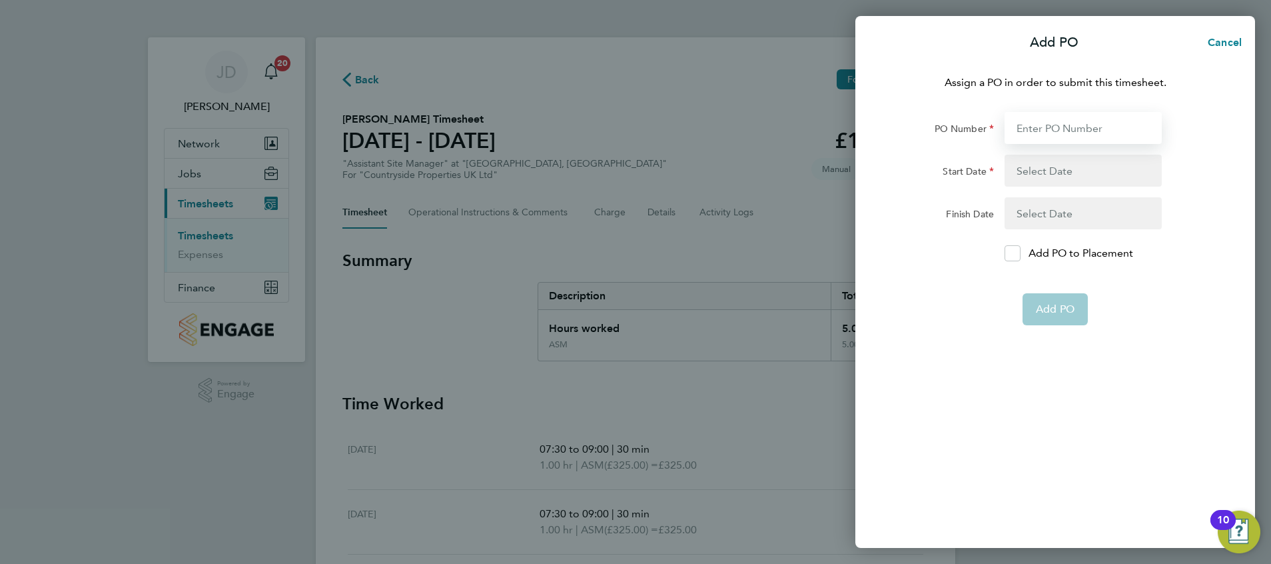
click at [1082, 123] on input "PO Number" at bounding box center [1082, 128] width 157 height 32
type input "S-HAYLS/00249"
type input "[DATE]"
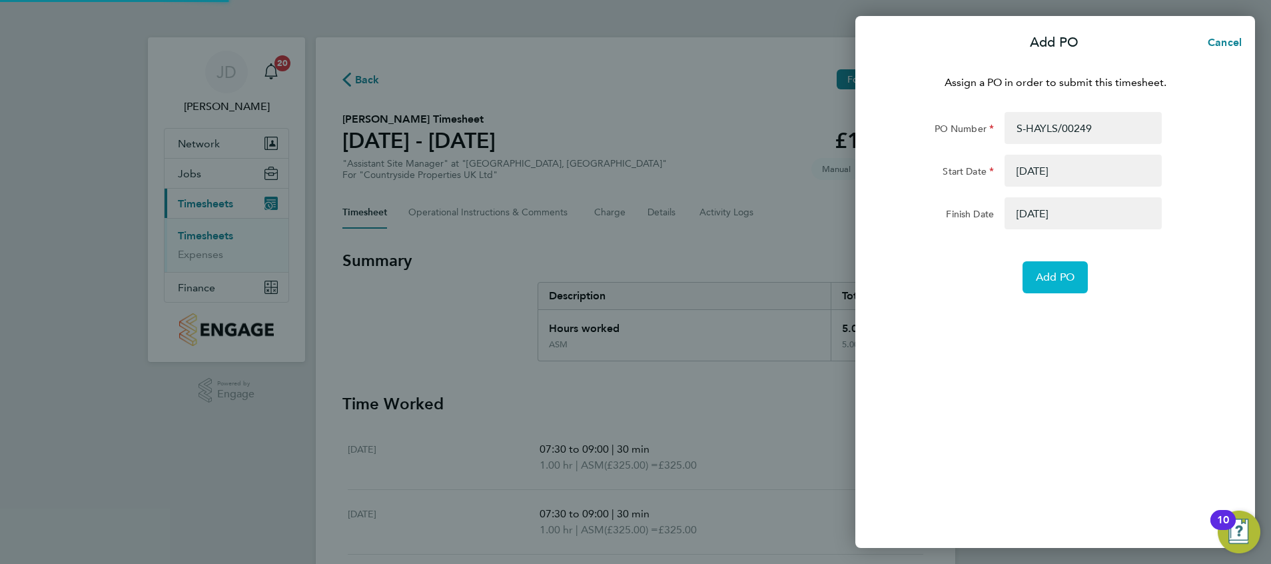
click at [1037, 265] on button "Add PO" at bounding box center [1054, 277] width 65 height 32
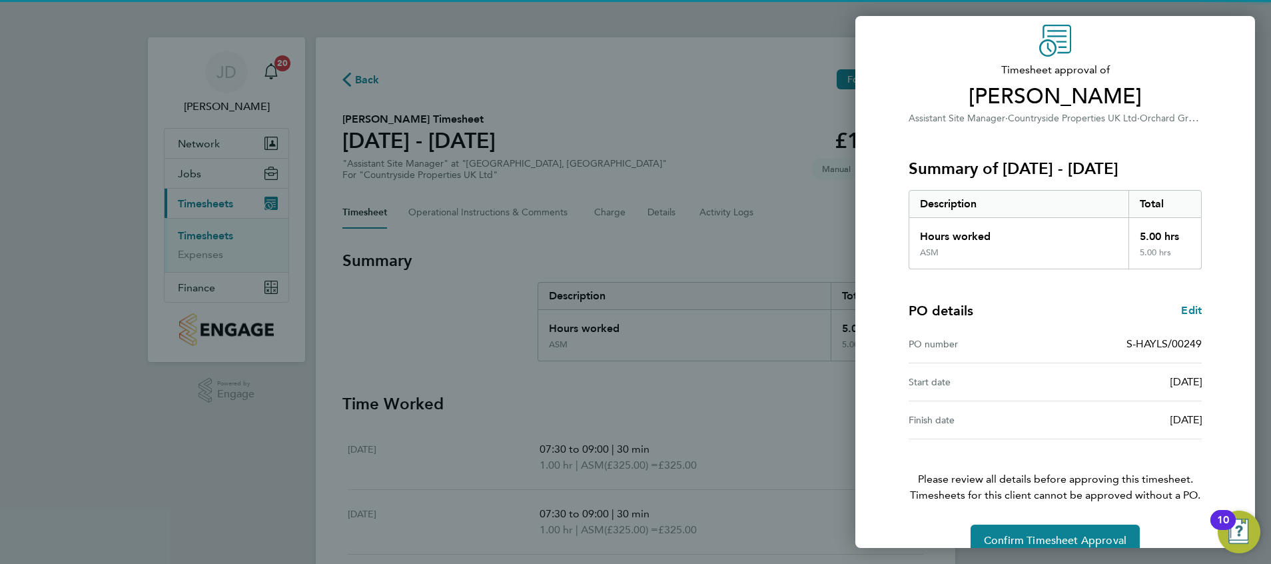
scroll to position [75, 0]
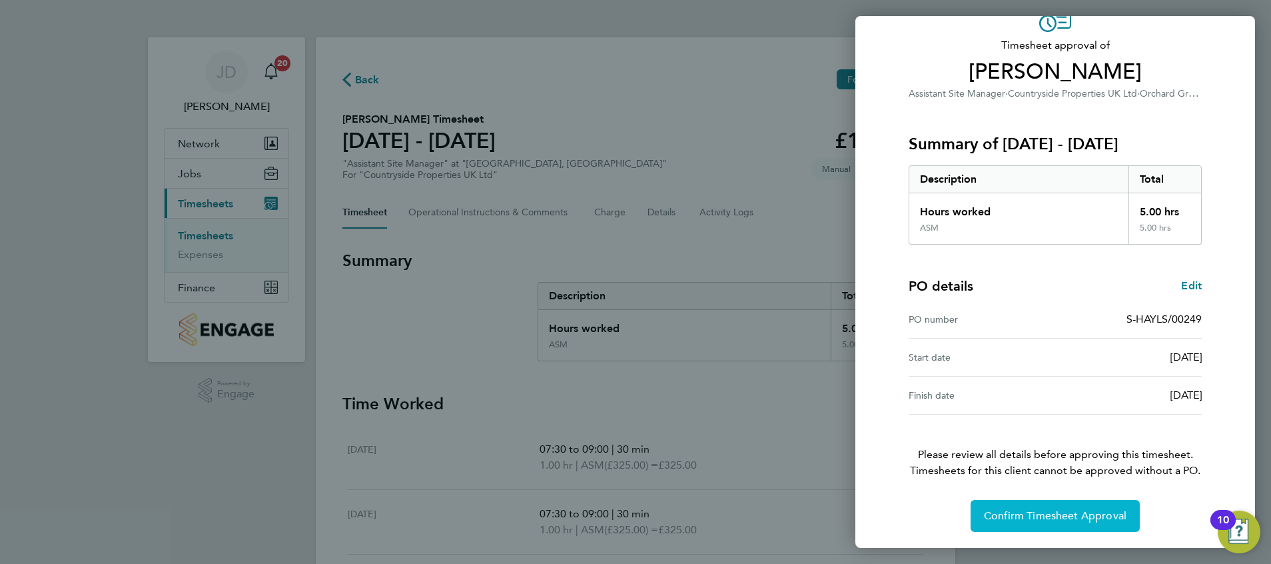
click at [1031, 526] on button "Confirm Timesheet Approval" at bounding box center [1054, 516] width 169 height 32
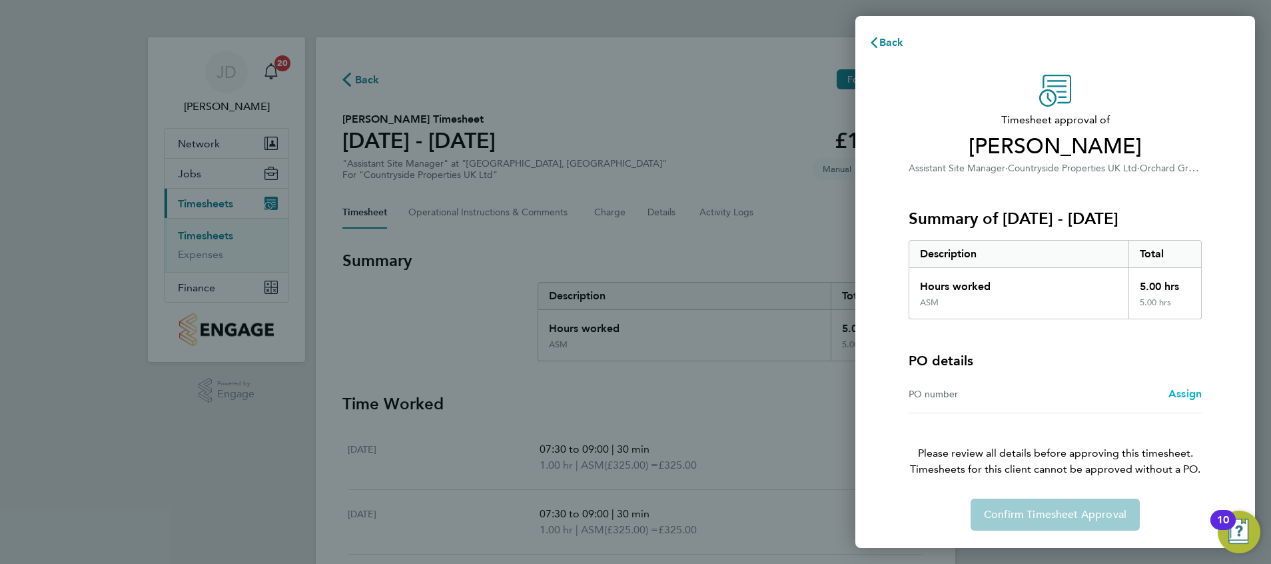
click at [1181, 391] on span "Assign" at bounding box center [1184, 393] width 33 height 13
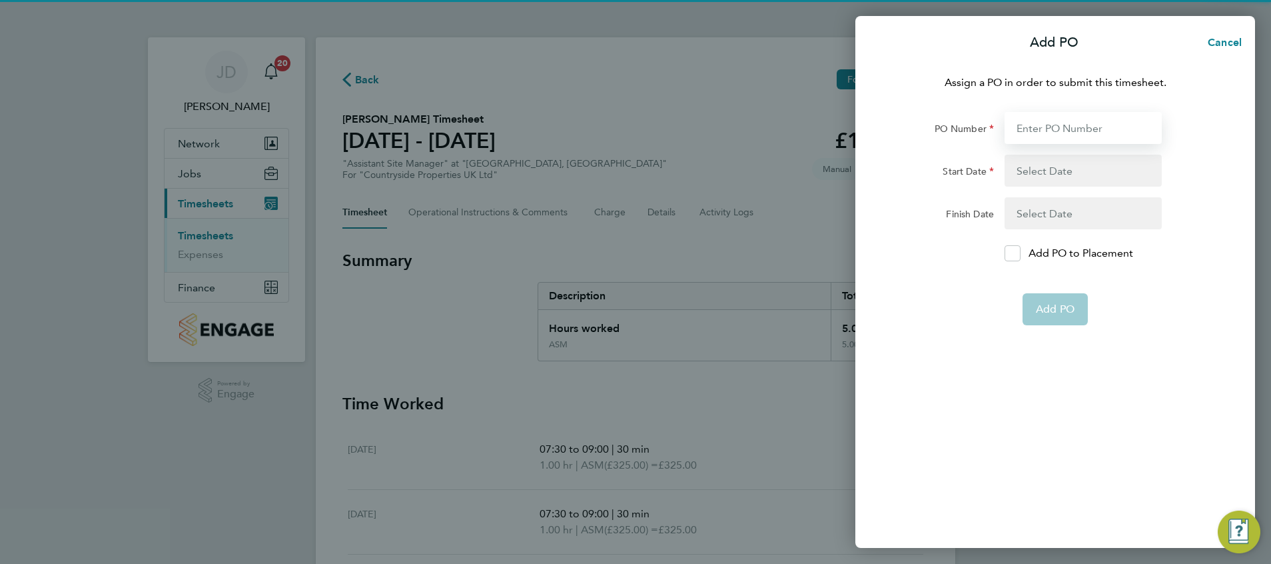
click at [1062, 113] on input "PO Number" at bounding box center [1082, 128] width 157 height 32
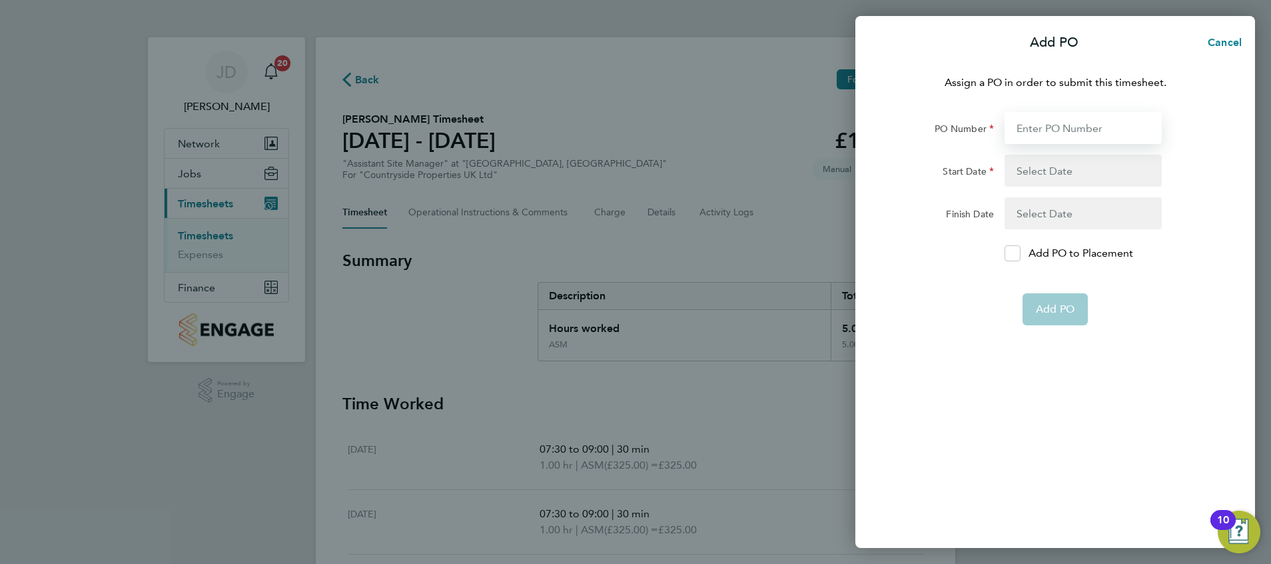
type input "S-HAYLS/00249"
type input "[DATE]"
click at [1055, 302] on app-form-button "Add PO" at bounding box center [1054, 309] width 65 height 32
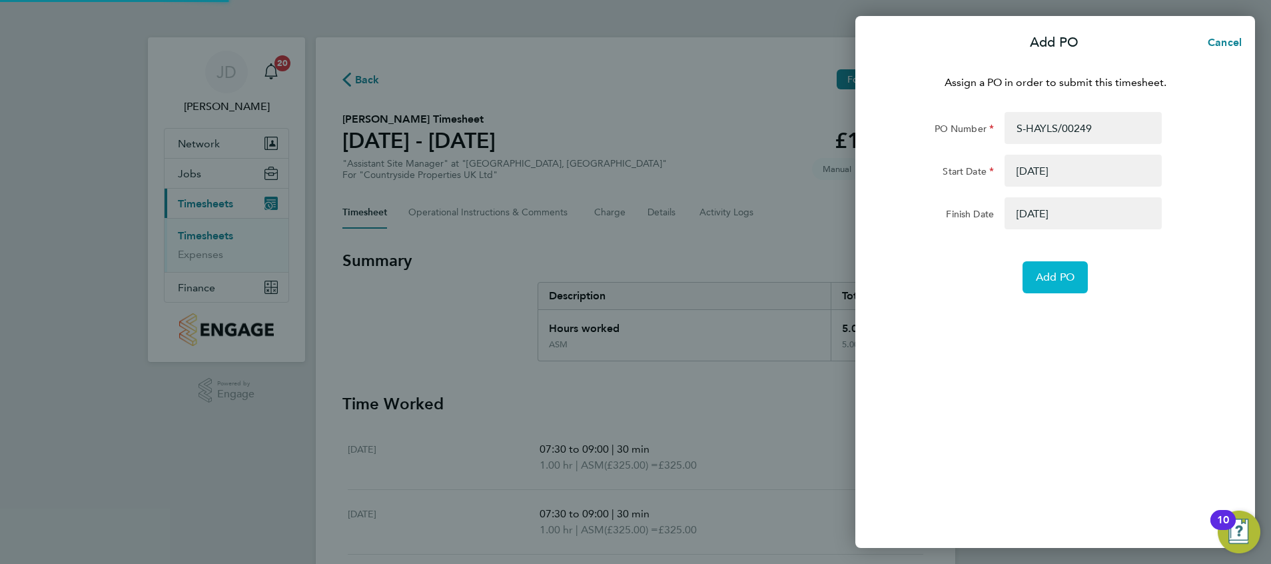
click at [1054, 274] on span "Add PO" at bounding box center [1055, 276] width 39 height 13
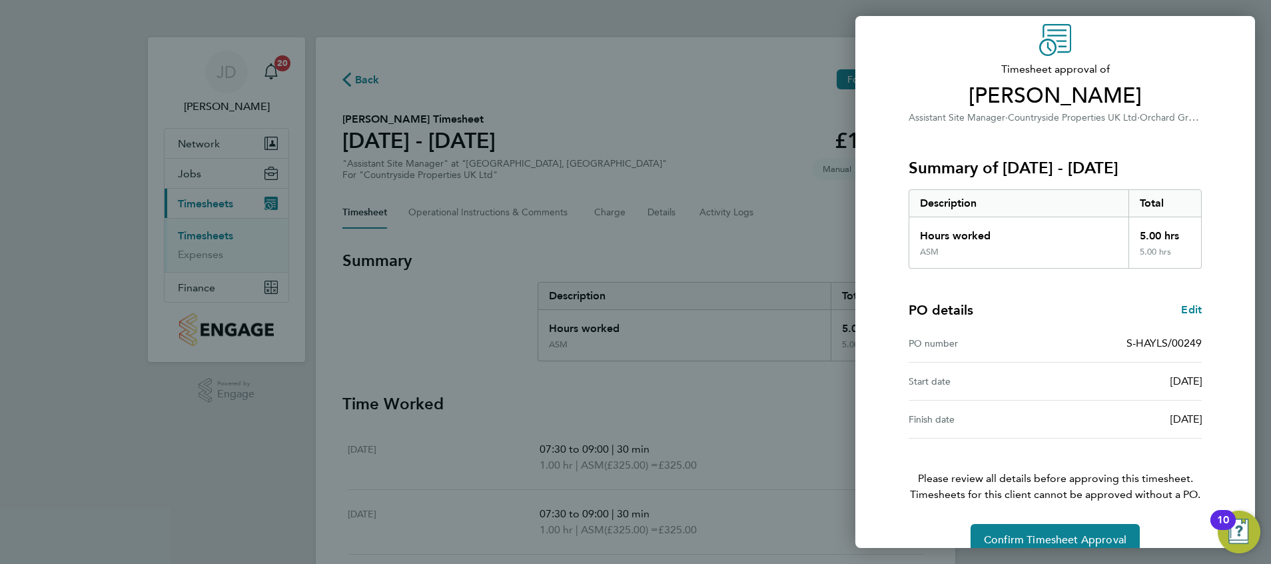
scroll to position [75, 0]
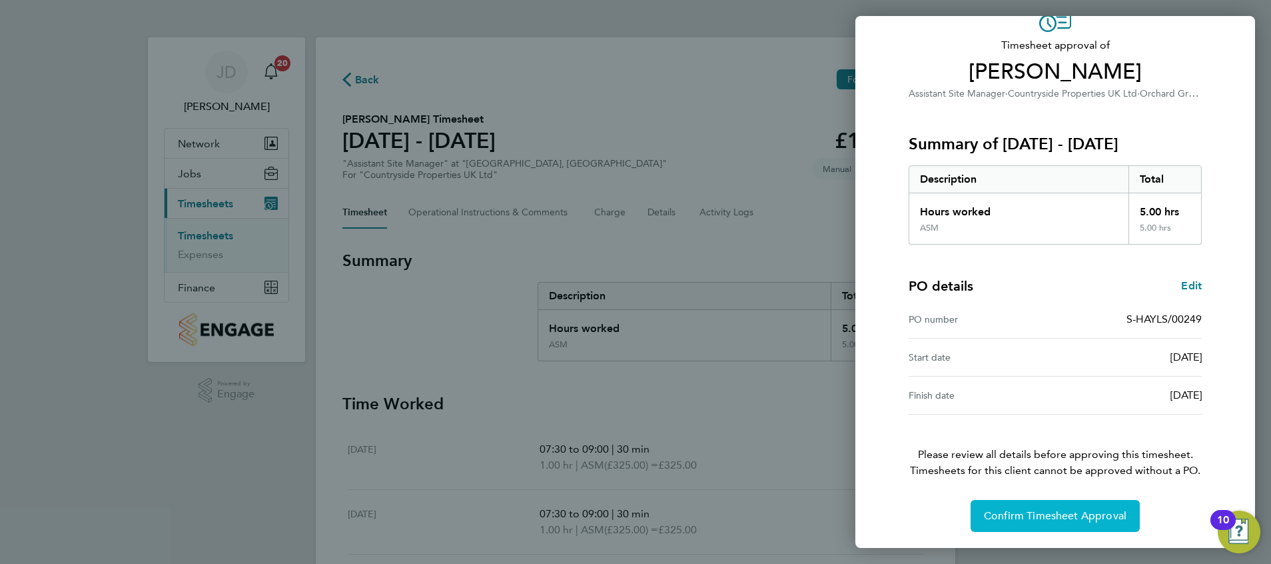
click at [1037, 516] on span "Confirm Timesheet Approval" at bounding box center [1055, 515] width 143 height 13
